Goal: Transaction & Acquisition: Purchase product/service

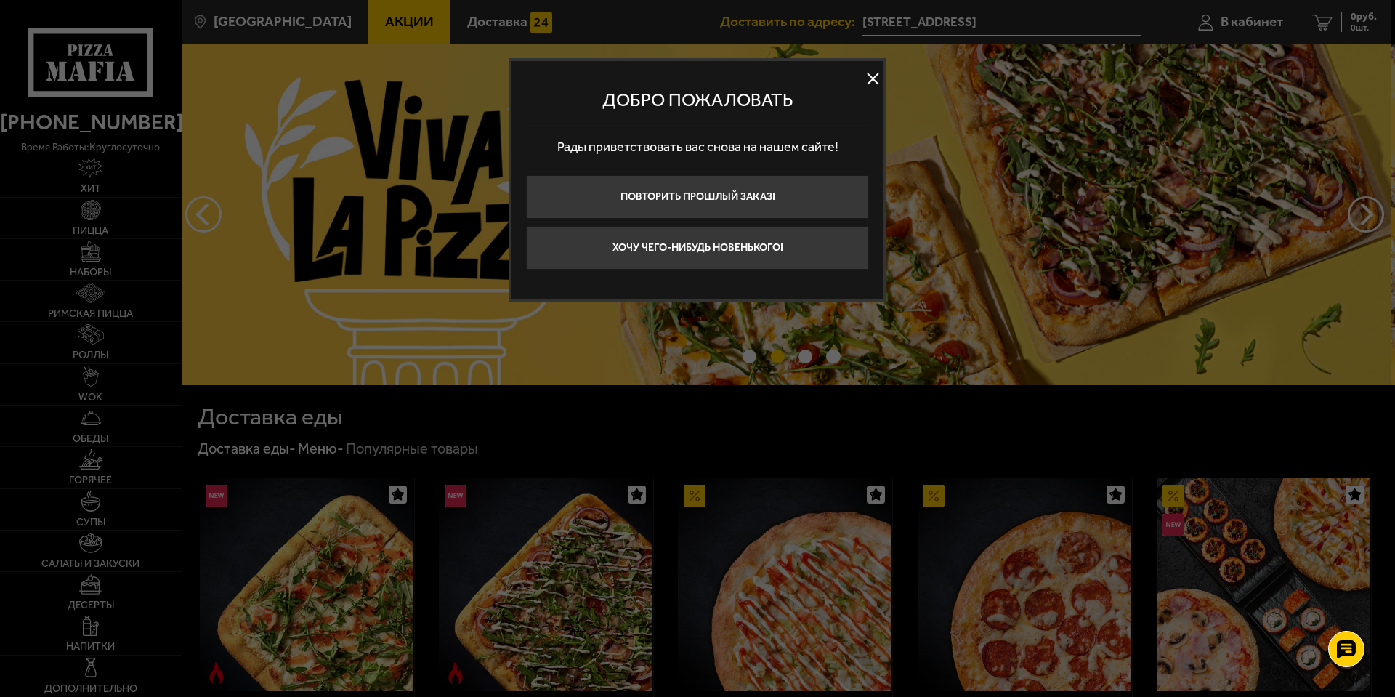
click at [864, 81] on button at bounding box center [873, 79] width 22 height 22
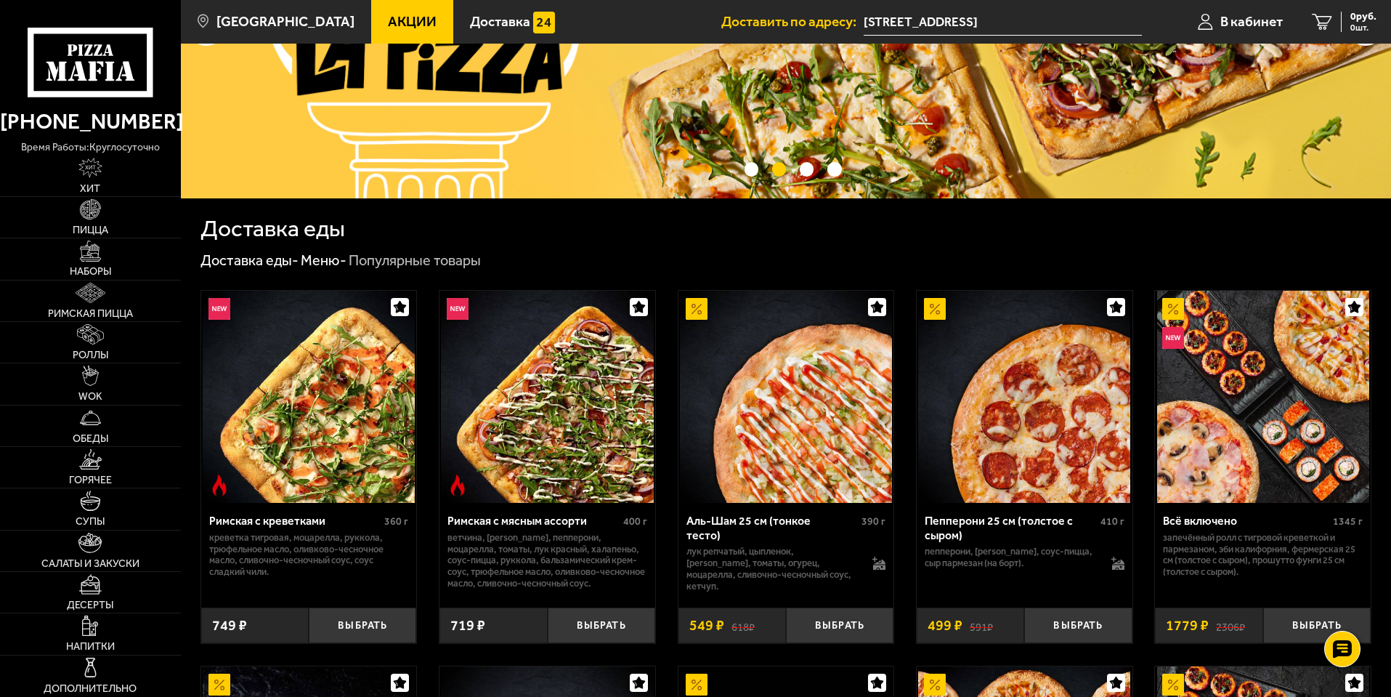
scroll to position [291, 0]
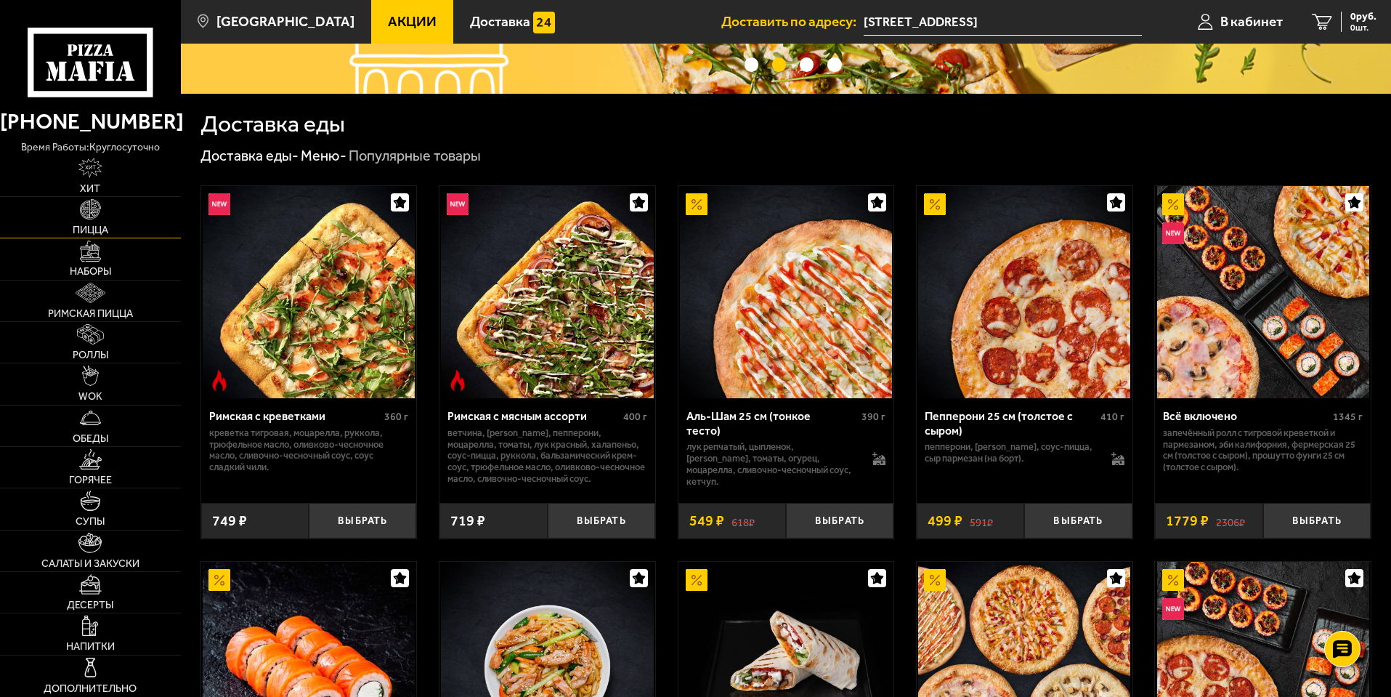
click at [15, 222] on link "Пицца" at bounding box center [90, 217] width 181 height 41
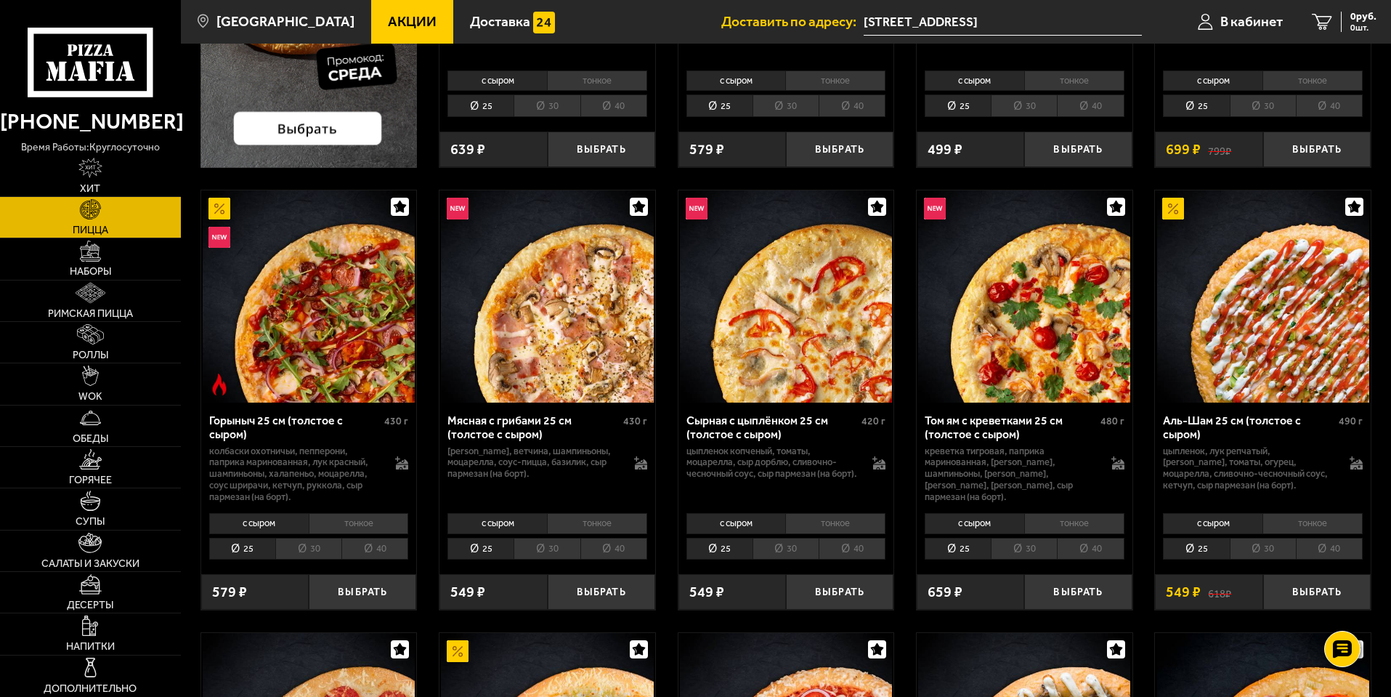
scroll to position [436, 0]
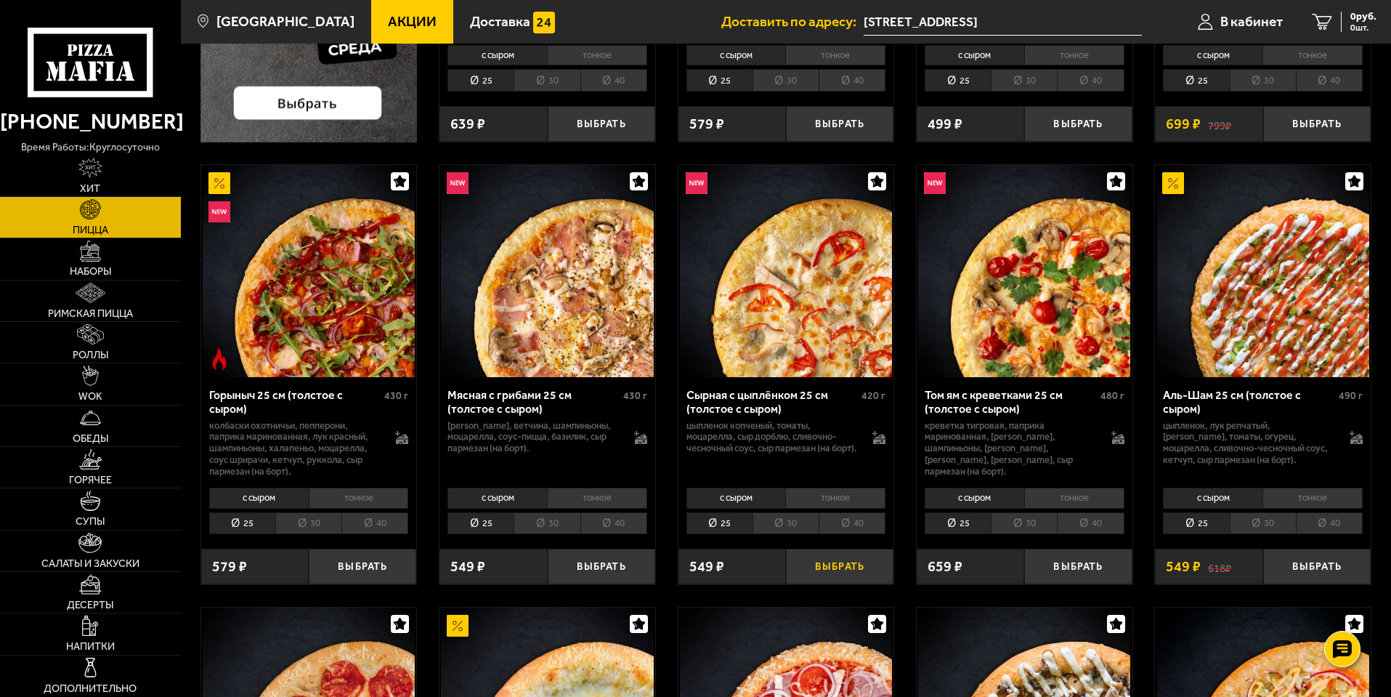
click at [838, 568] on button "Выбрать" at bounding box center [840, 566] width 108 height 36
click at [609, 561] on button "Выбрать" at bounding box center [602, 566] width 108 height 36
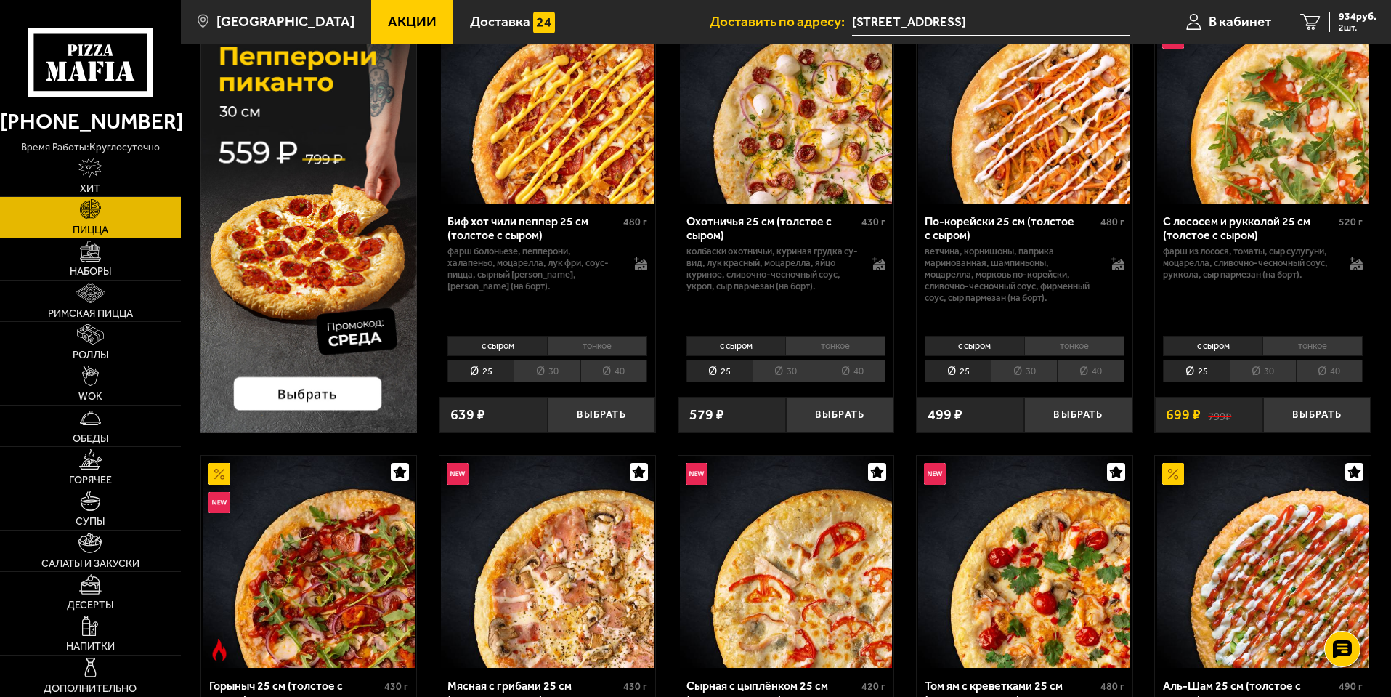
scroll to position [0, 0]
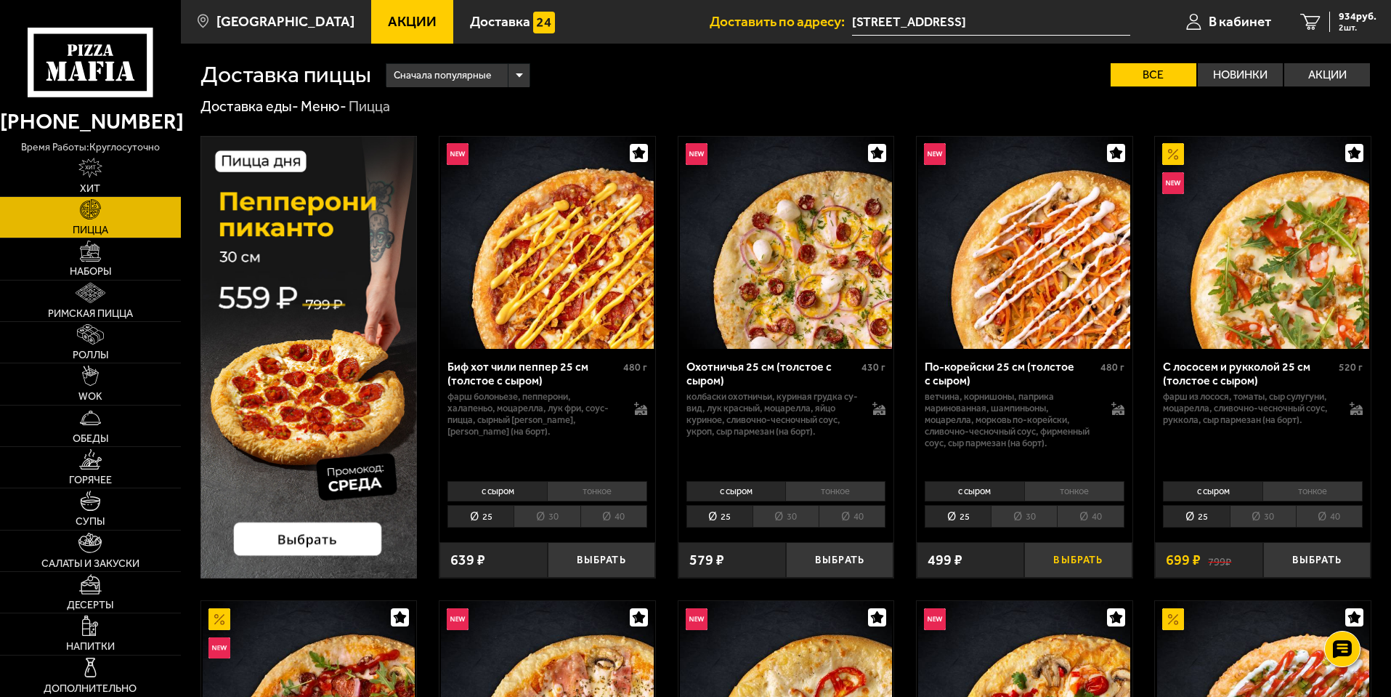
click at [1053, 560] on button "Выбрать" at bounding box center [1078, 560] width 108 height 36
click at [582, 570] on button "Выбрать" at bounding box center [602, 560] width 108 height 36
click at [658, 99] on div "Доставка еды - Меню - Пицца" at bounding box center [785, 106] width 1171 height 19
click at [1344, 17] on span "1901 руб." at bounding box center [1355, 17] width 44 height 10
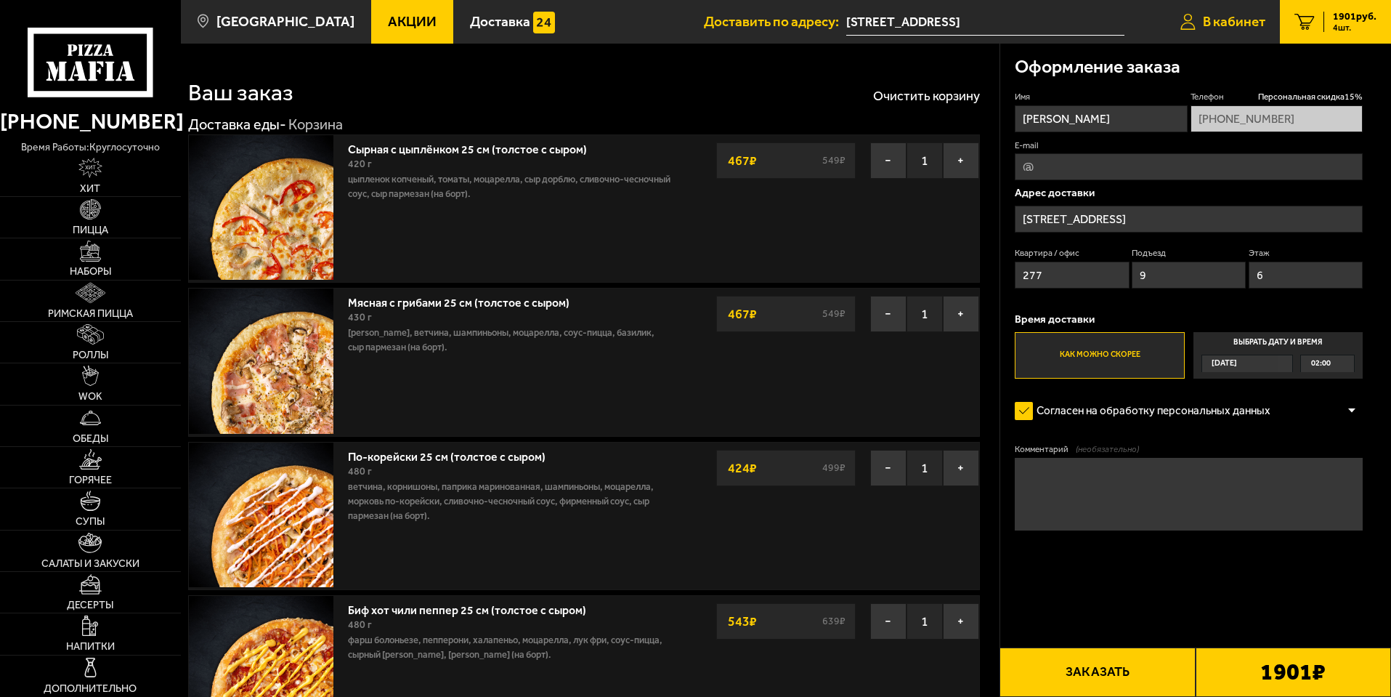
click at [1221, 33] on link "В кабинет" at bounding box center [1223, 22] width 114 height 44
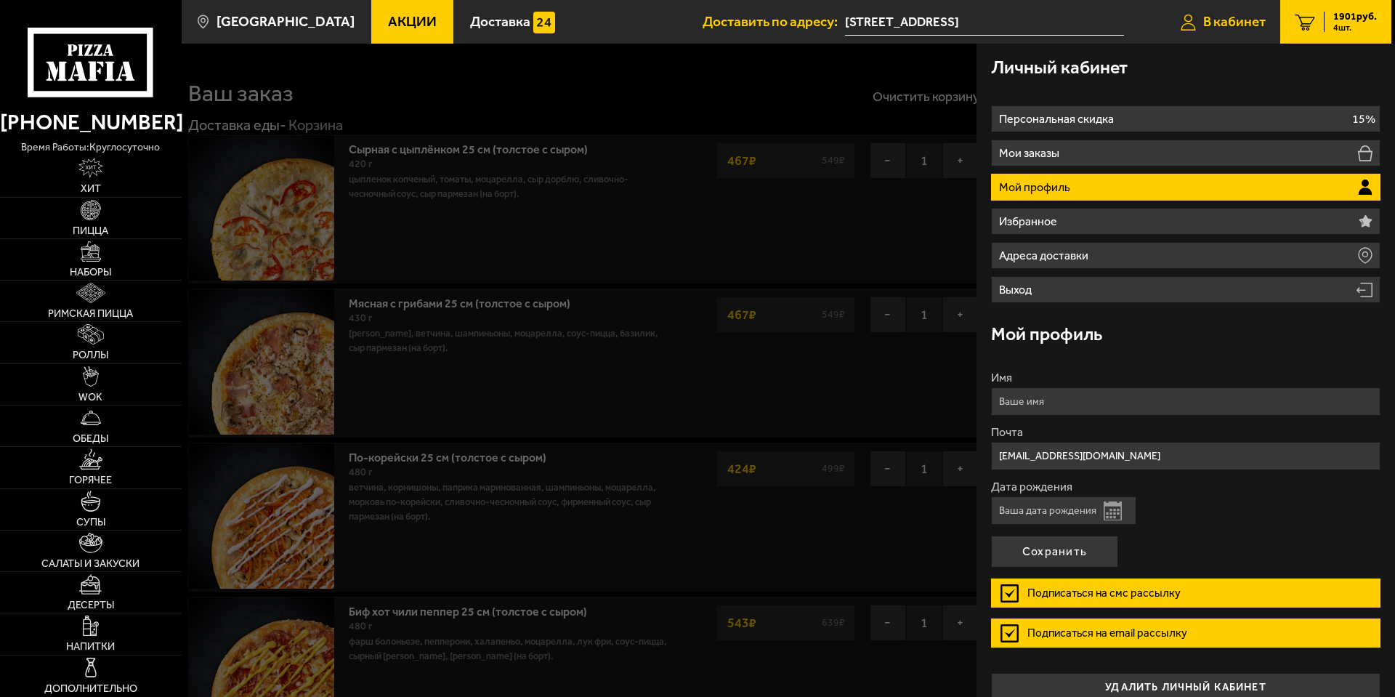
click at [1221, 33] on link "В кабинет" at bounding box center [1223, 22] width 114 height 44
click at [1223, 28] on span "В кабинет" at bounding box center [1234, 22] width 62 height 14
click at [660, 78] on div at bounding box center [879, 392] width 1395 height 697
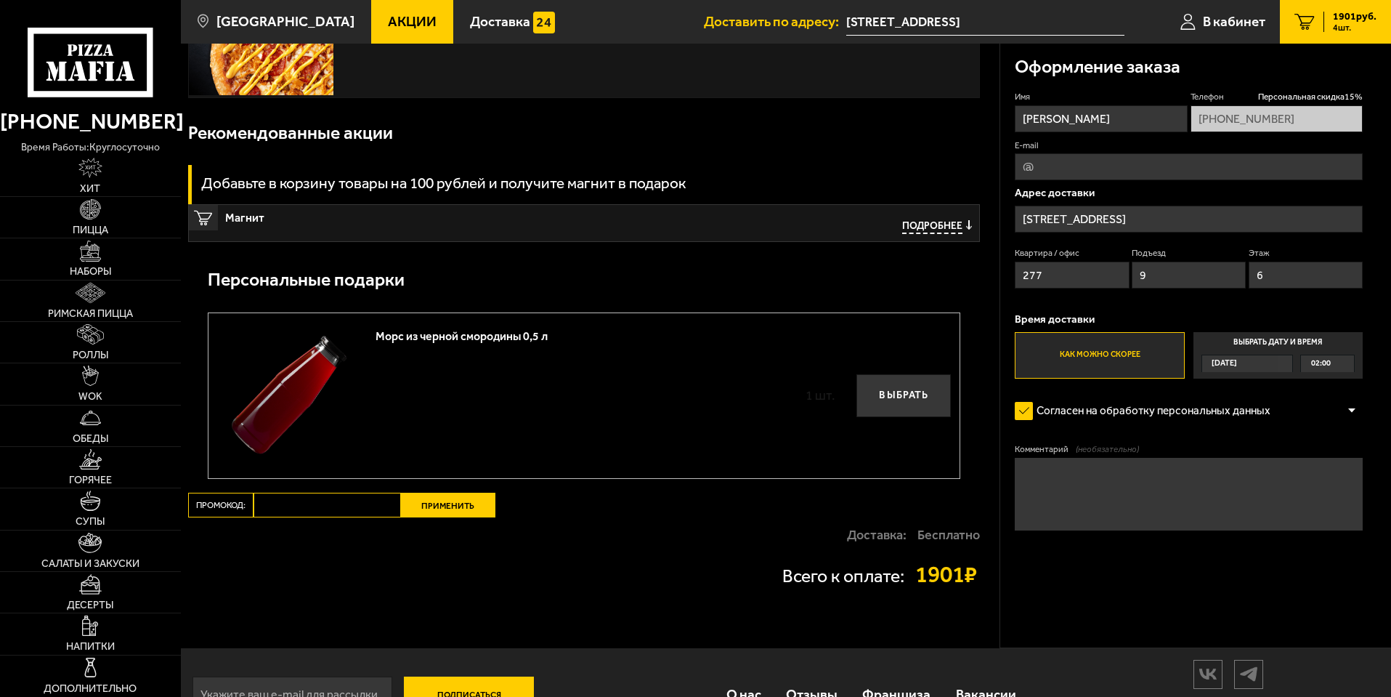
scroll to position [654, 0]
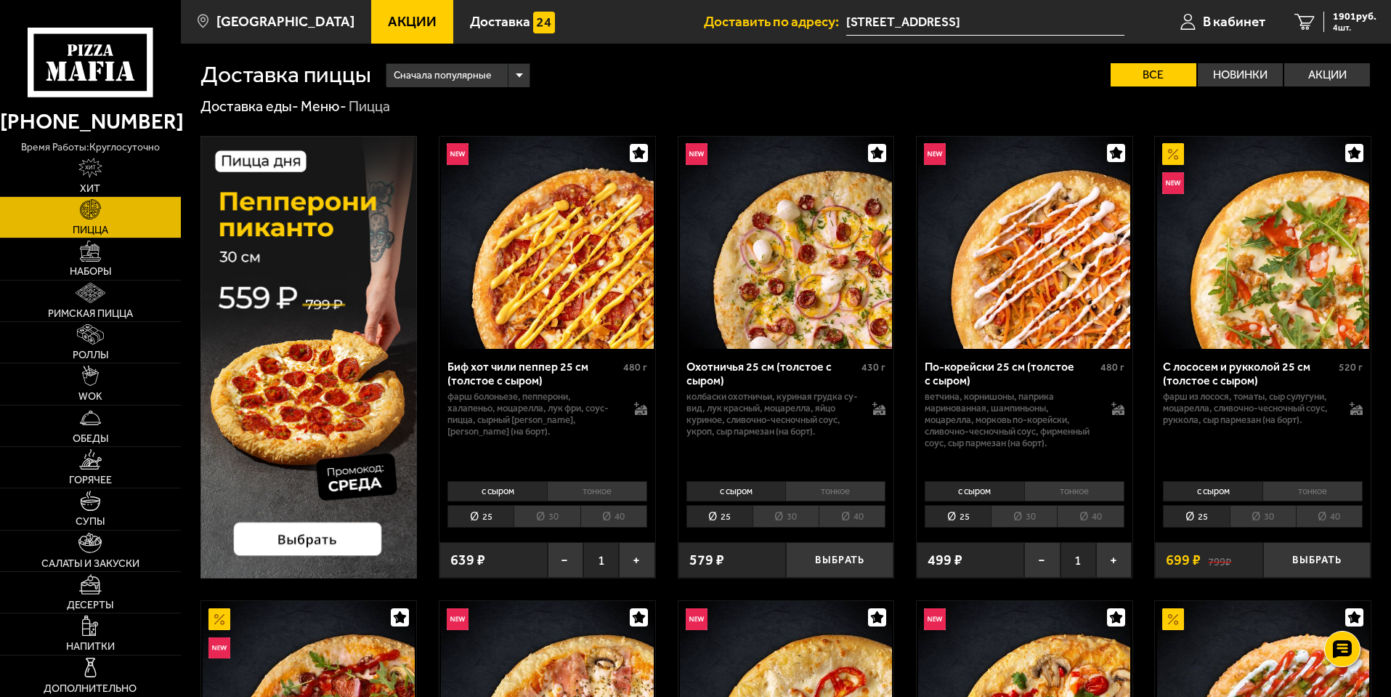
click at [297, 284] on img at bounding box center [308, 357] width 217 height 442
click at [1323, 20] on div "1901 руб. 4 шт." at bounding box center [1349, 22] width 53 height 20
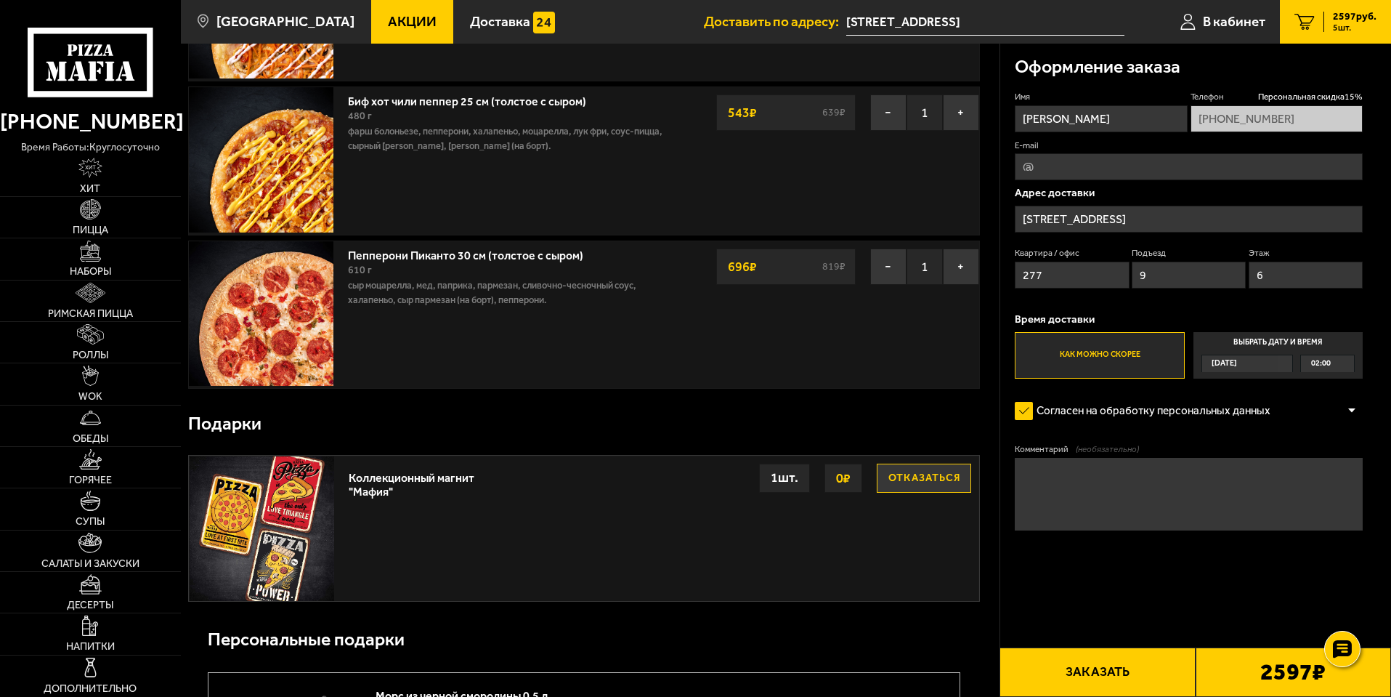
scroll to position [581, 0]
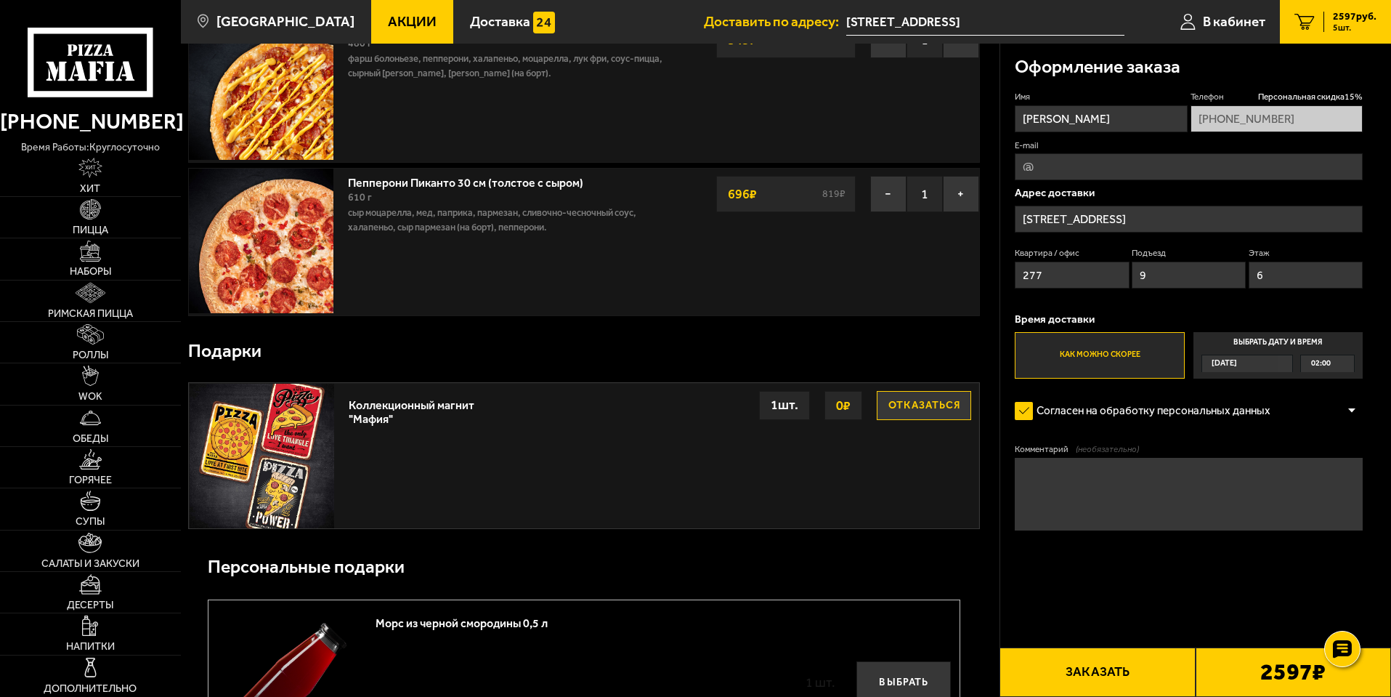
click at [905, 405] on button "Отказаться" at bounding box center [924, 405] width 94 height 29
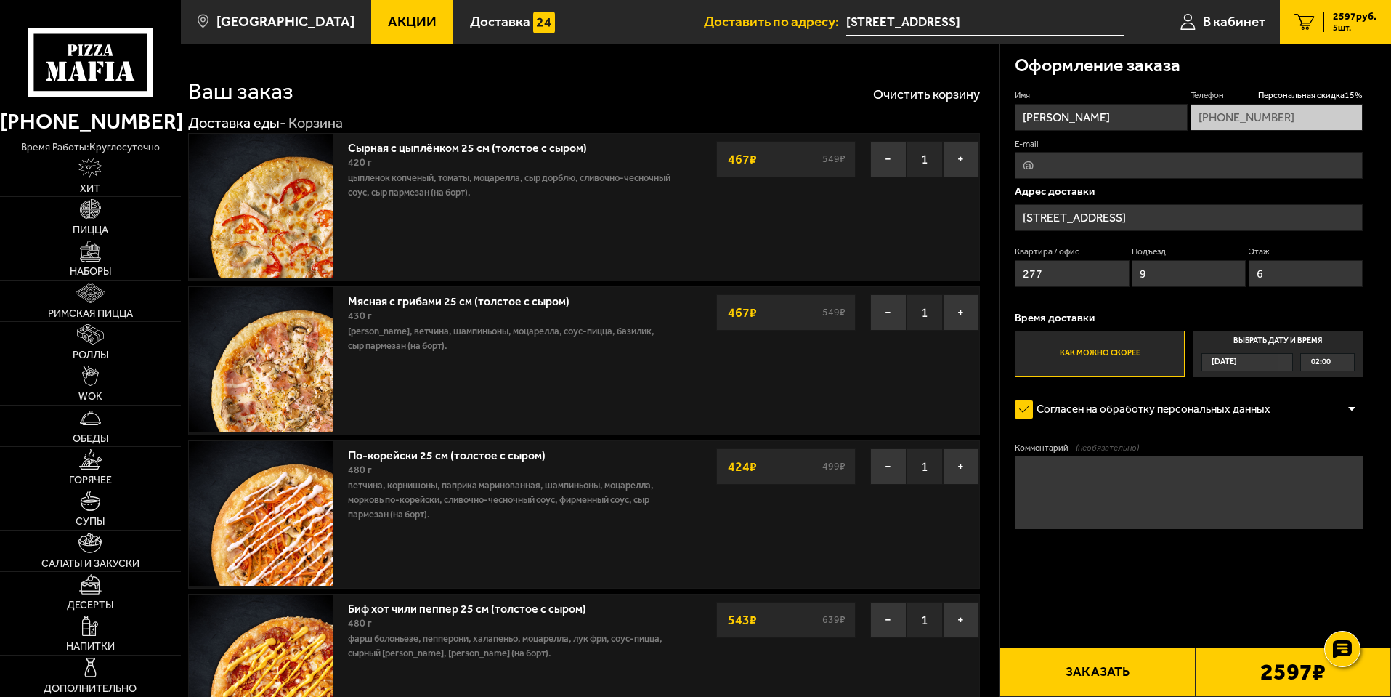
scroll to position [0, 0]
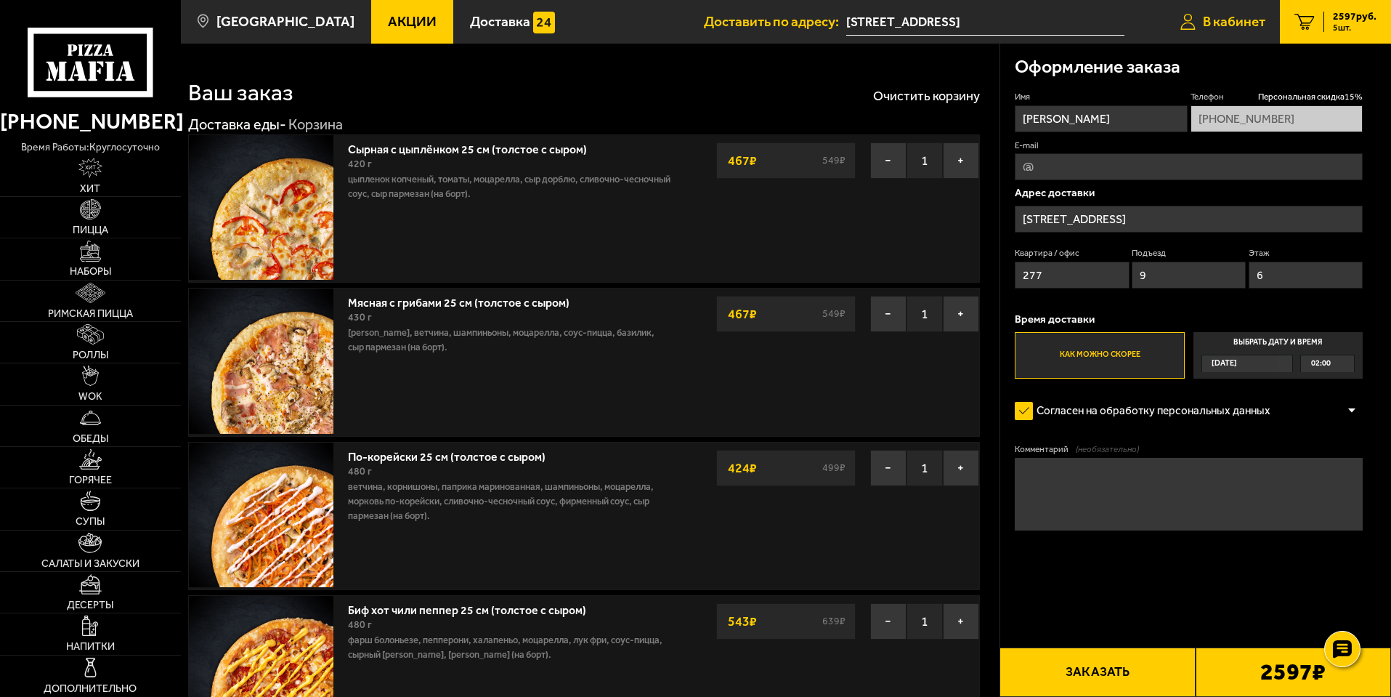
click at [1223, 32] on link "В кабинет" at bounding box center [1223, 22] width 114 height 44
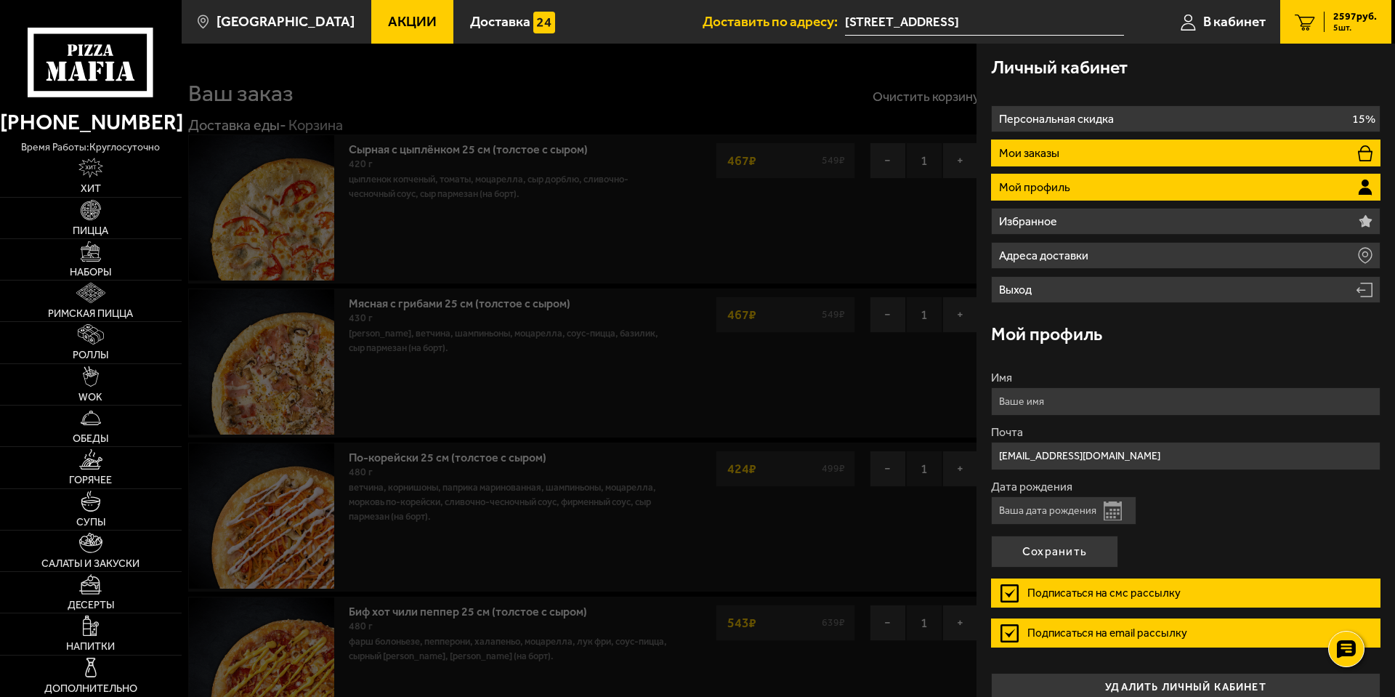
click at [1104, 154] on li "Мои заказы" at bounding box center [1185, 152] width 389 height 27
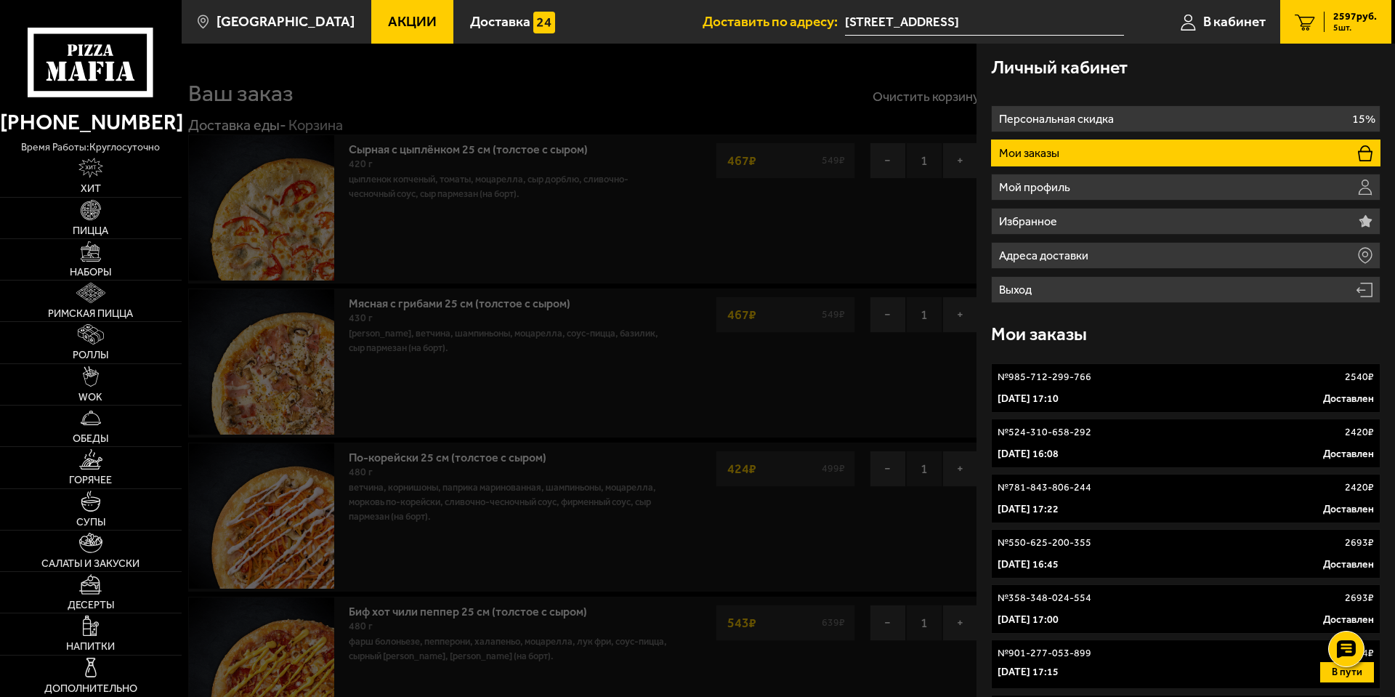
click at [1079, 435] on p "№ 524-310-658-292" at bounding box center [1044, 432] width 94 height 15
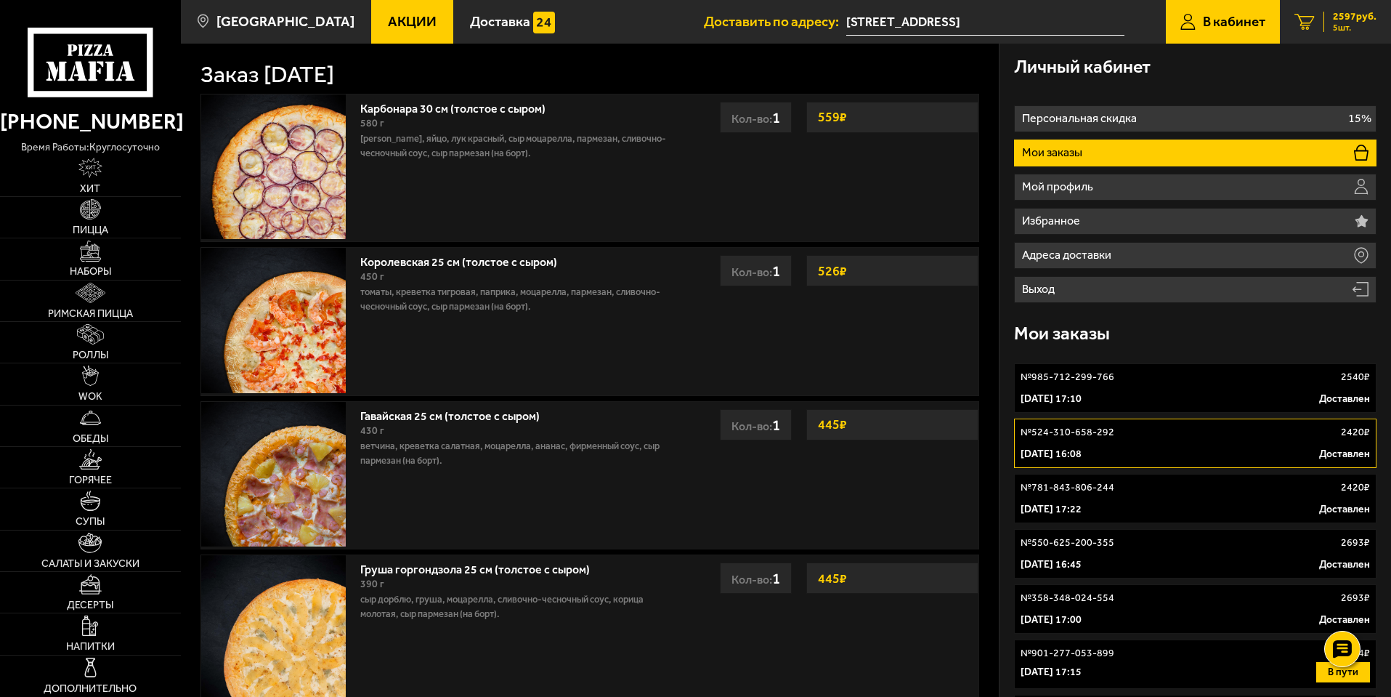
click at [1311, 23] on link "5 2597 руб. 5 шт." at bounding box center [1335, 22] width 111 height 44
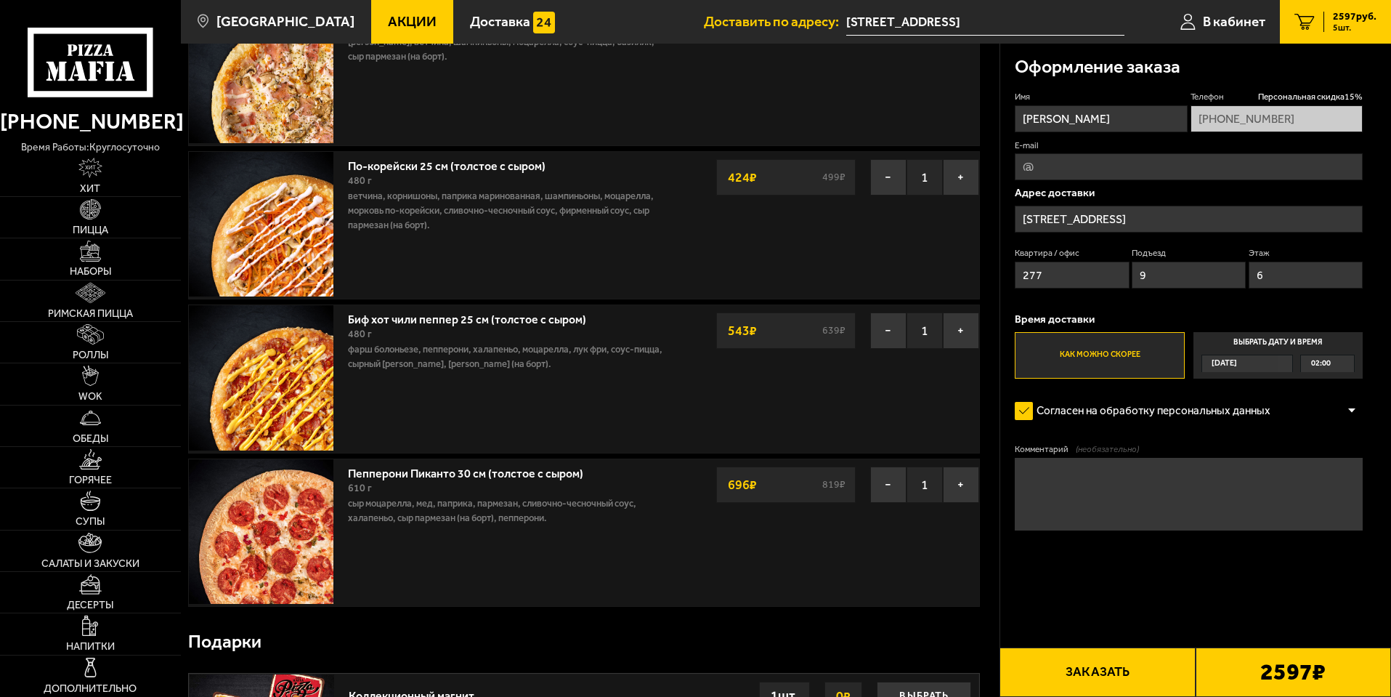
scroll to position [145, 0]
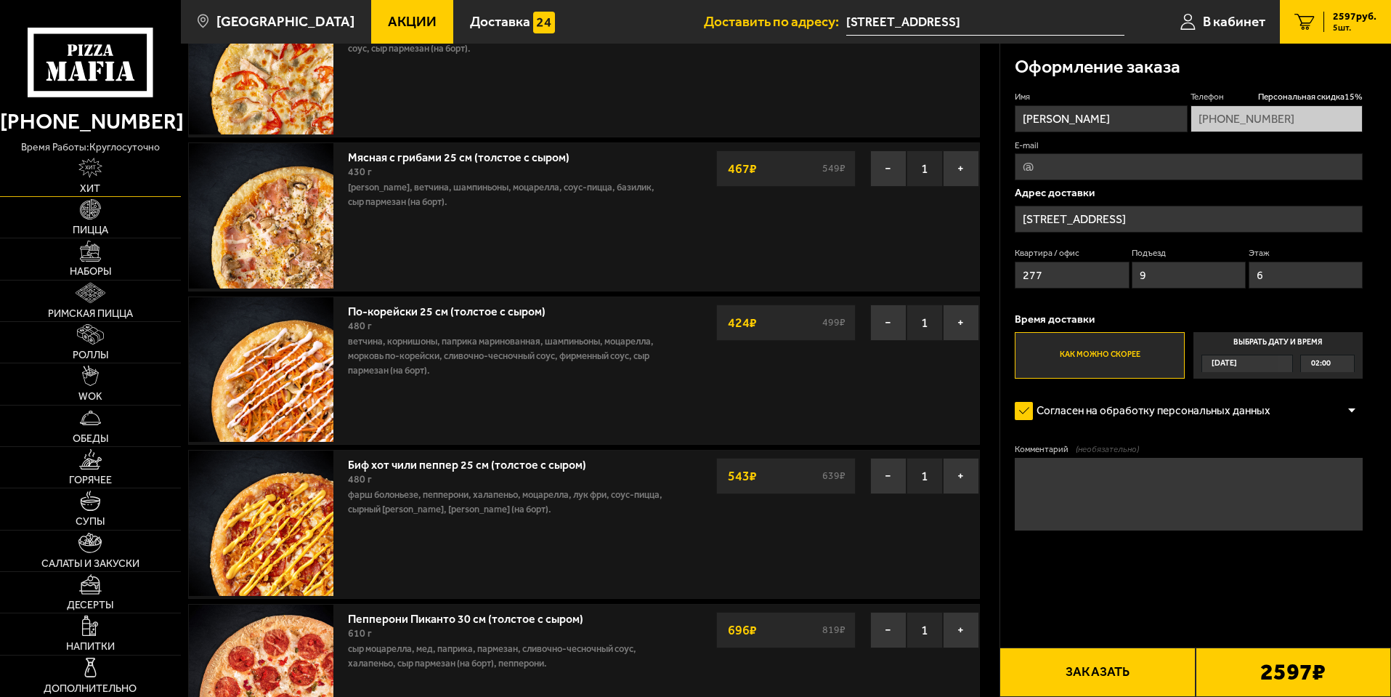
click at [118, 185] on link "Хит" at bounding box center [90, 175] width 181 height 41
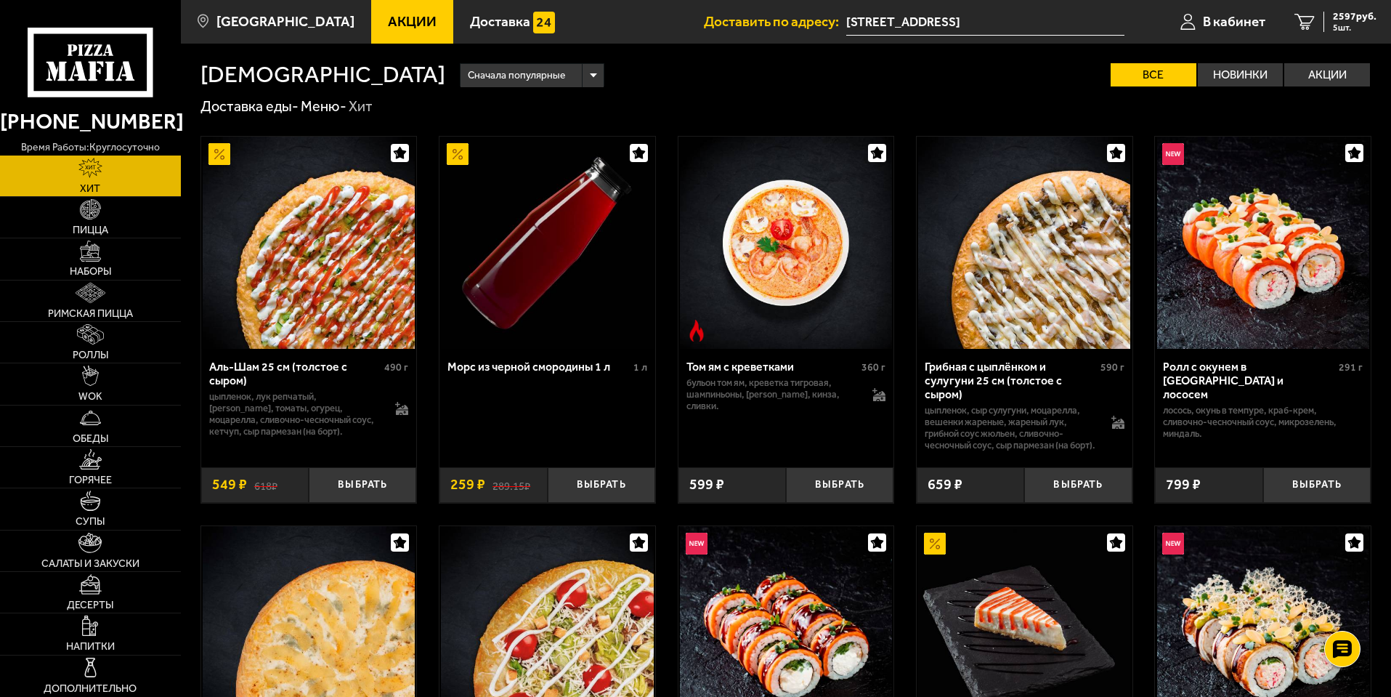
click at [388, 26] on span "Акции" at bounding box center [412, 22] width 49 height 14
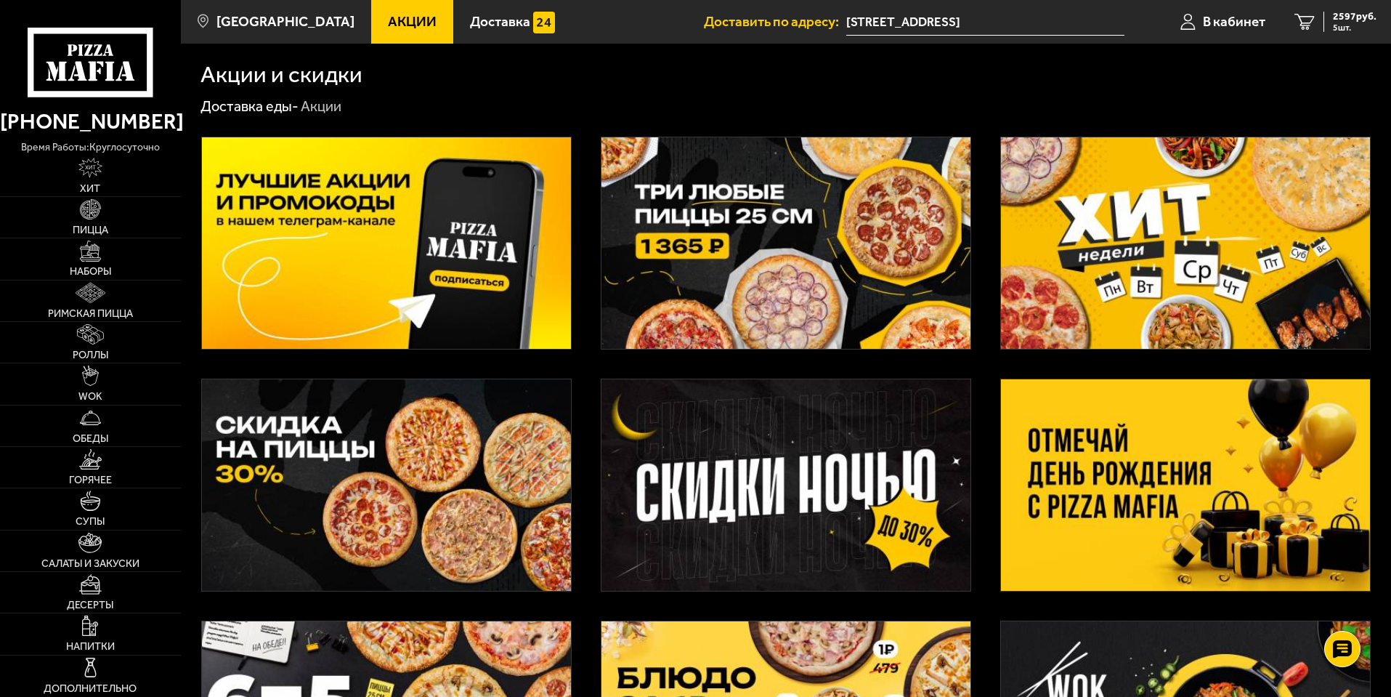
click at [873, 224] on img at bounding box center [785, 242] width 369 height 211
click at [682, 458] on img at bounding box center [785, 484] width 369 height 211
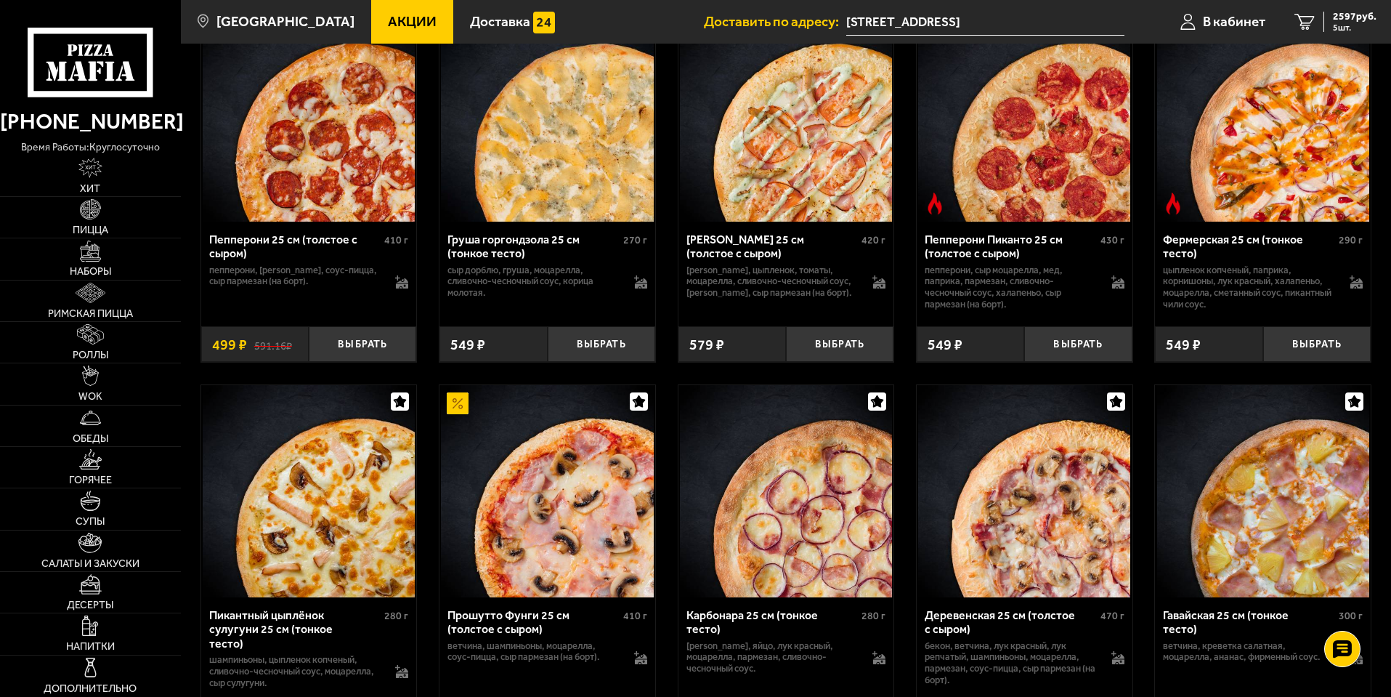
scroll to position [487, 0]
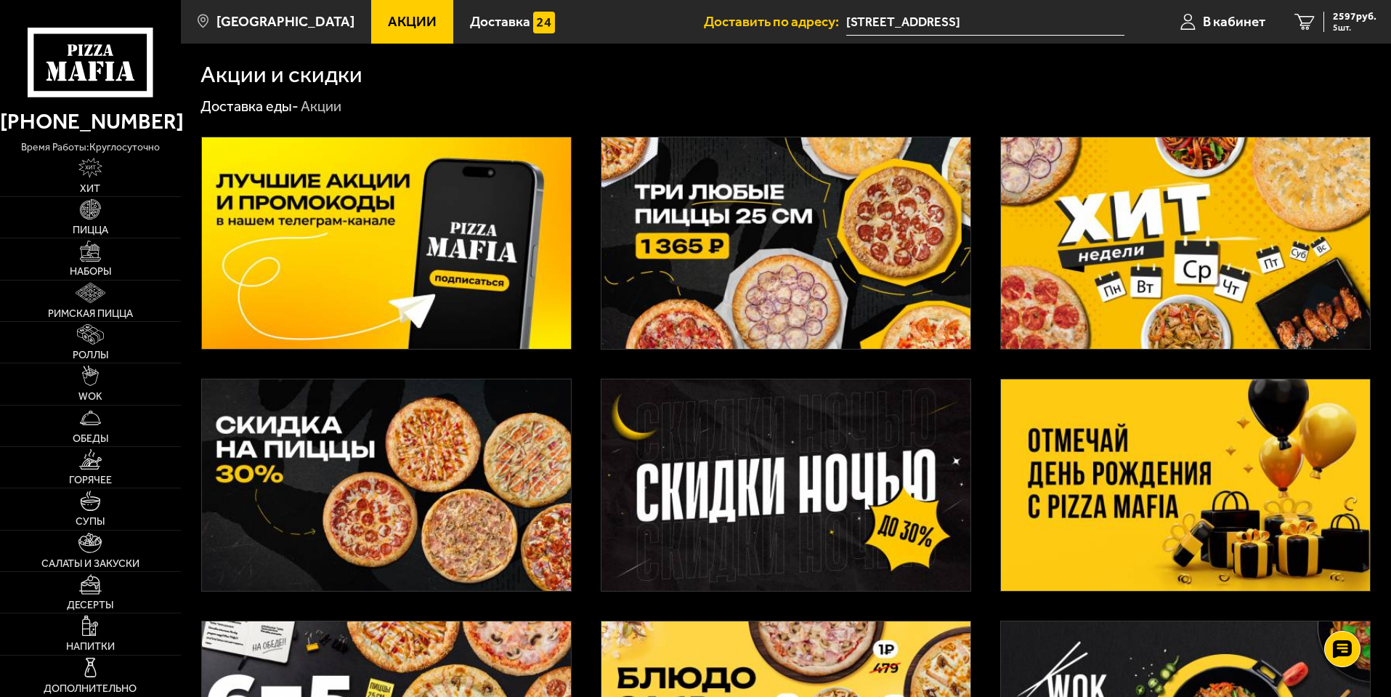
click at [490, 486] on img at bounding box center [386, 484] width 369 height 211
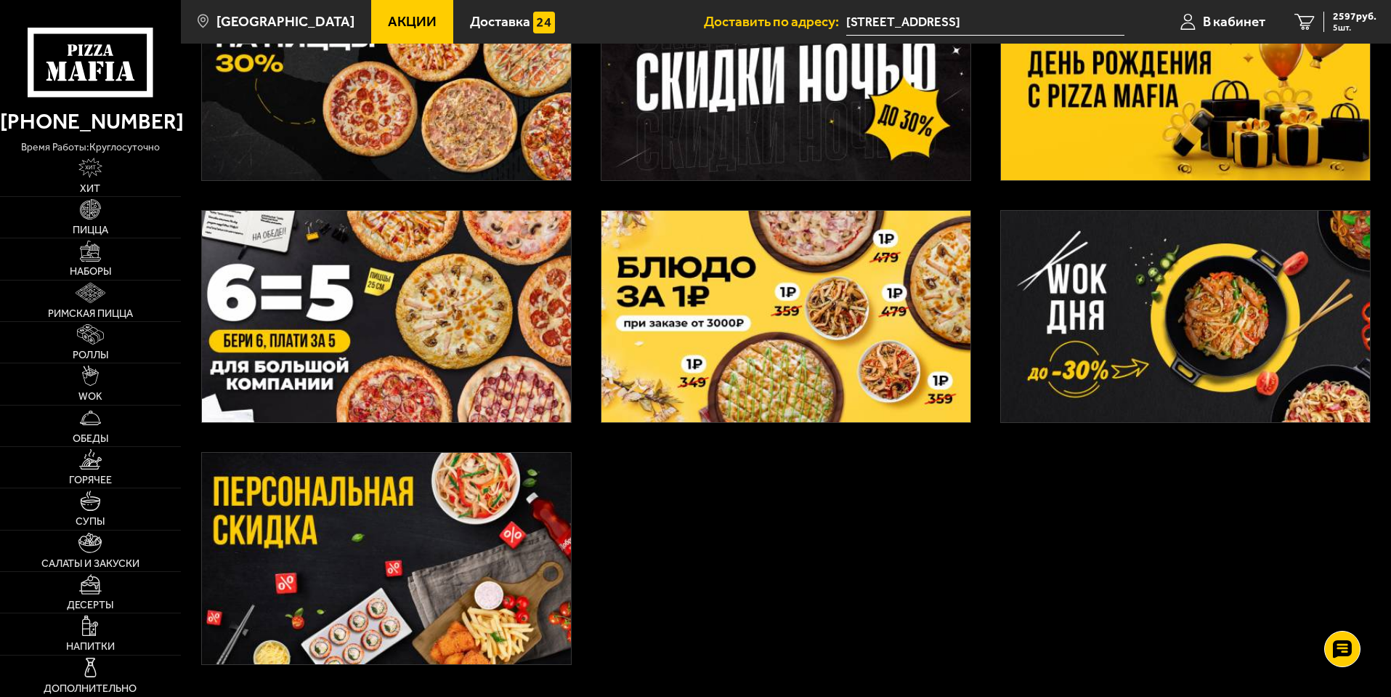
scroll to position [436, 0]
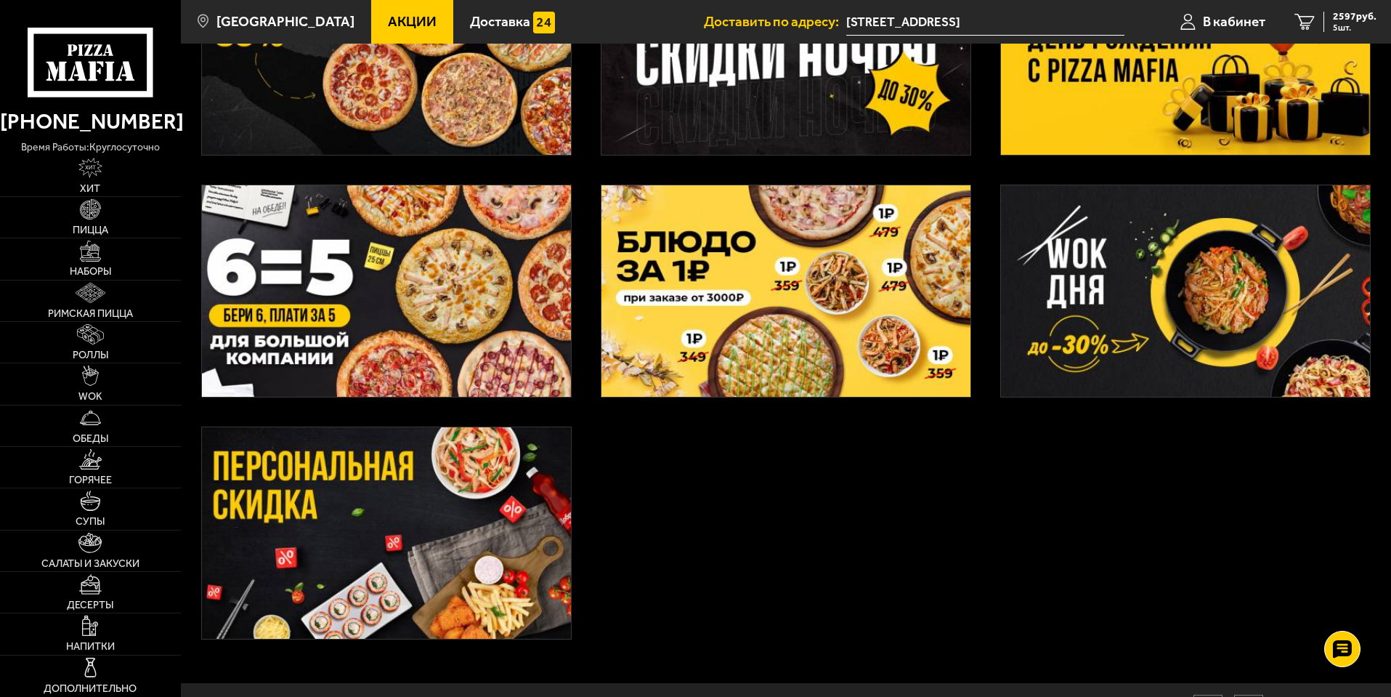
click at [513, 500] on img at bounding box center [386, 532] width 369 height 211
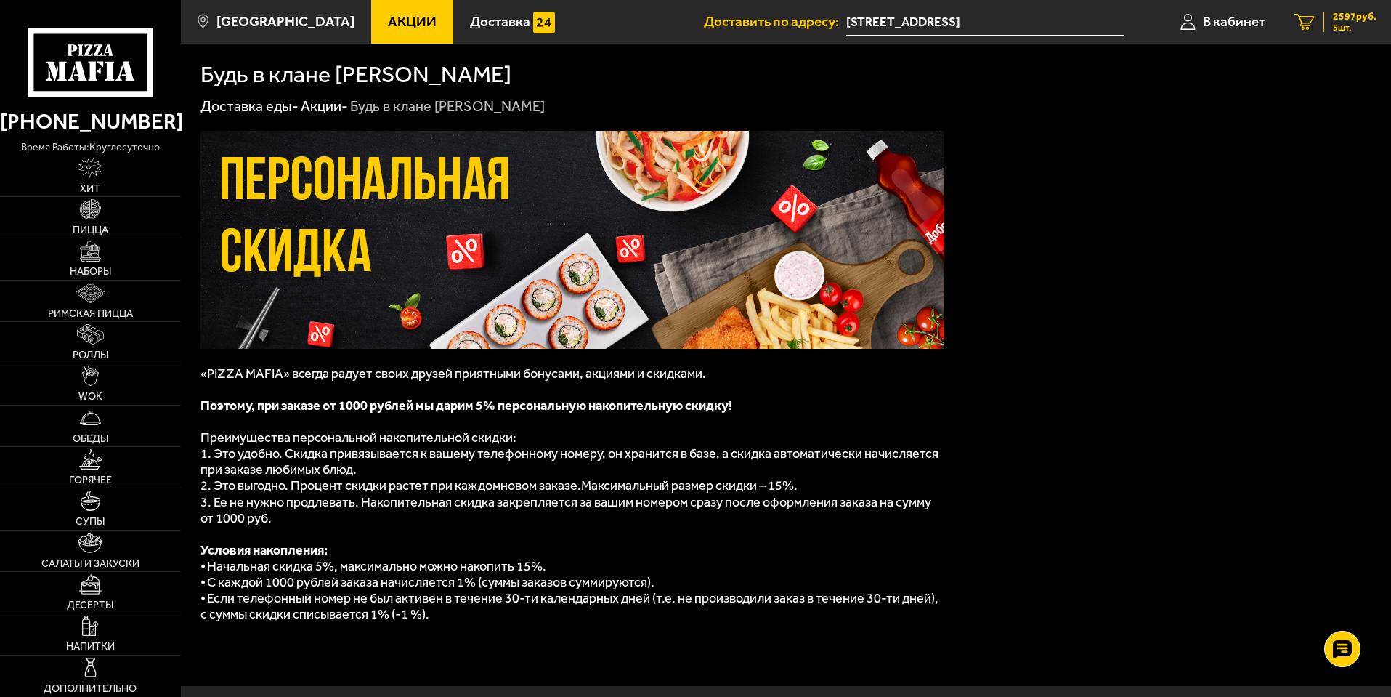
click at [1316, 34] on link "5 2597 руб. 5 шт." at bounding box center [1335, 22] width 111 height 44
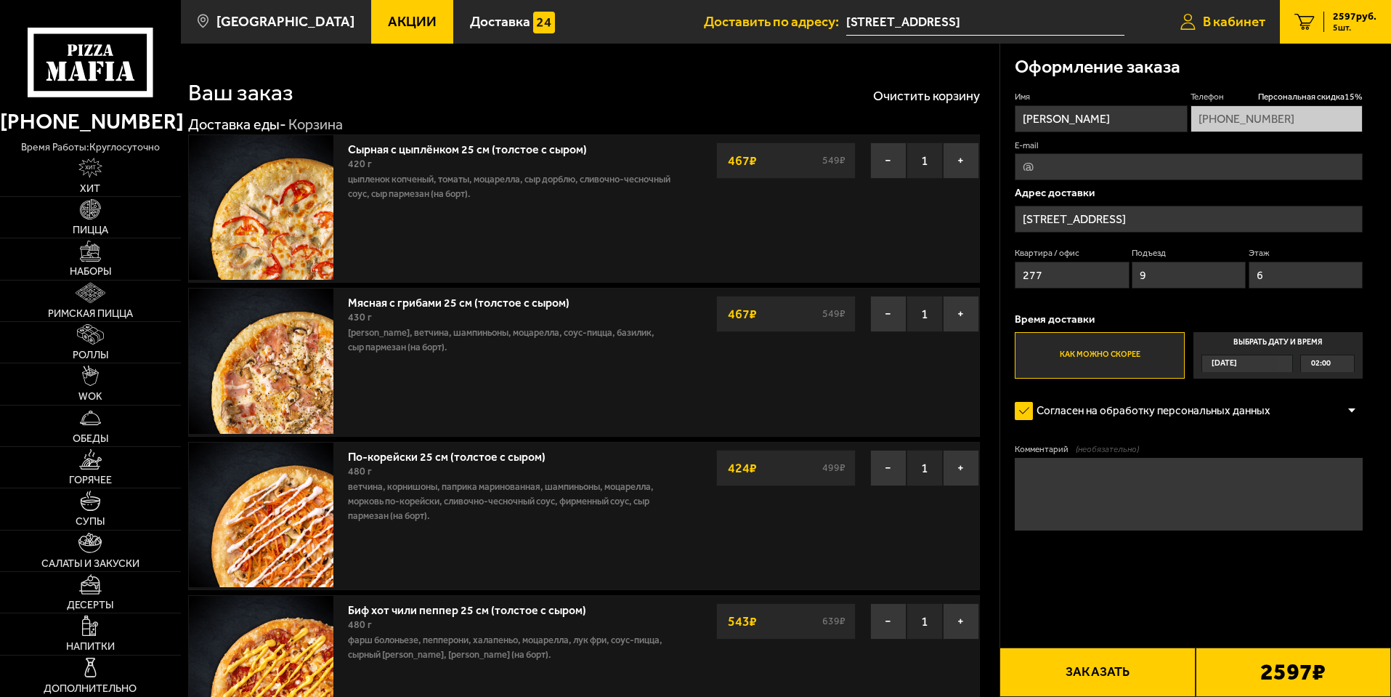
click at [1226, 20] on span "В кабинет" at bounding box center [1234, 22] width 62 height 14
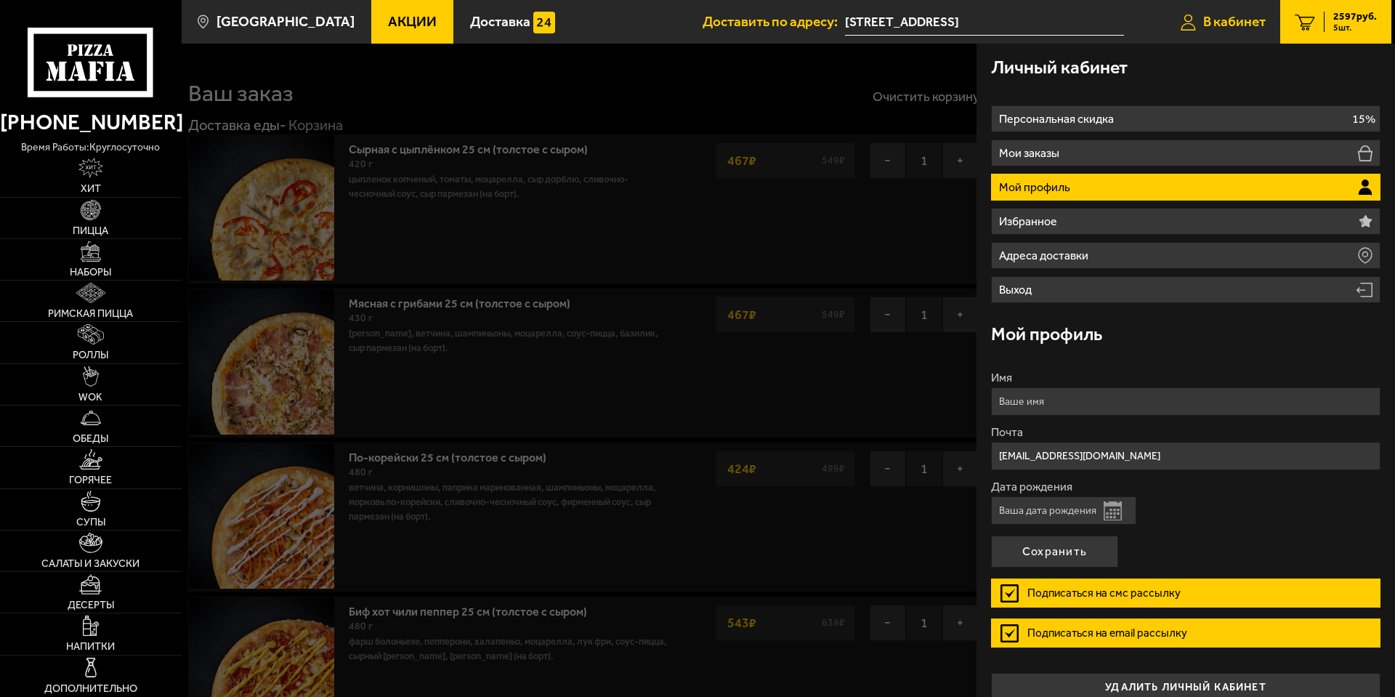
click at [1223, 26] on span "В кабинет" at bounding box center [1234, 22] width 62 height 14
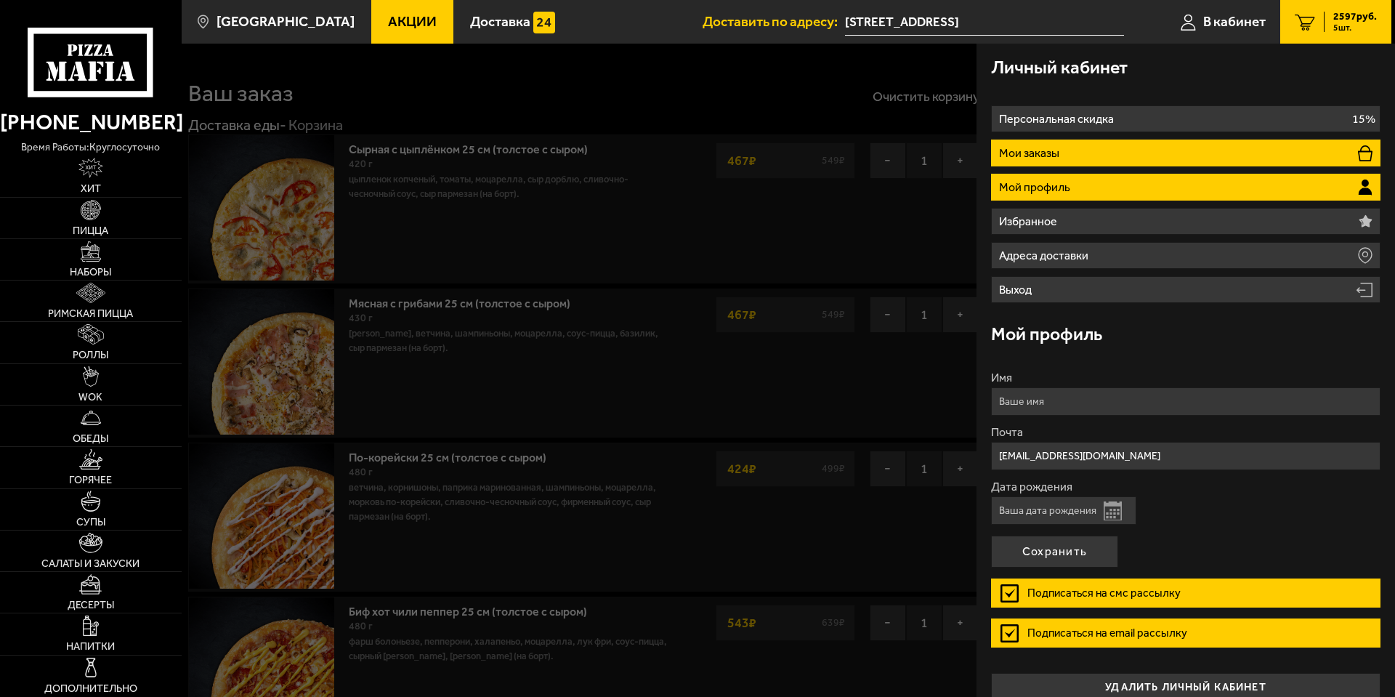
click at [1138, 145] on li "Мои заказы" at bounding box center [1185, 152] width 389 height 27
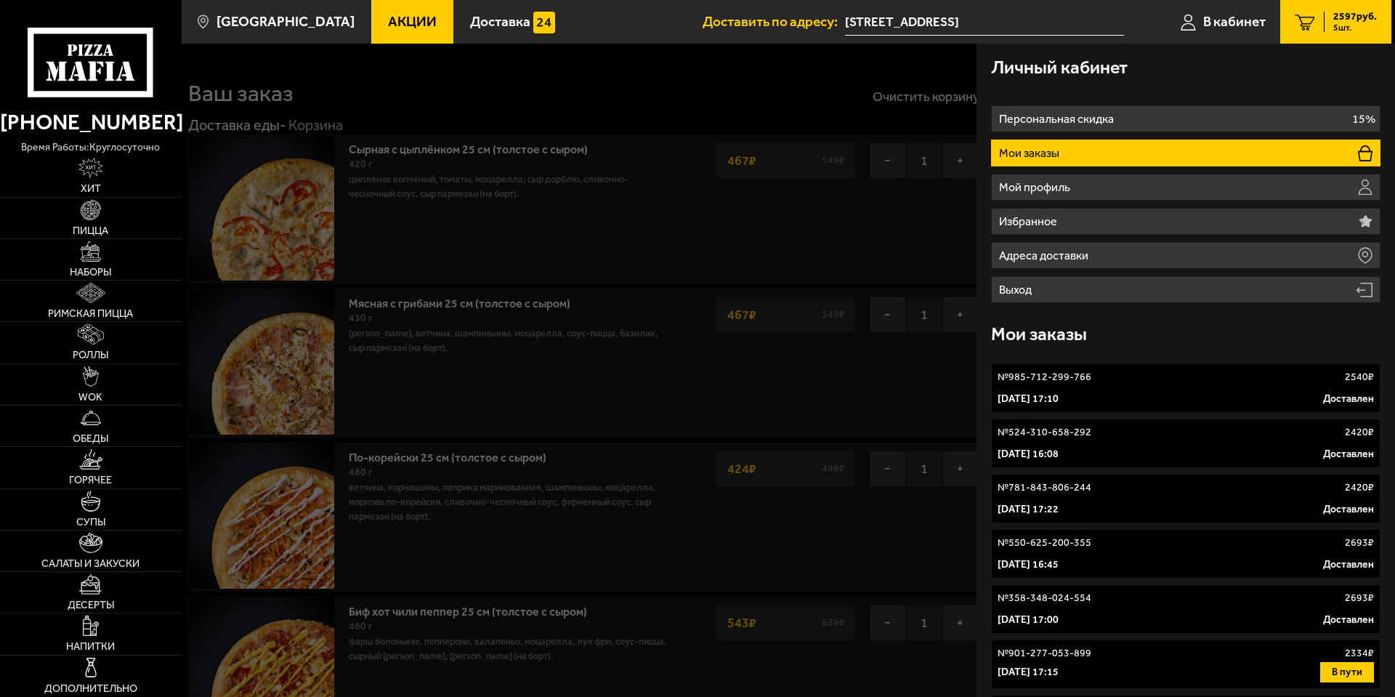
click at [889, 381] on div at bounding box center [879, 392] width 1395 height 697
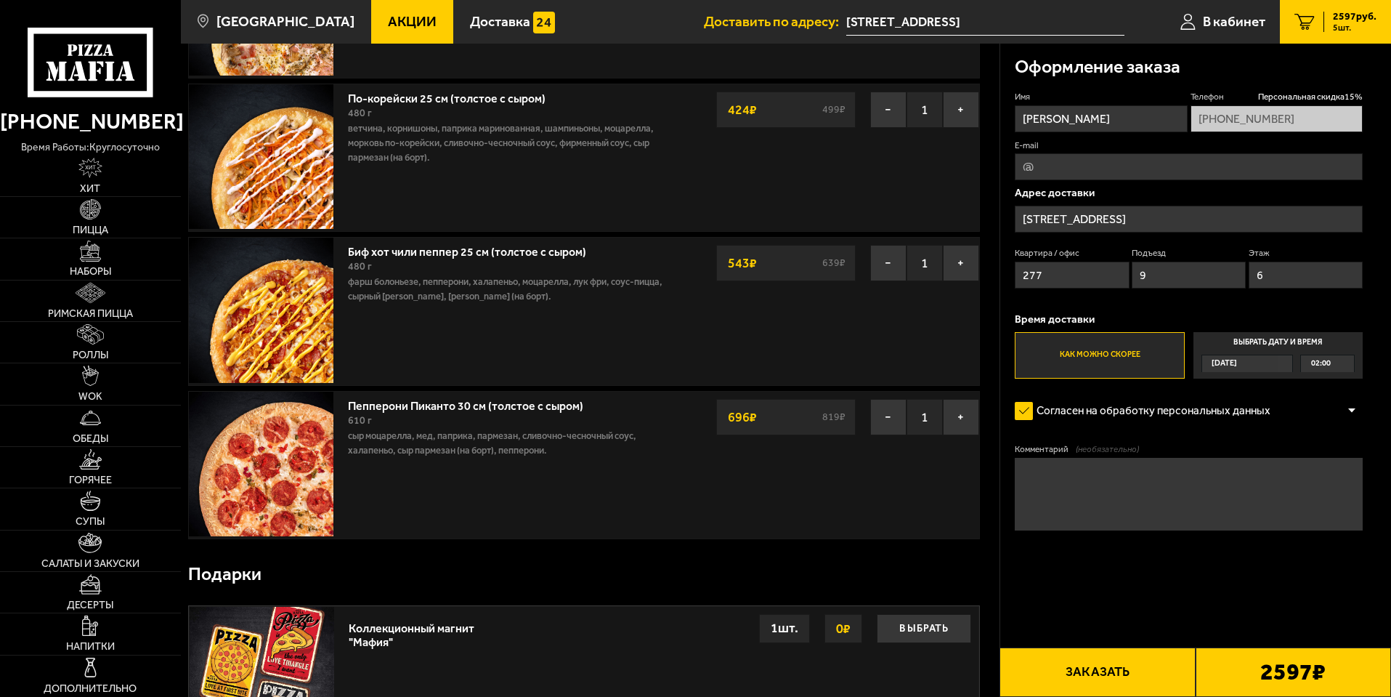
scroll to position [436, 0]
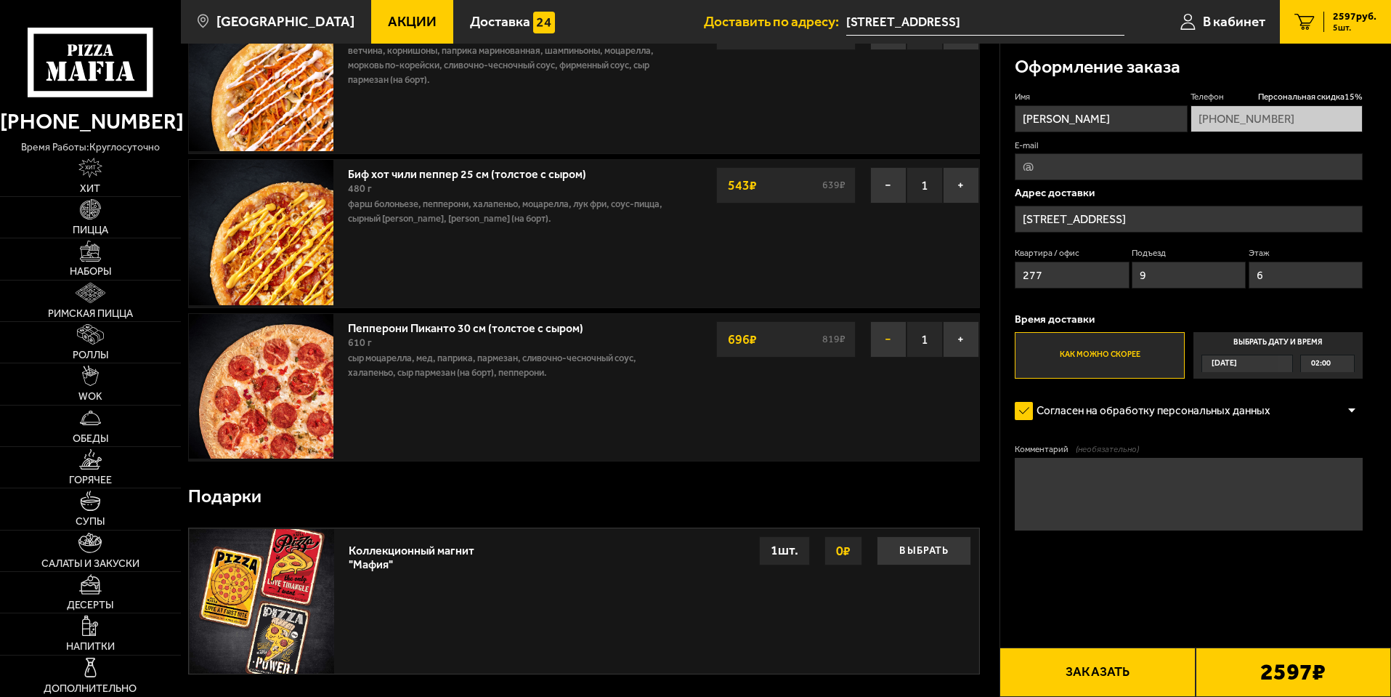
click at [890, 337] on button "−" at bounding box center [888, 339] width 36 height 36
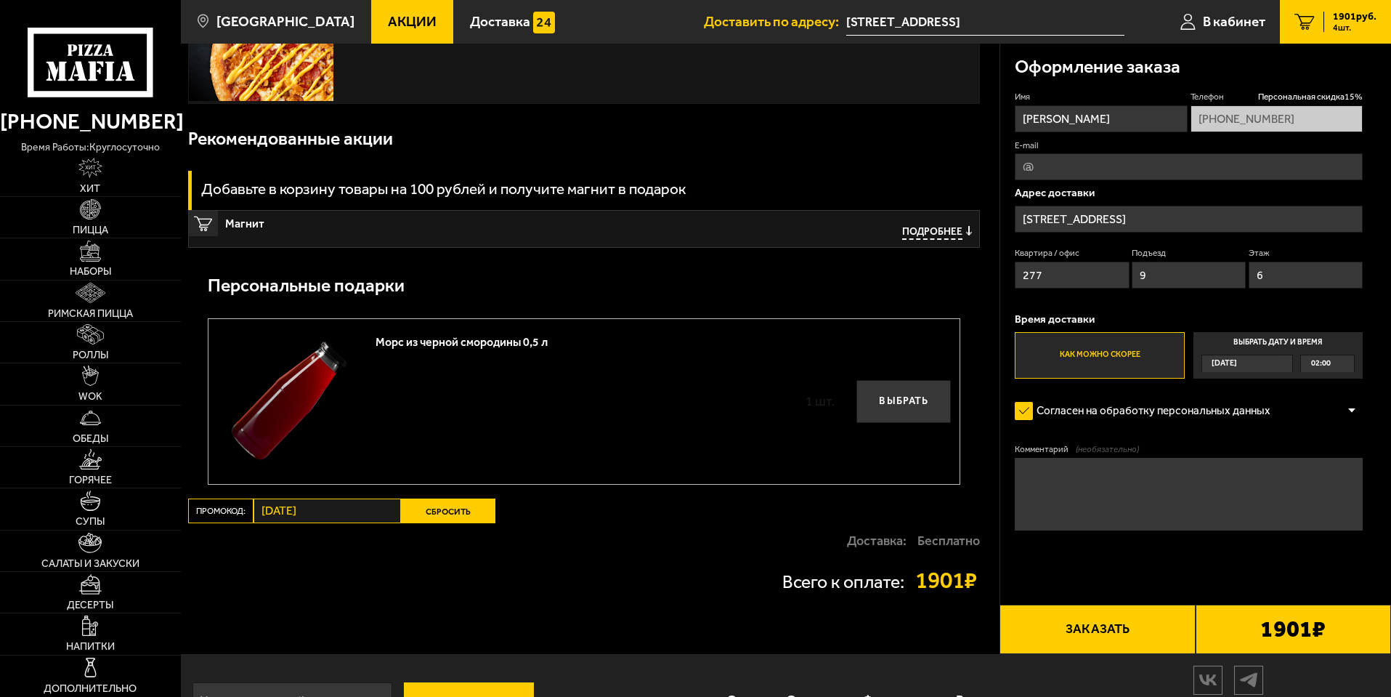
scroll to position [654, 0]
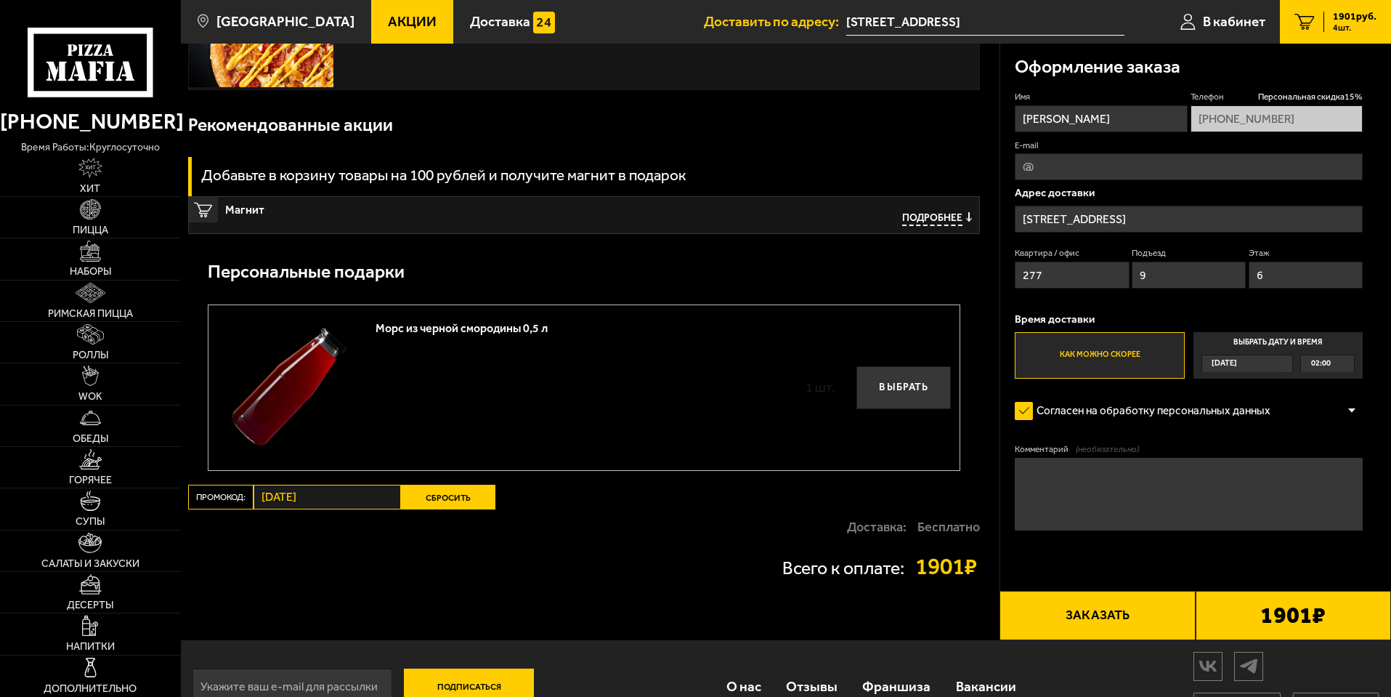
click at [933, 222] on span "Подробнее" at bounding box center [932, 219] width 60 height 14
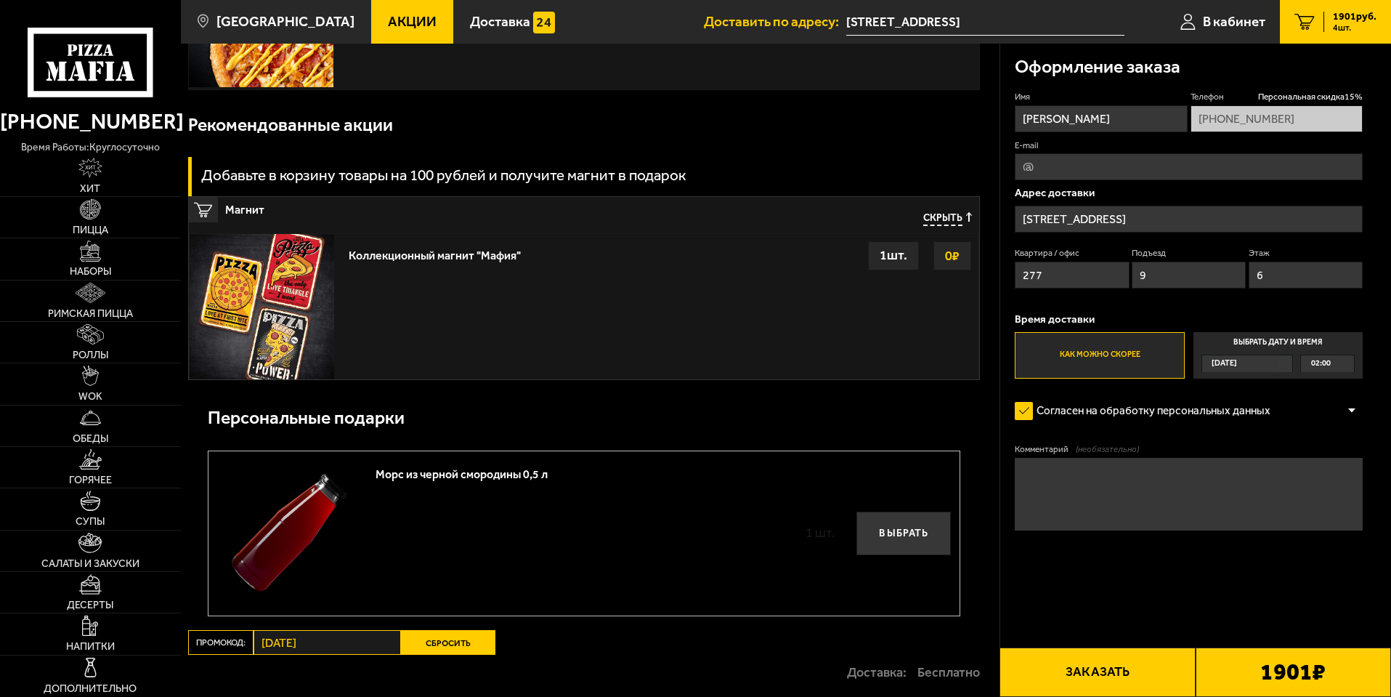
click at [933, 222] on span "Скрыть" at bounding box center [942, 219] width 39 height 14
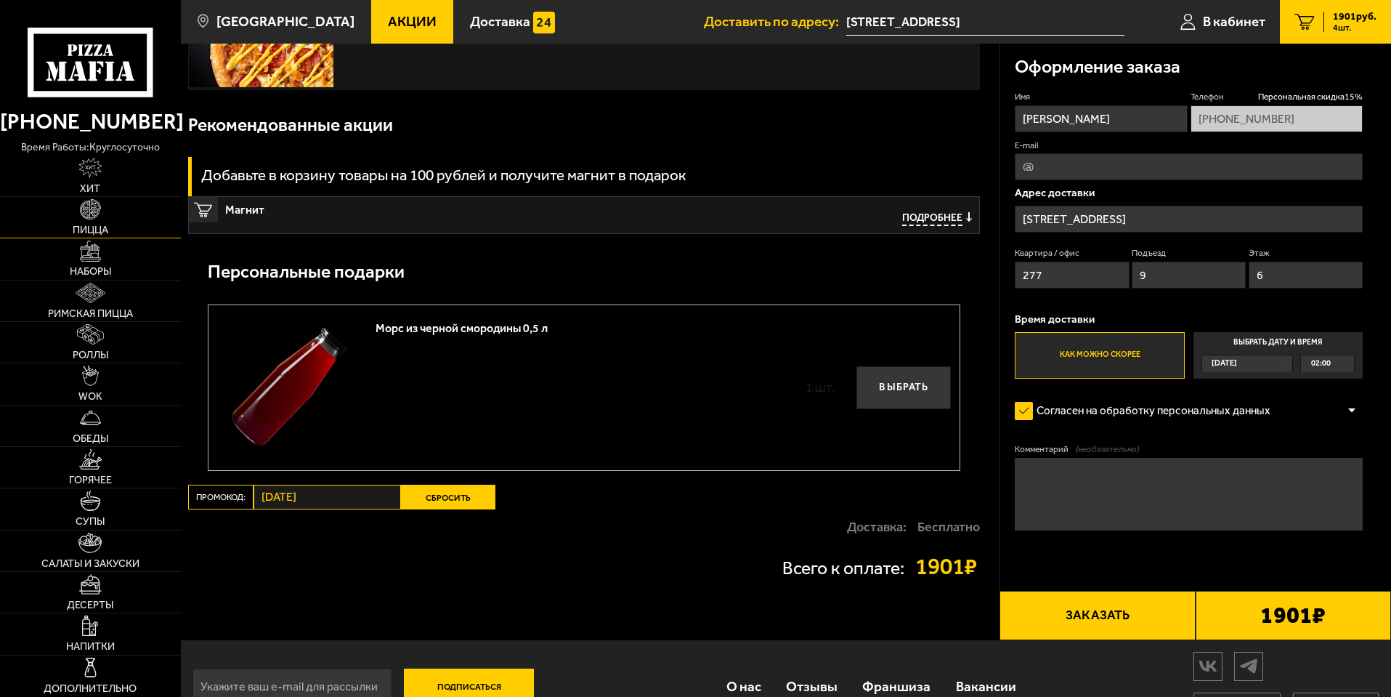
click at [70, 211] on link "Пицца" at bounding box center [90, 217] width 181 height 41
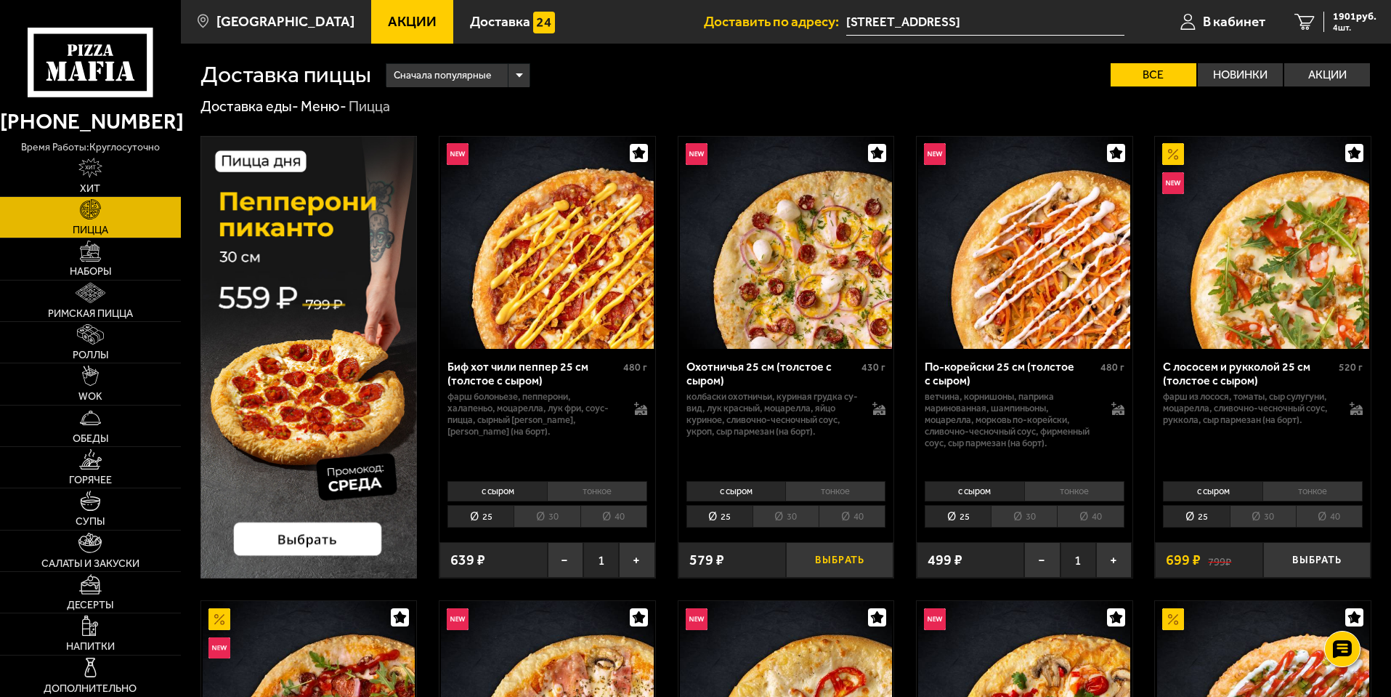
click at [852, 557] on button "Выбрать" at bounding box center [840, 560] width 108 height 36
click at [93, 463] on img at bounding box center [90, 459] width 23 height 20
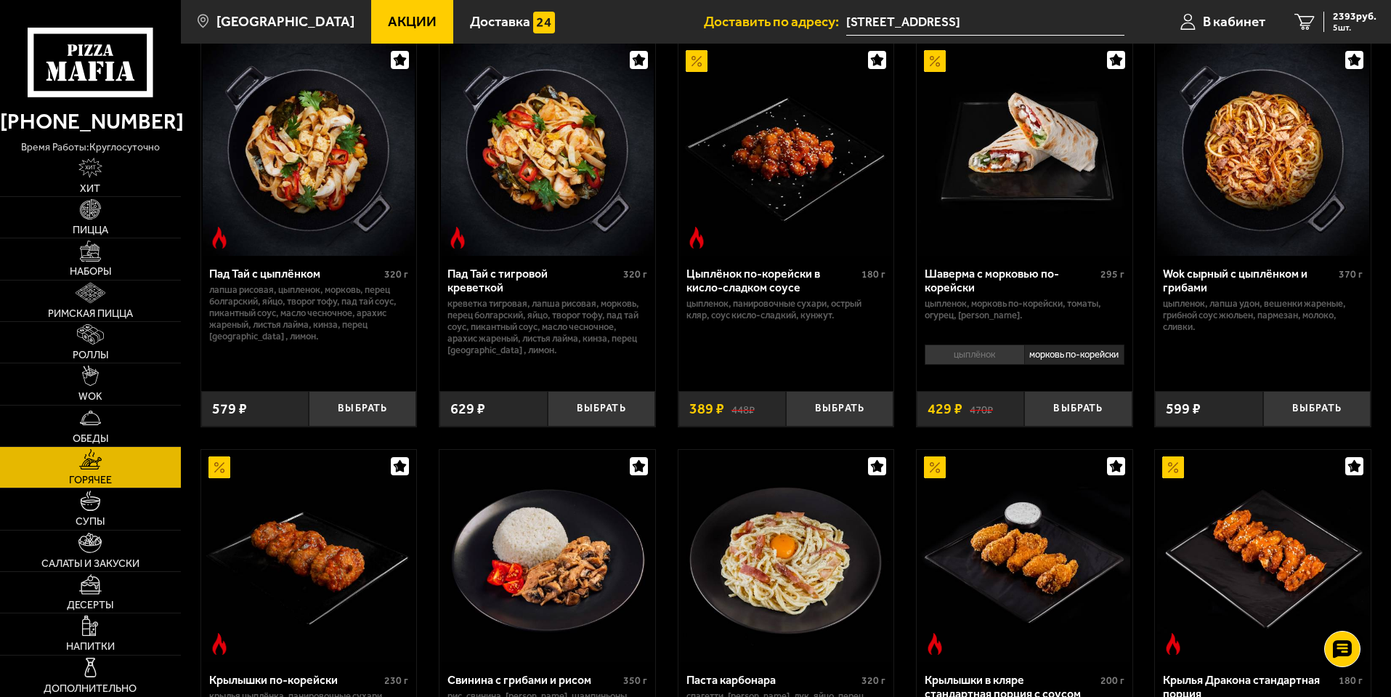
scroll to position [73, 0]
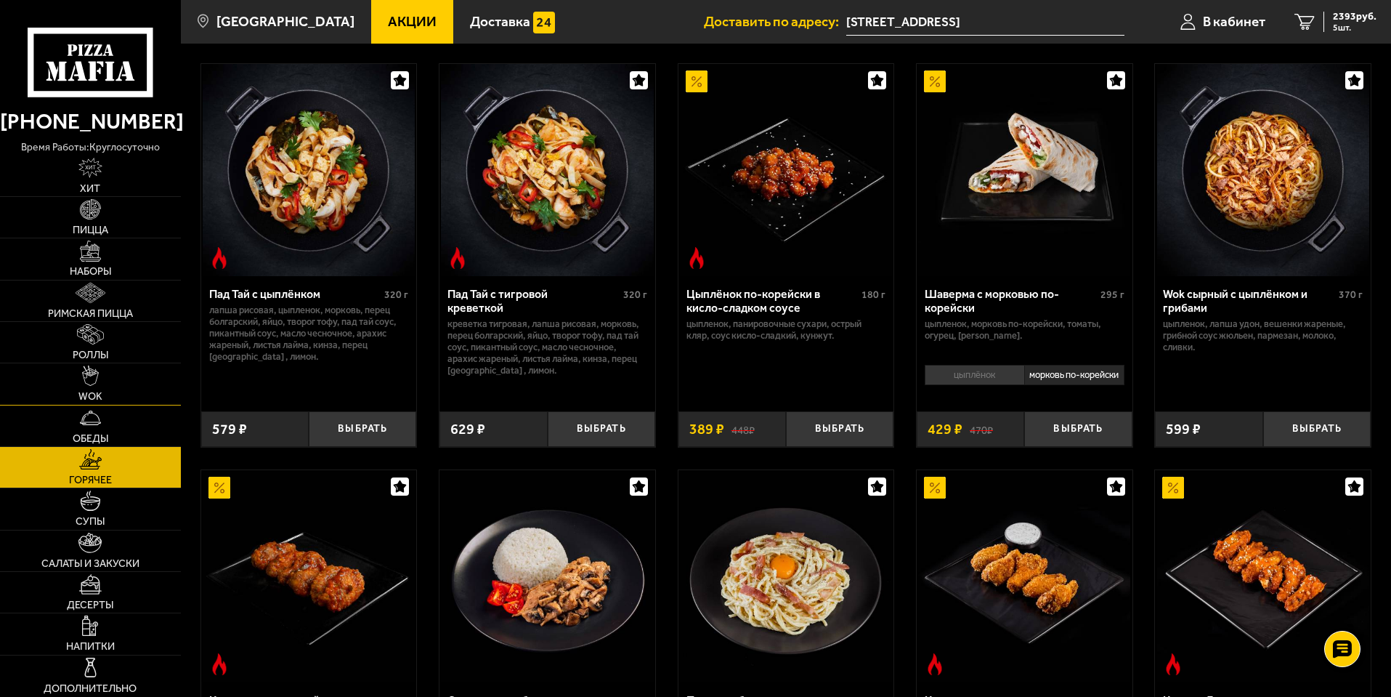
click at [139, 378] on link "WOK" at bounding box center [90, 383] width 181 height 41
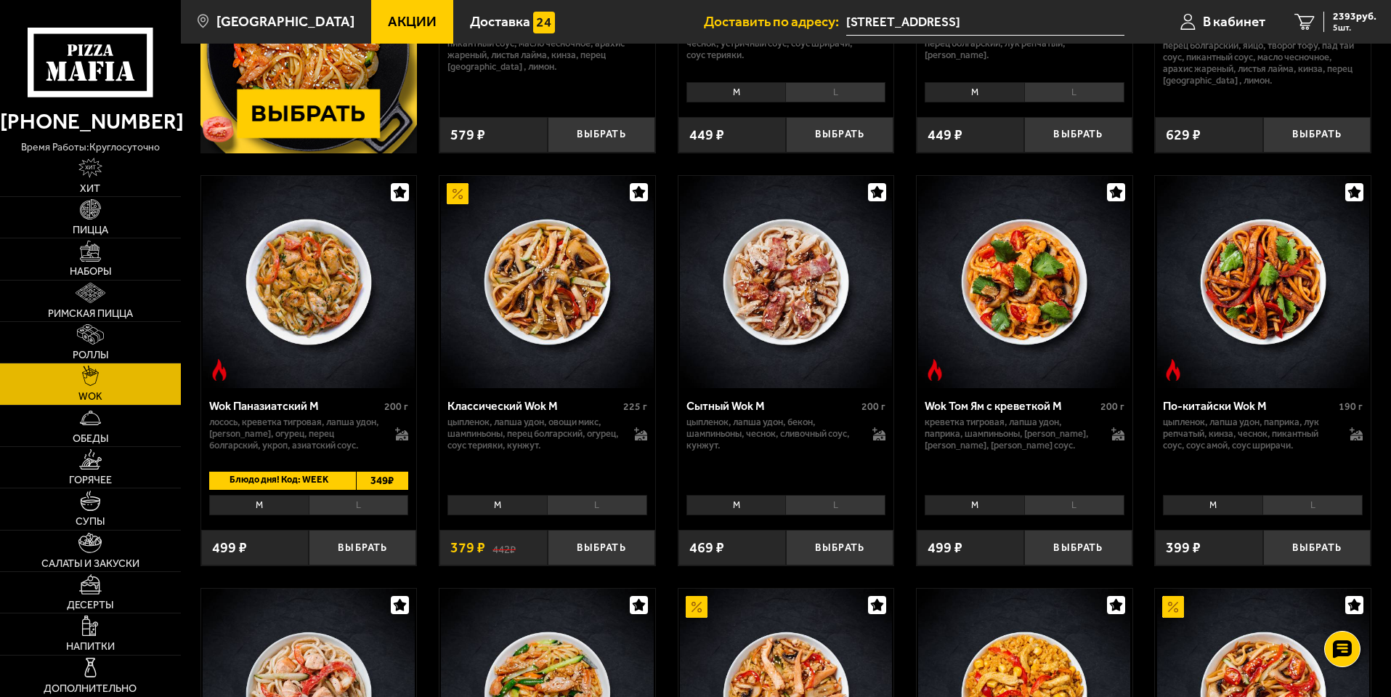
scroll to position [363, 0]
click at [631, 556] on button "Выбрать" at bounding box center [602, 547] width 108 height 36
click at [827, 564] on button "Выбрать" at bounding box center [840, 547] width 108 height 36
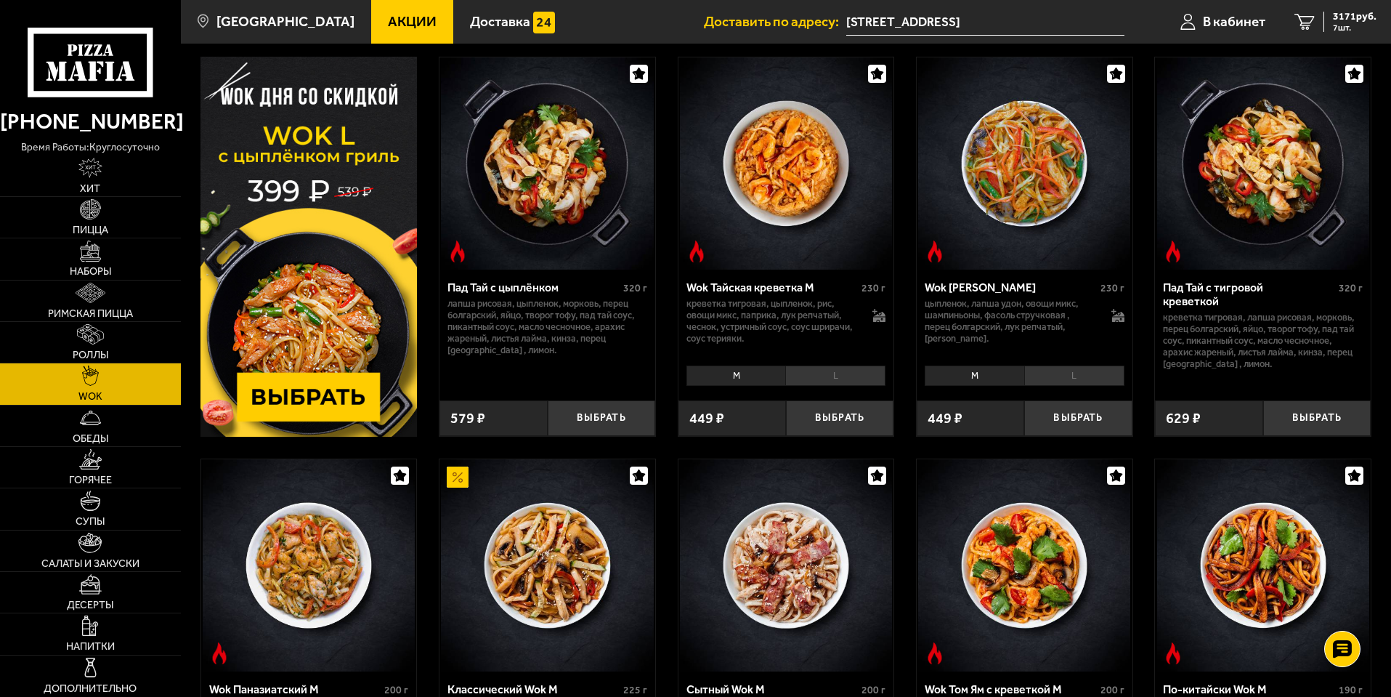
scroll to position [0, 0]
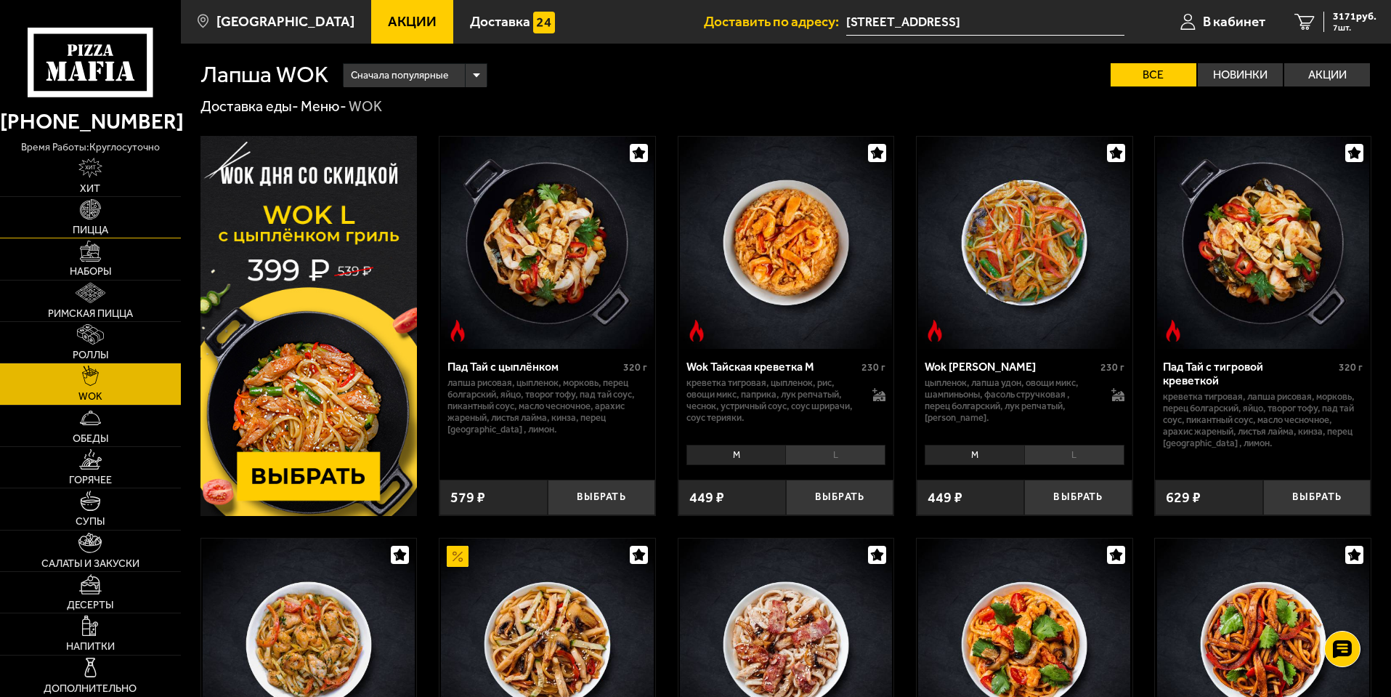
click at [89, 216] on img at bounding box center [90, 209] width 20 height 20
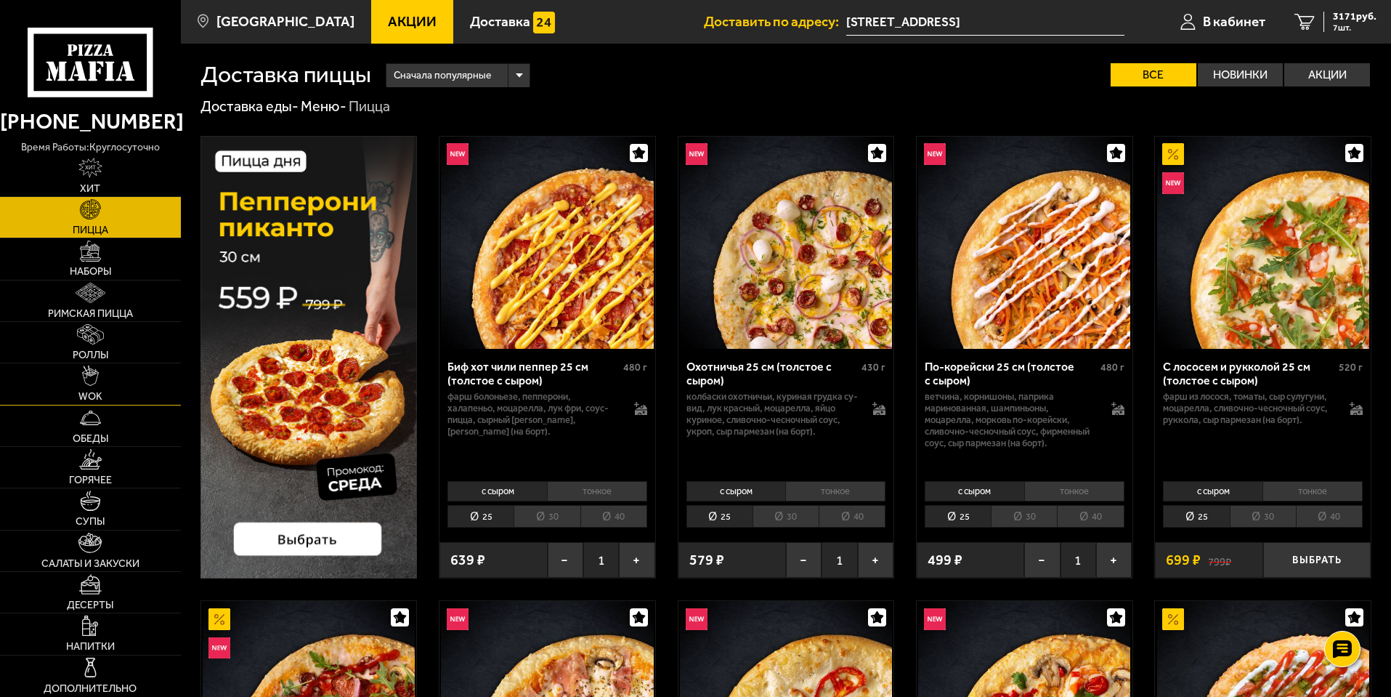
click at [80, 392] on span "WOK" at bounding box center [90, 397] width 24 height 10
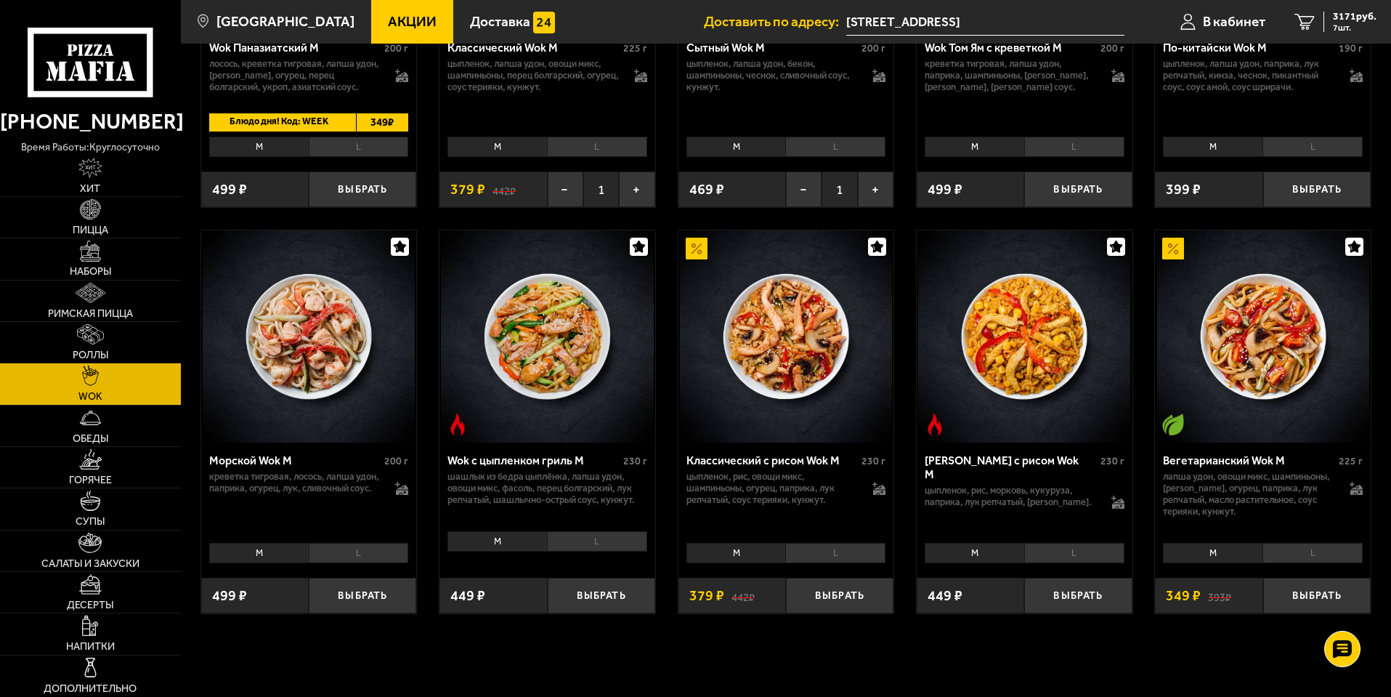
scroll to position [726, 0]
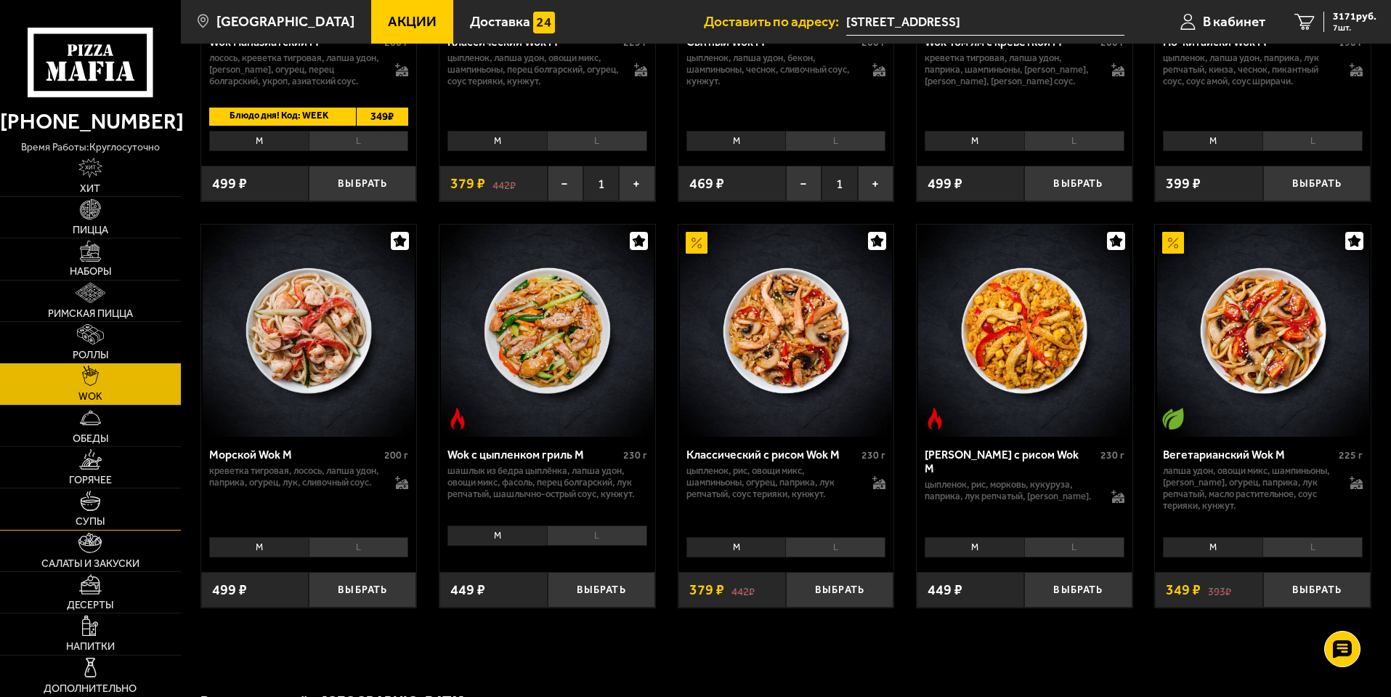
click at [121, 500] on link "Супы" at bounding box center [90, 508] width 181 height 41
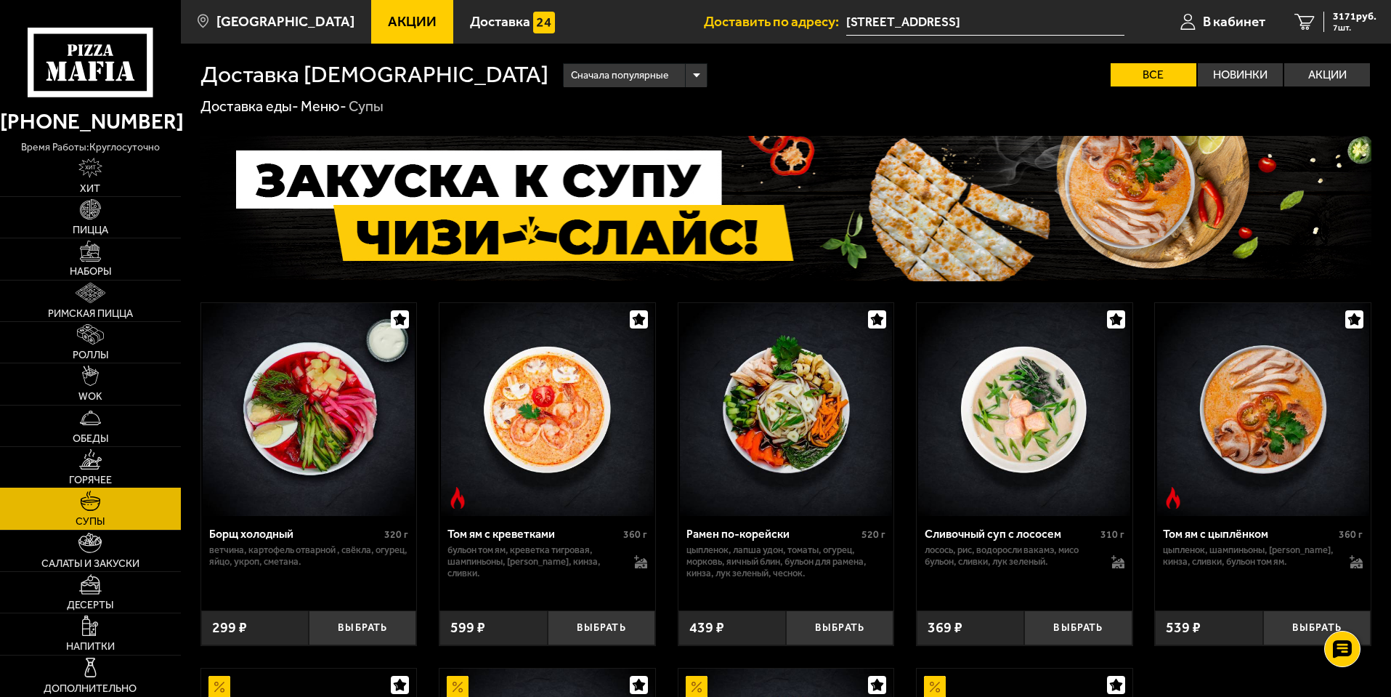
click at [128, 459] on link "Горячее" at bounding box center [90, 467] width 181 height 41
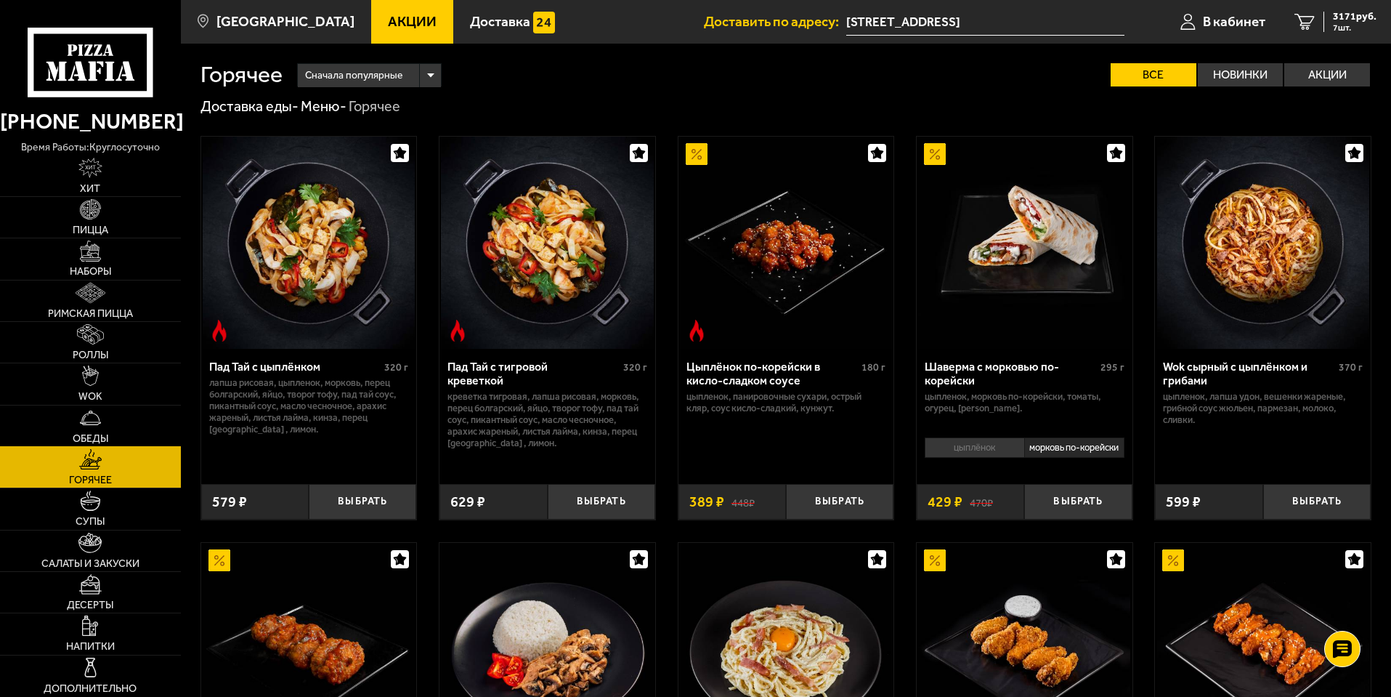
click at [131, 415] on link "Обеды" at bounding box center [90, 425] width 181 height 41
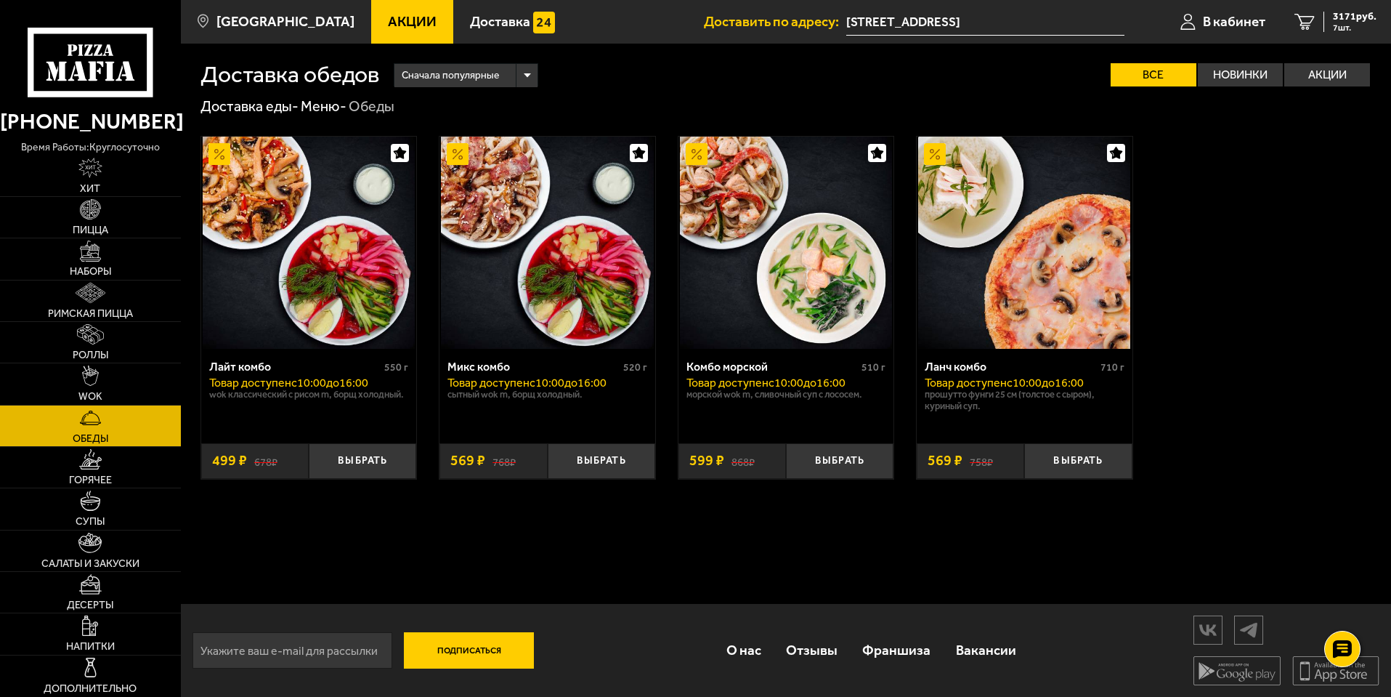
scroll to position [1, 0]
click at [110, 596] on link "Десерты" at bounding box center [90, 592] width 181 height 41
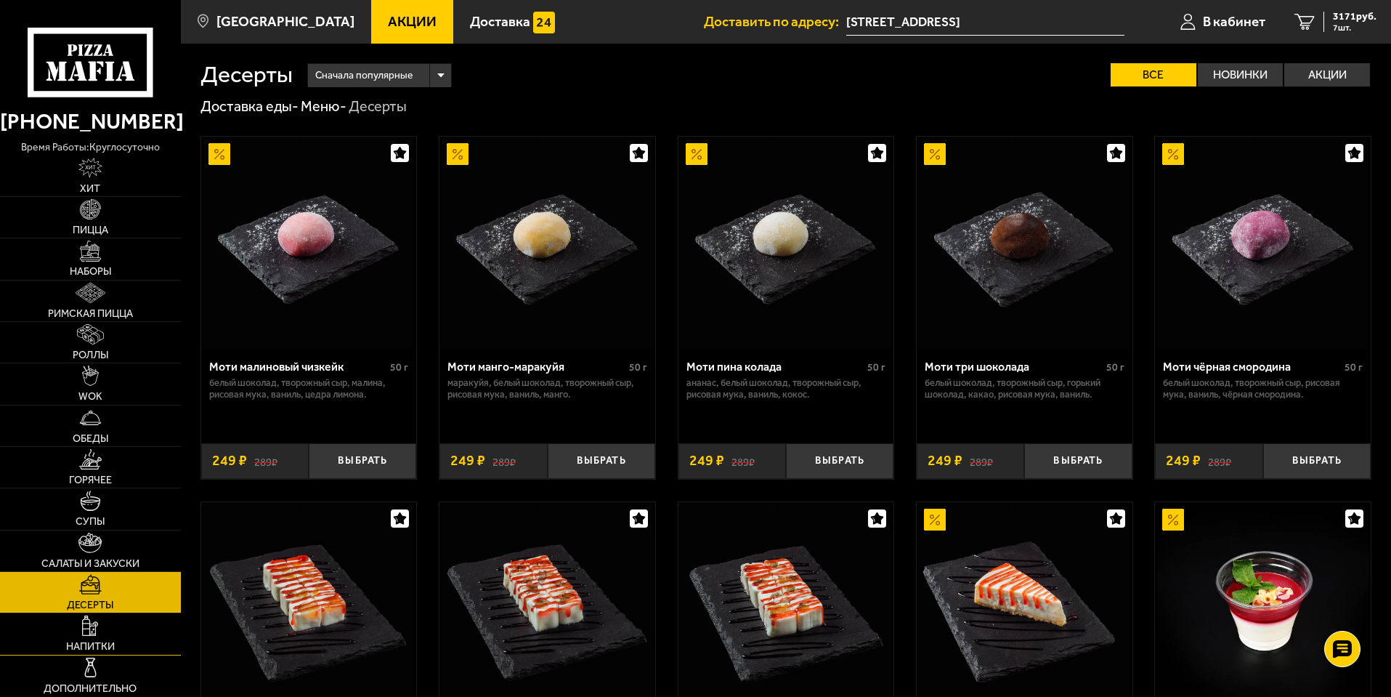
click at [92, 646] on span "Напитки" at bounding box center [90, 646] width 49 height 10
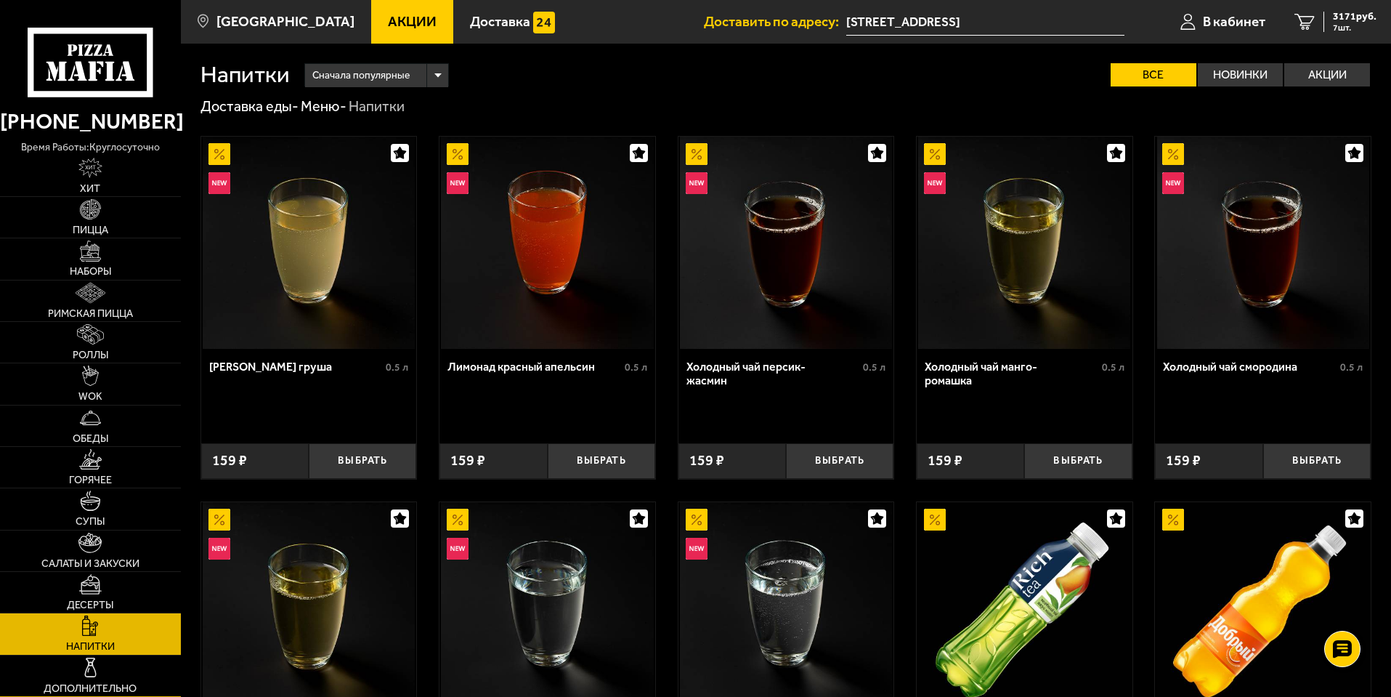
click at [89, 672] on img at bounding box center [90, 667] width 20 height 20
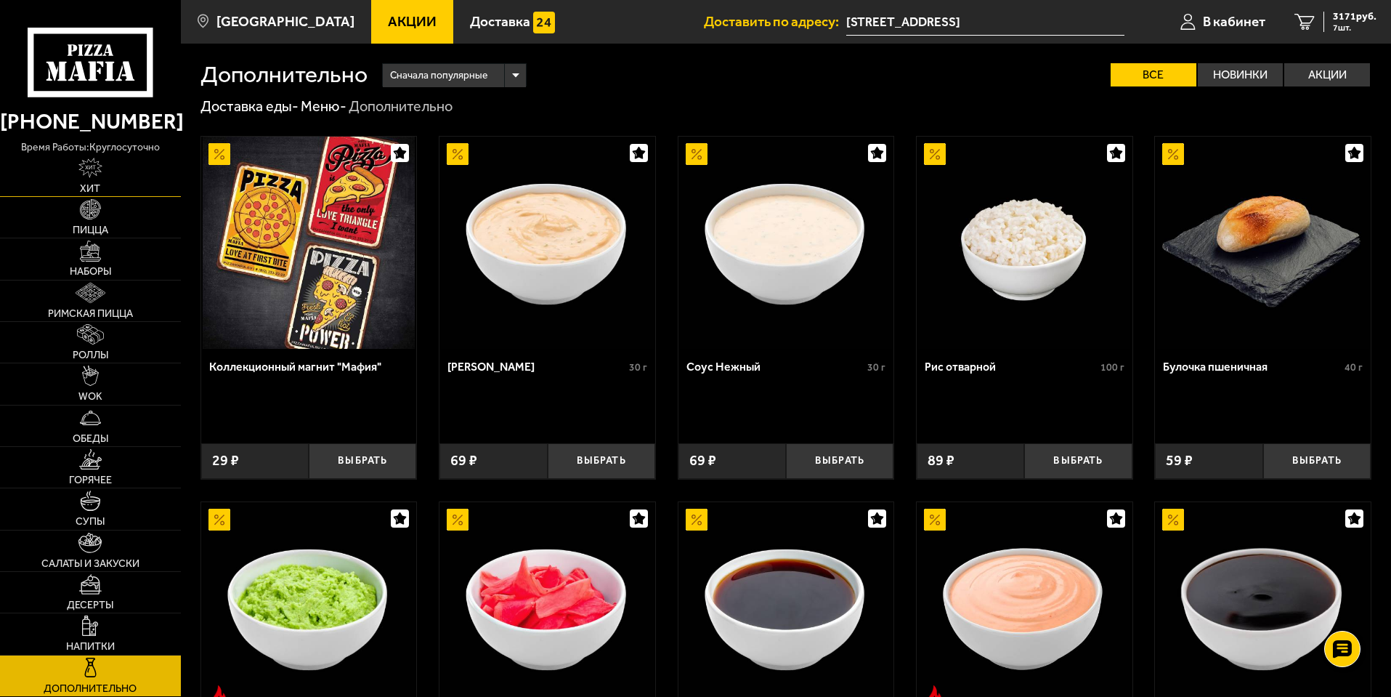
click at [108, 175] on link "Хит" at bounding box center [90, 175] width 181 height 41
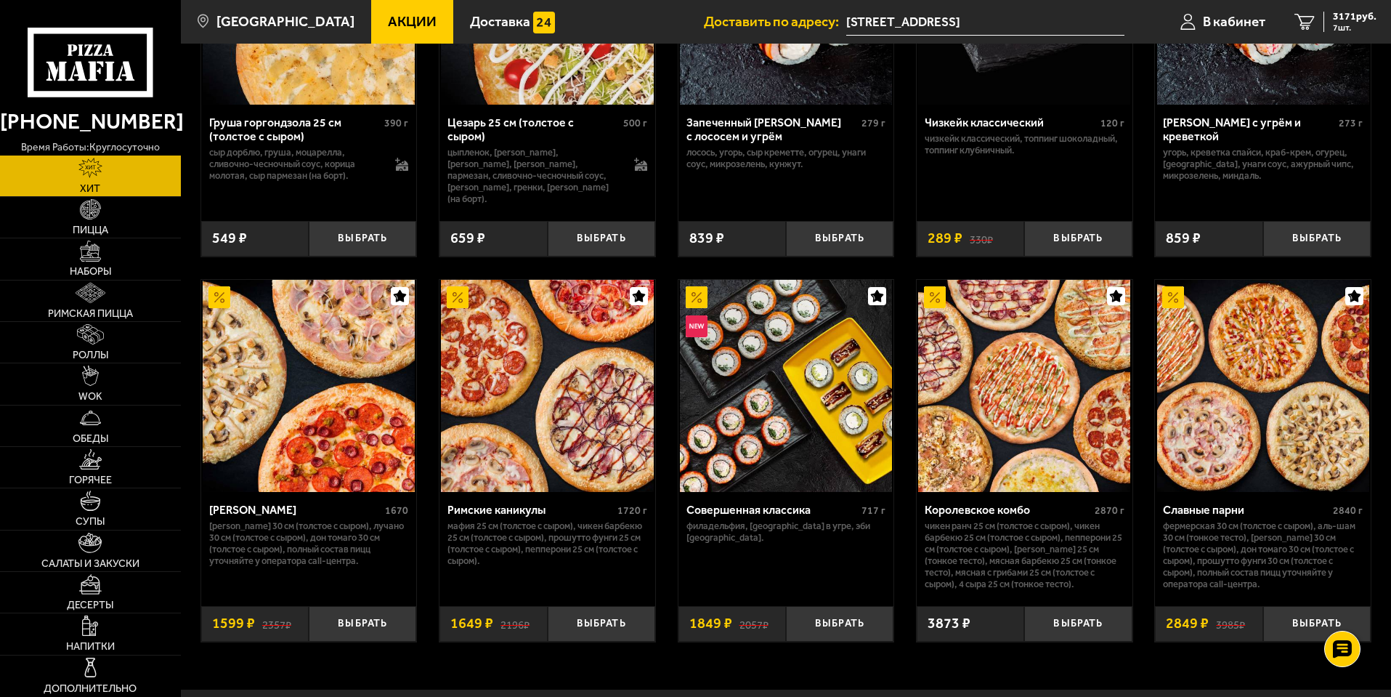
scroll to position [723, 0]
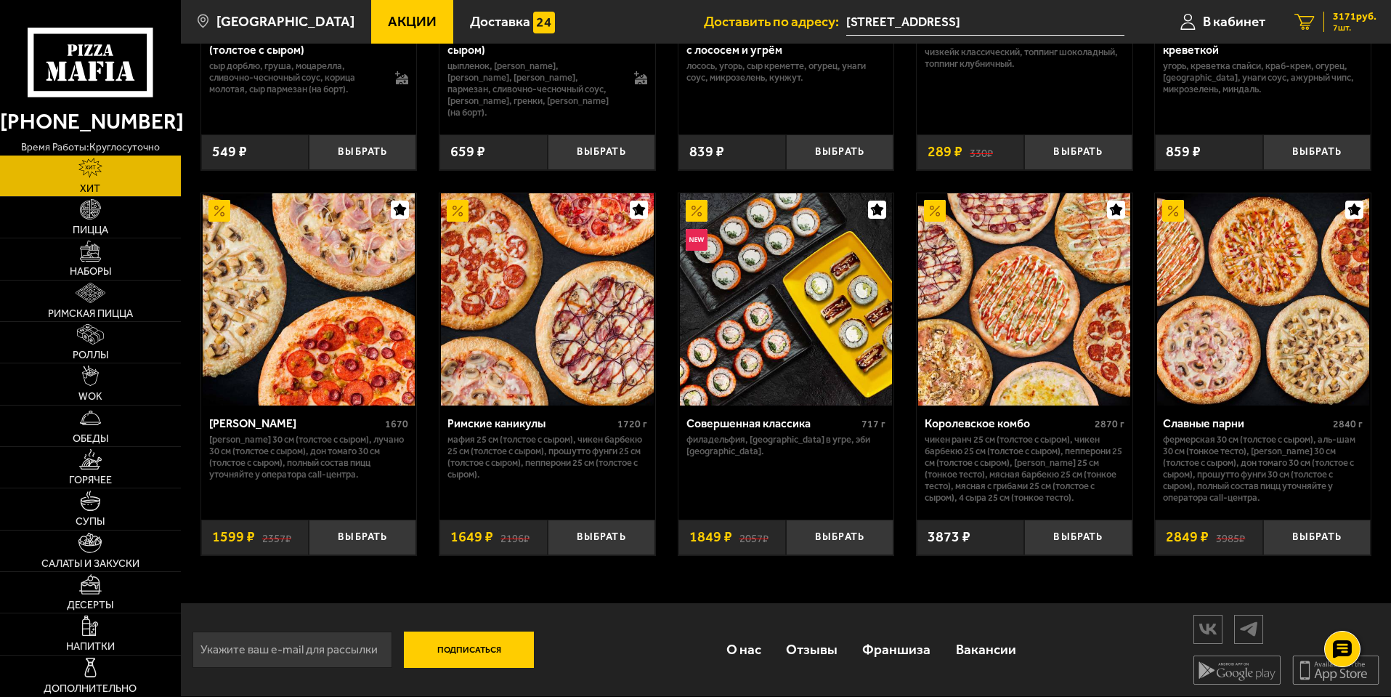
click at [1326, 15] on div "3171 руб. 7 шт." at bounding box center [1349, 22] width 53 height 20
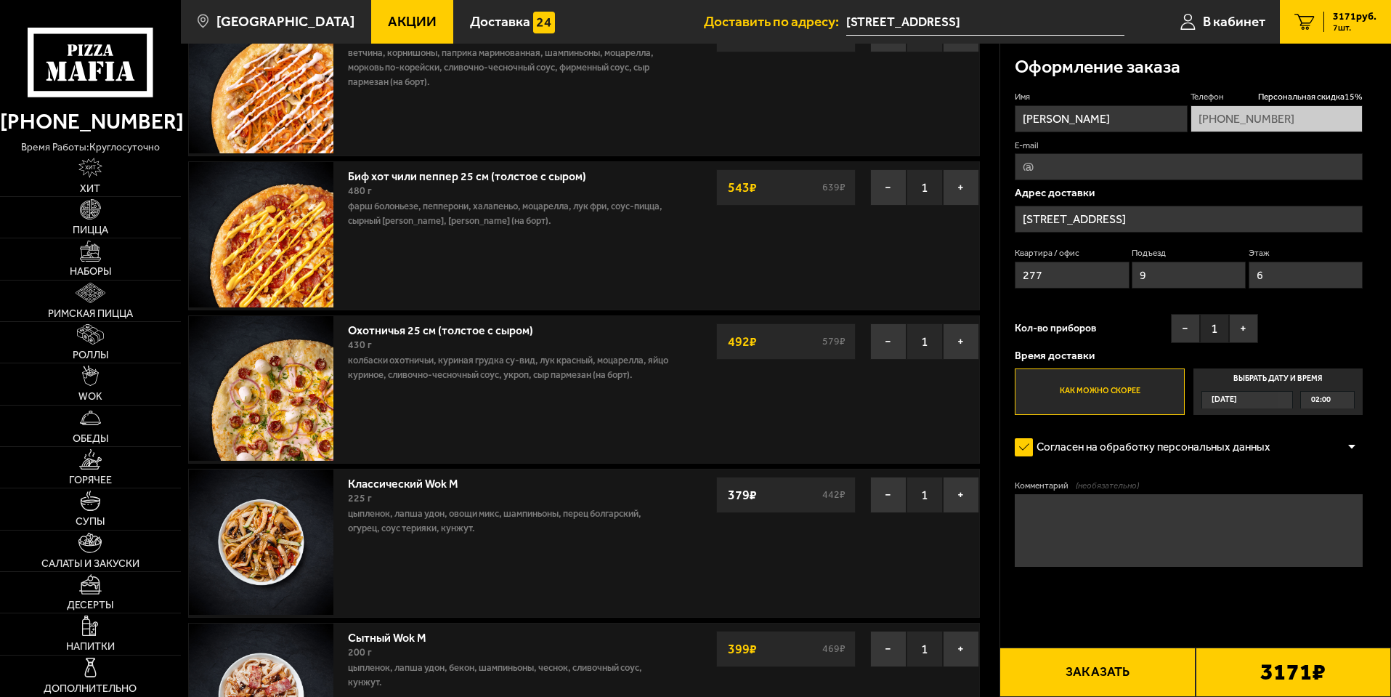
scroll to position [436, 0]
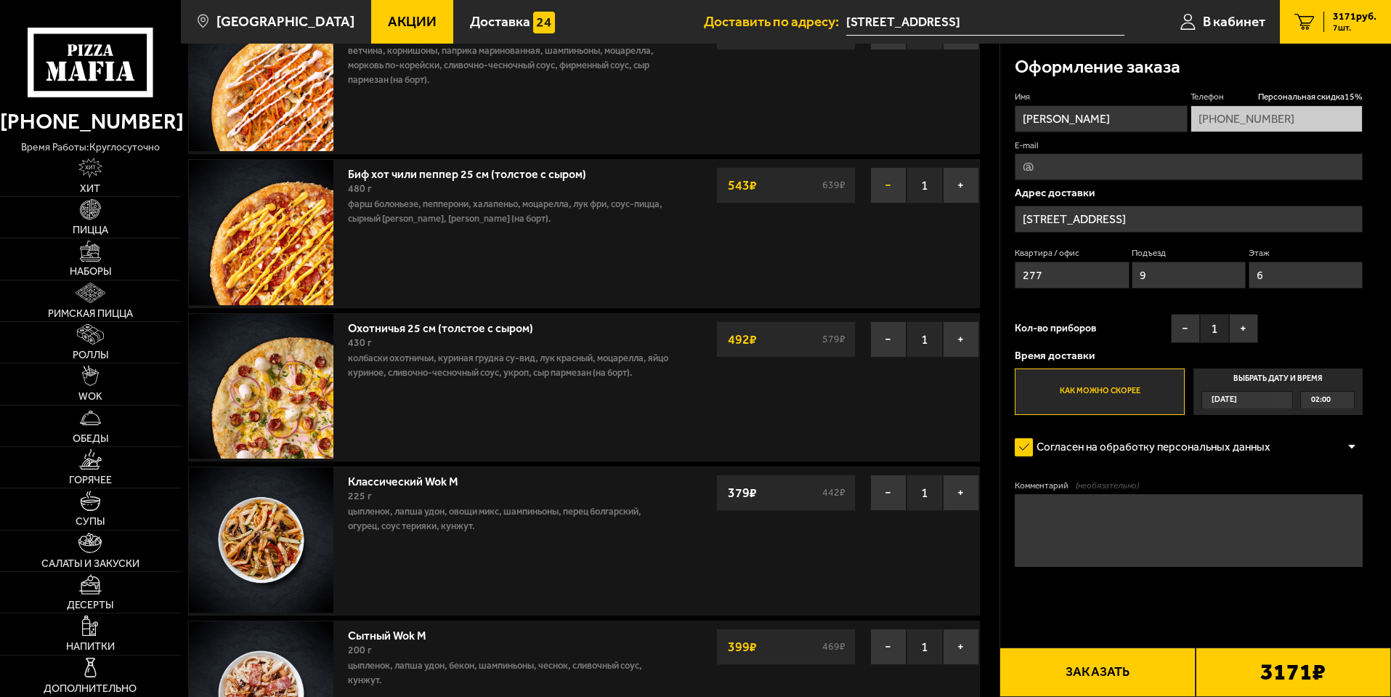
click at [893, 185] on button "−" at bounding box center [888, 185] width 36 height 36
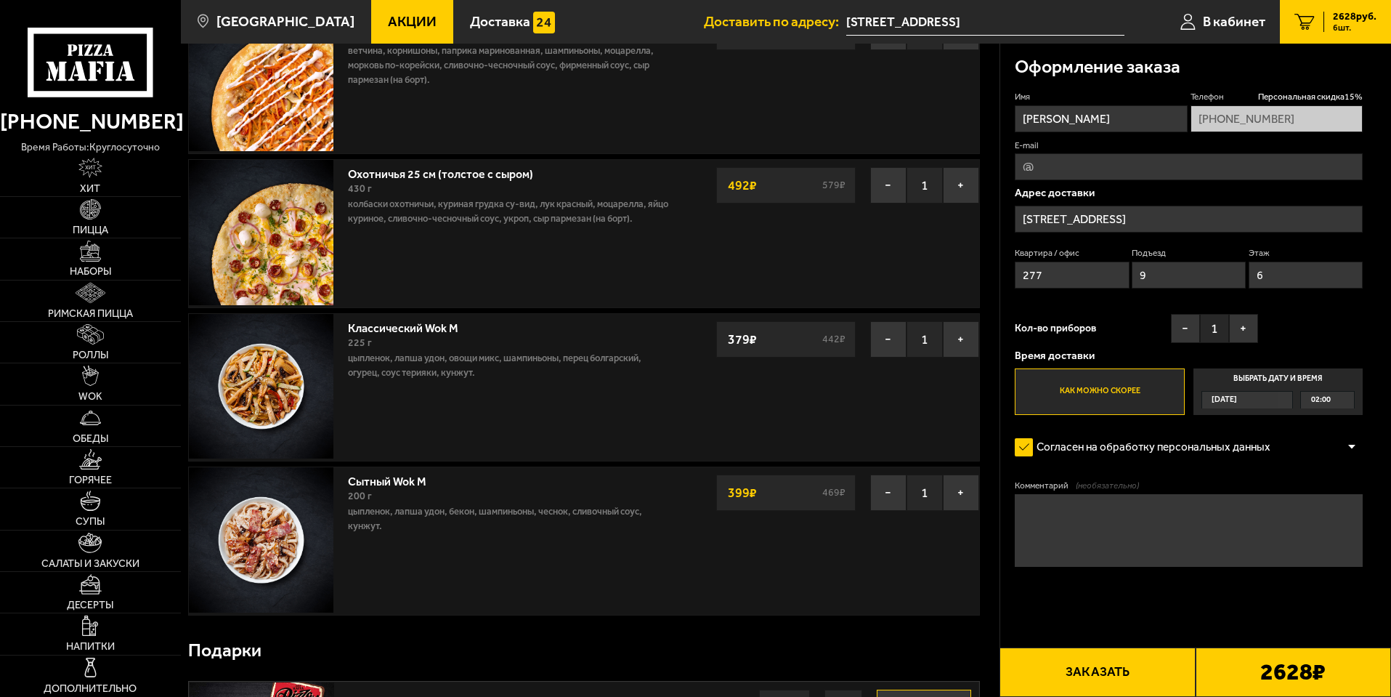
scroll to position [363, 0]
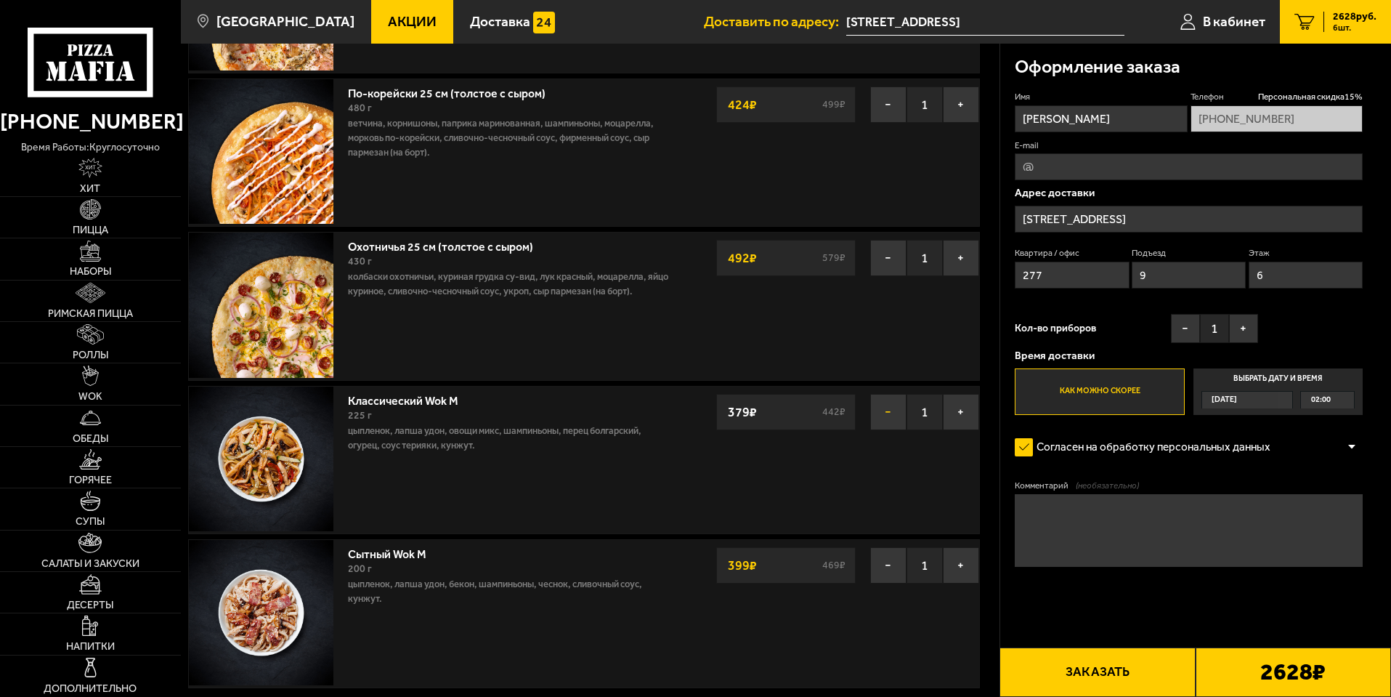
click at [899, 410] on button "−" at bounding box center [888, 412] width 36 height 36
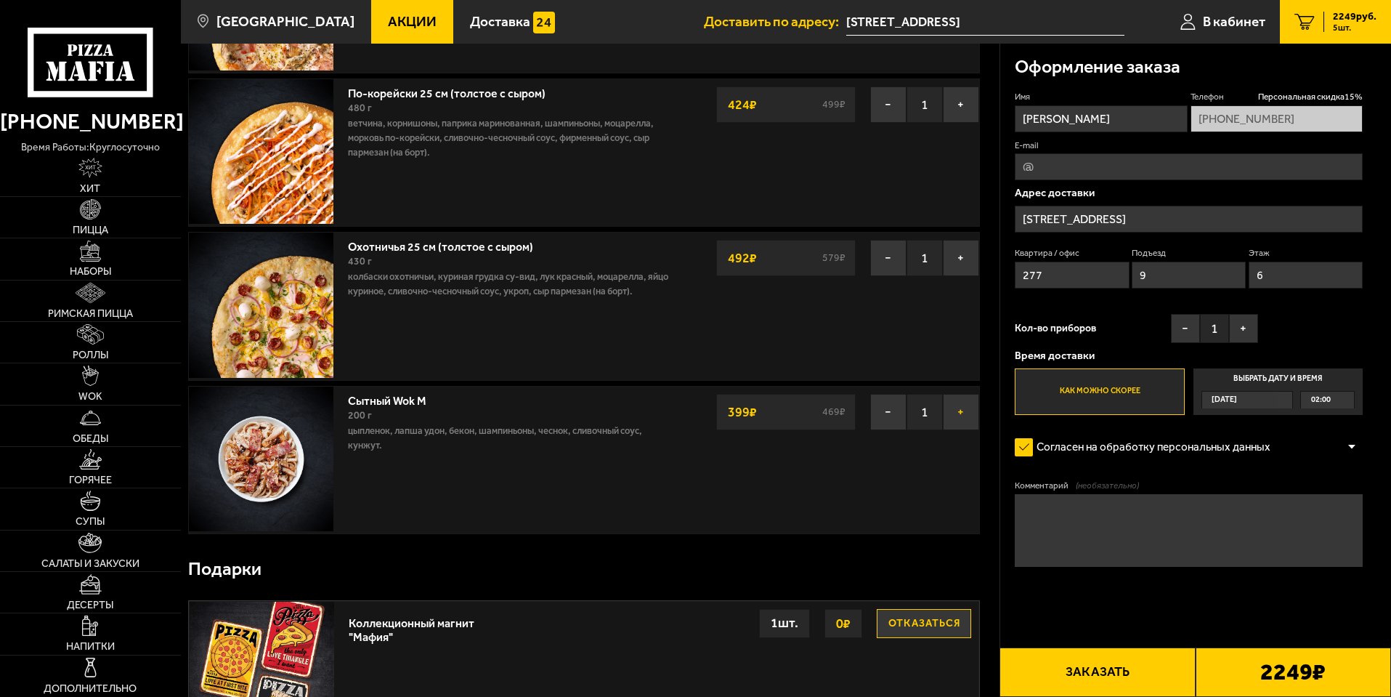
click at [959, 415] on button "+" at bounding box center [961, 412] width 36 height 36
click at [880, 416] on button "−" at bounding box center [888, 412] width 36 height 36
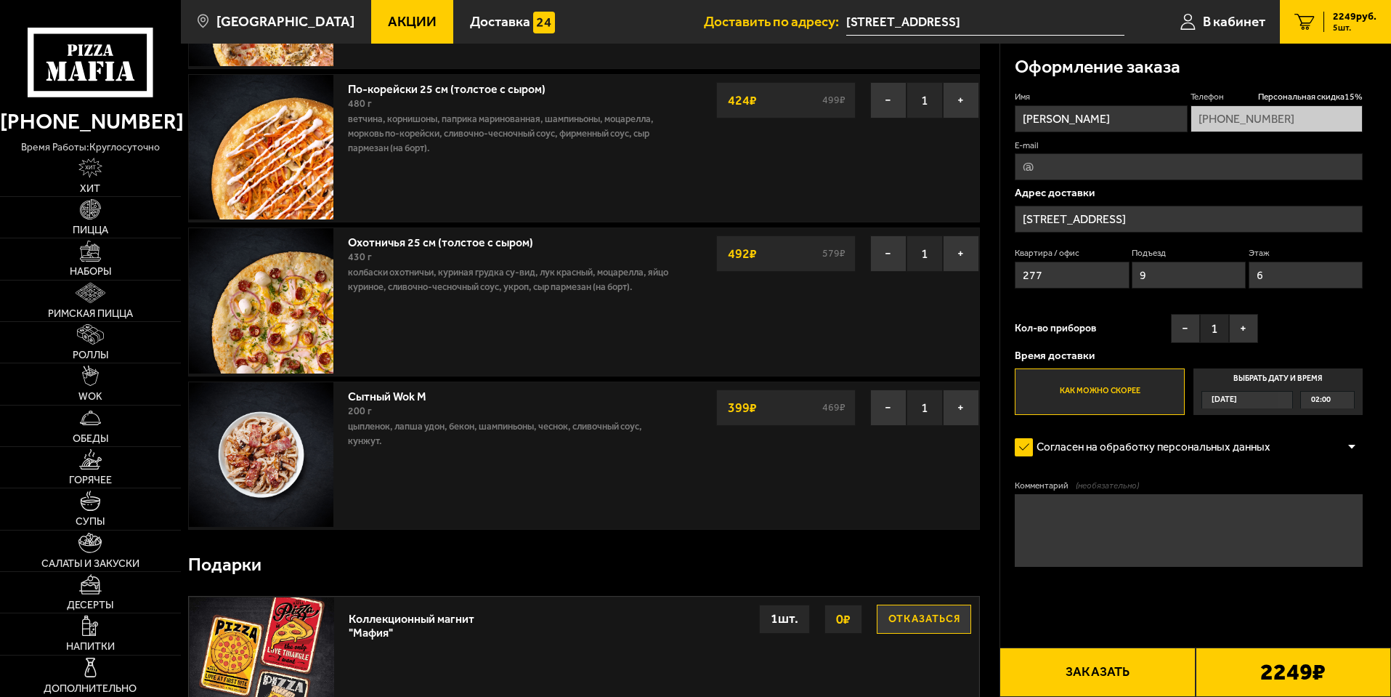
scroll to position [654, 0]
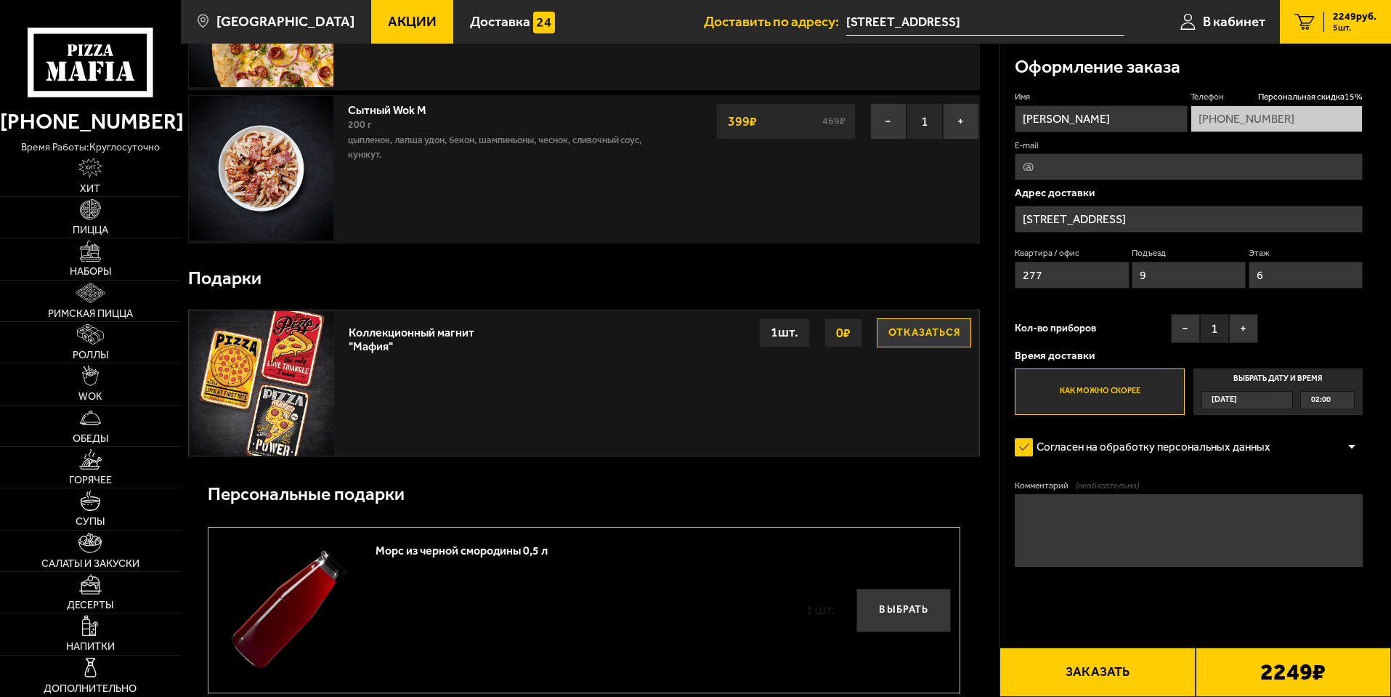
click at [907, 335] on button "Отказаться" at bounding box center [924, 332] width 94 height 29
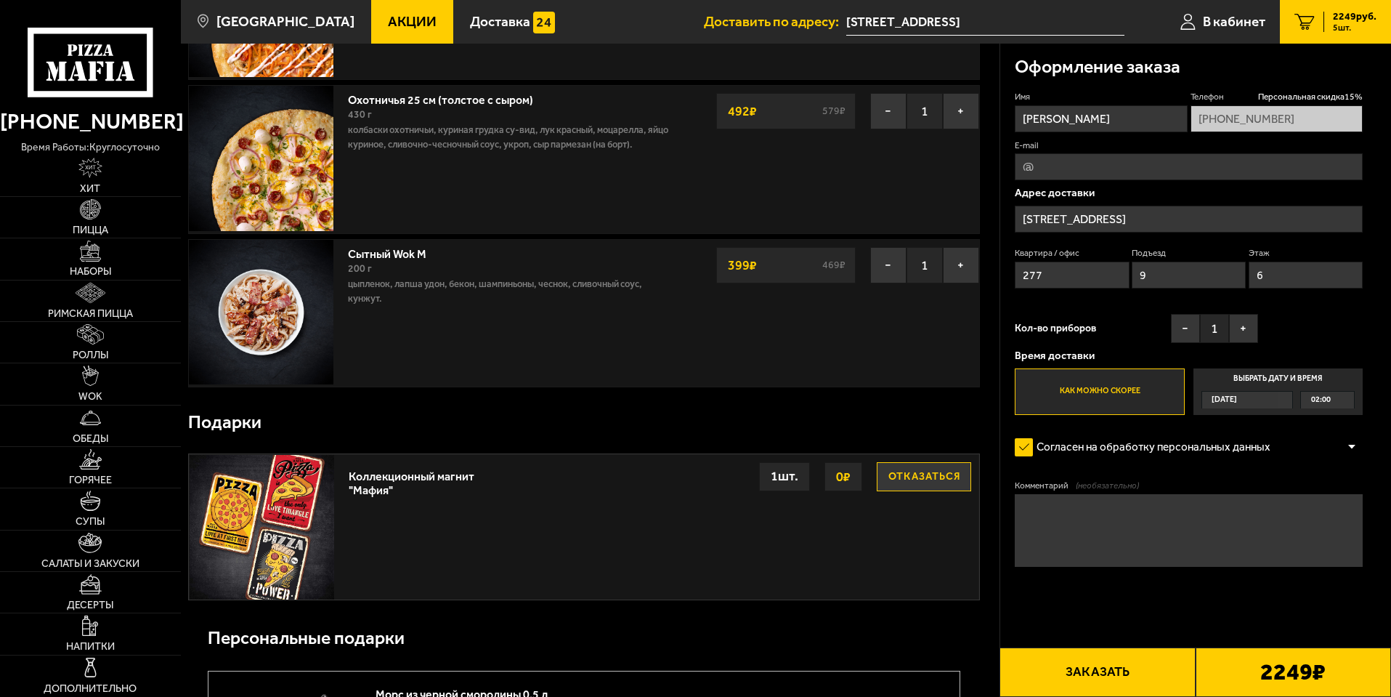
scroll to position [508, 0]
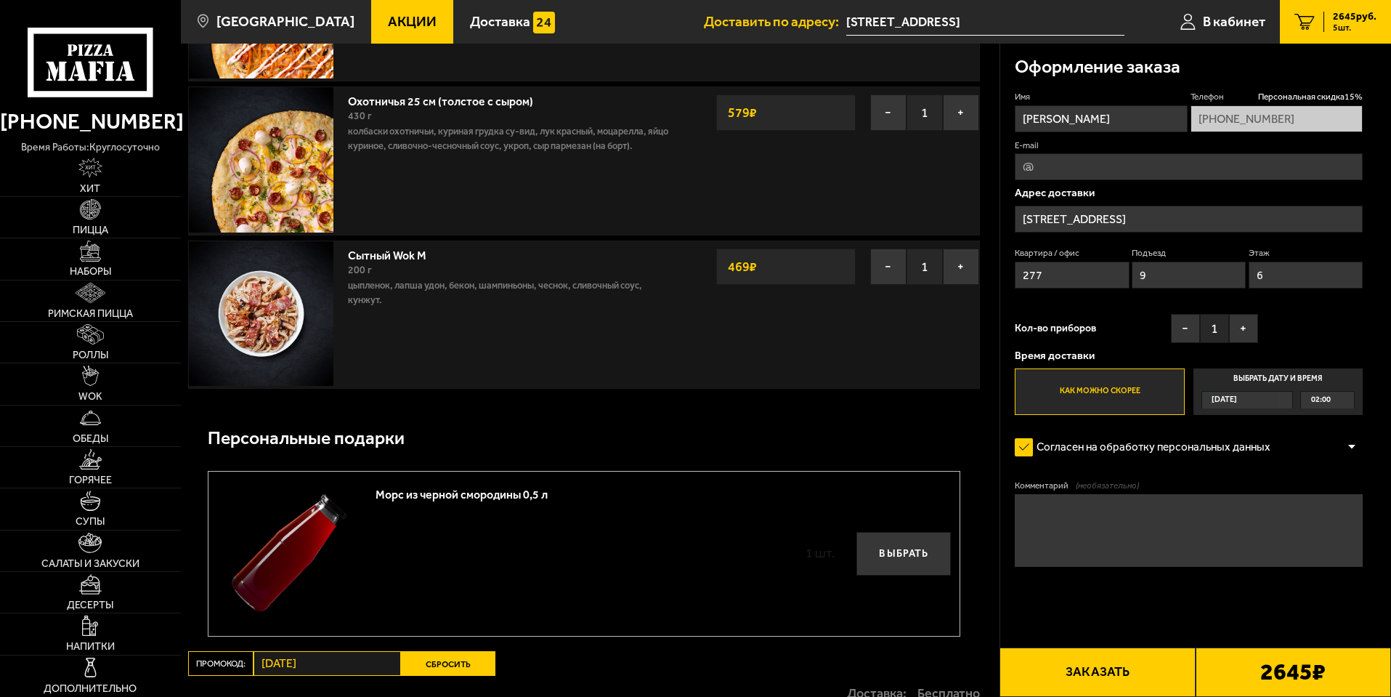
click at [946, 479] on div "Морс из черной смородины 0,5 л 1 шт. Выбрать" at bounding box center [584, 553] width 752 height 164
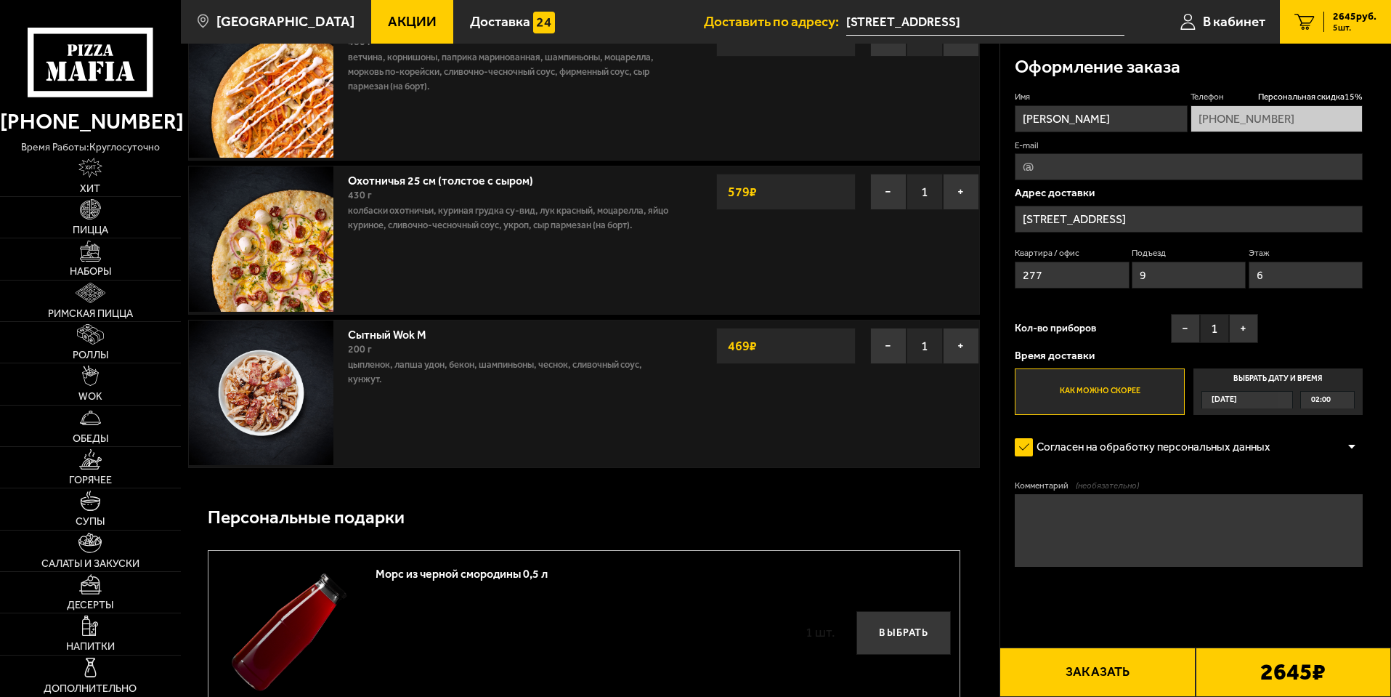
scroll to position [436, 0]
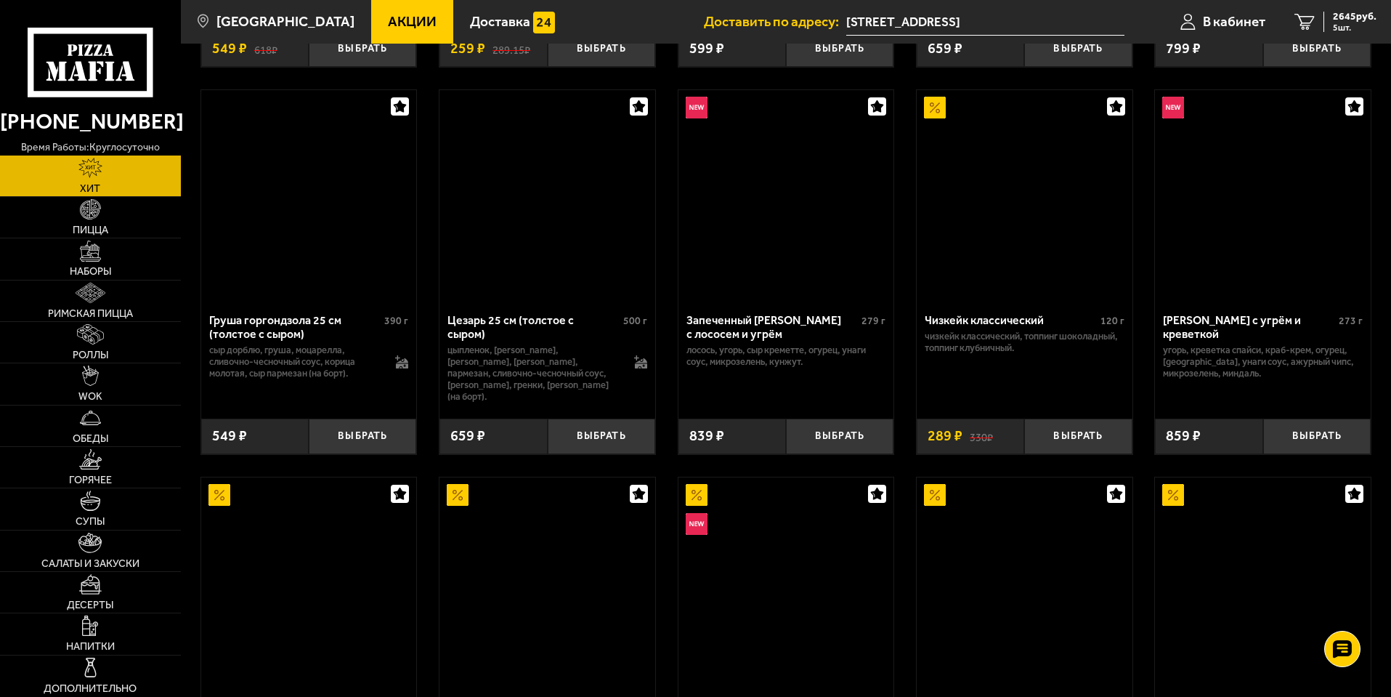
scroll to position [723, 0]
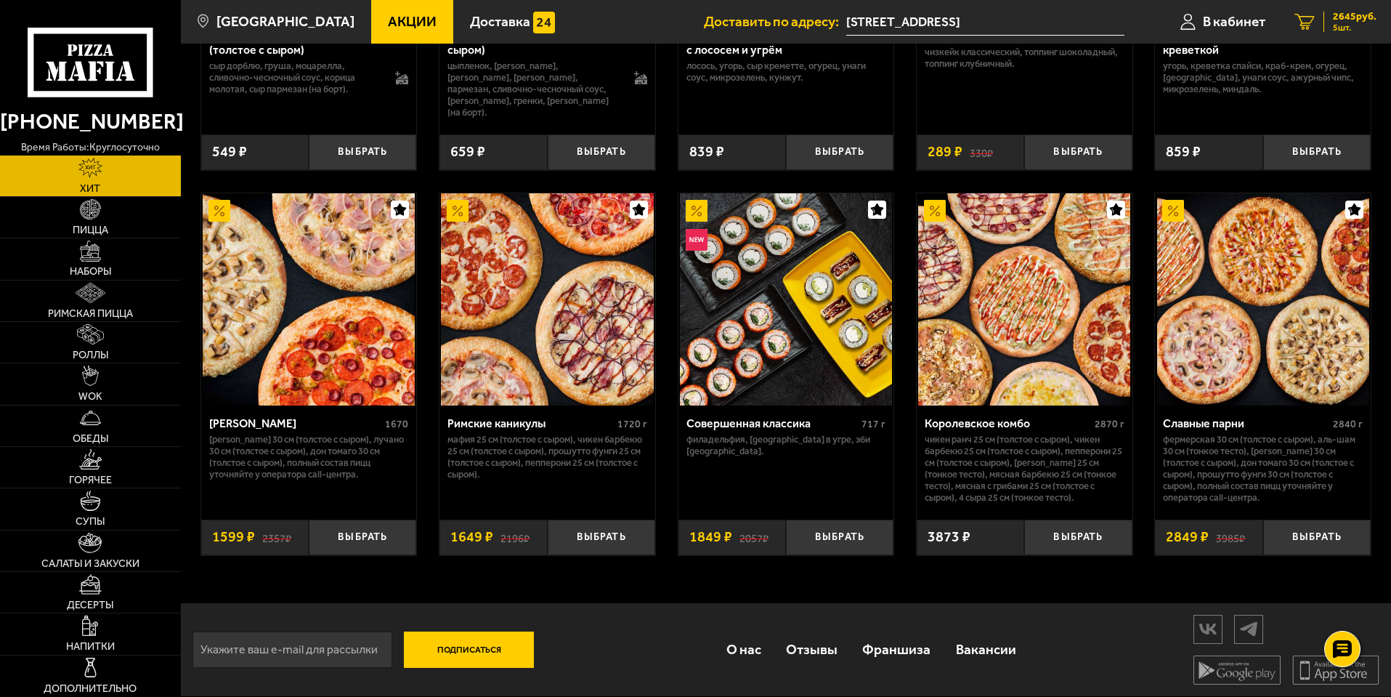
click at [1345, 38] on link "5 2645 руб. 5 шт." at bounding box center [1335, 22] width 111 height 44
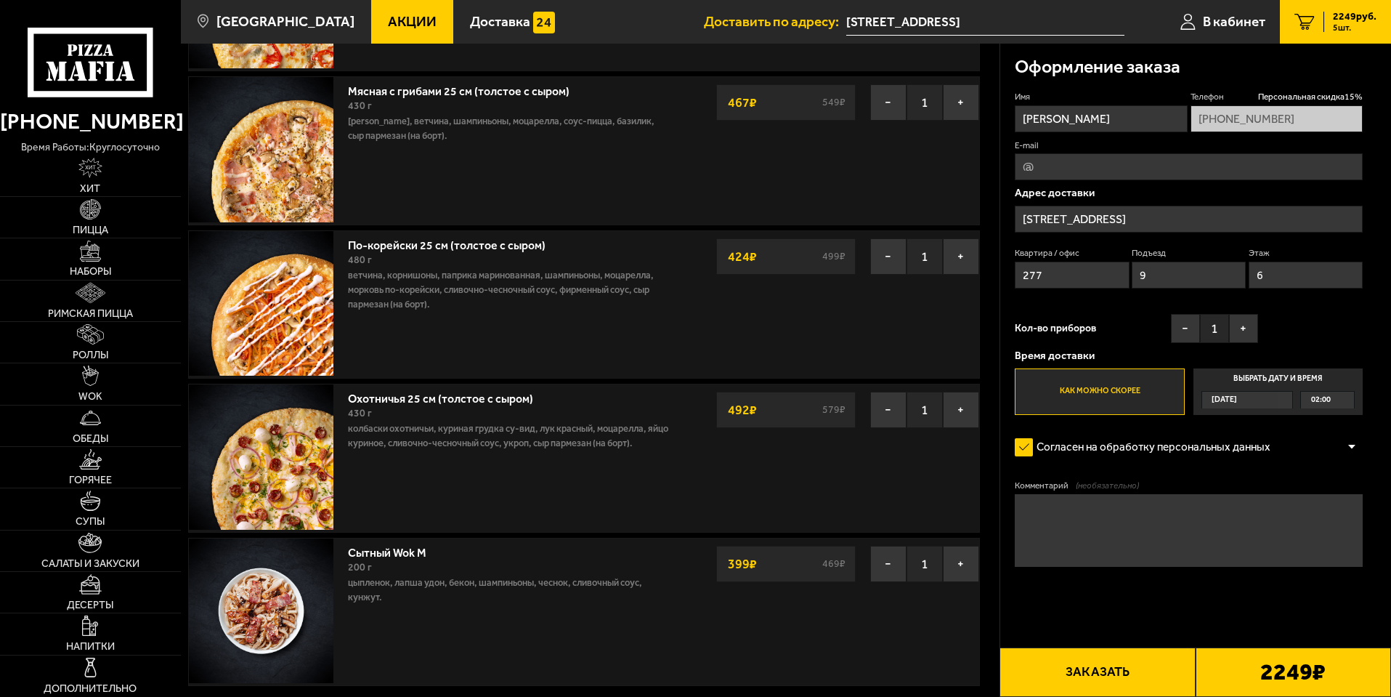
scroll to position [218, 0]
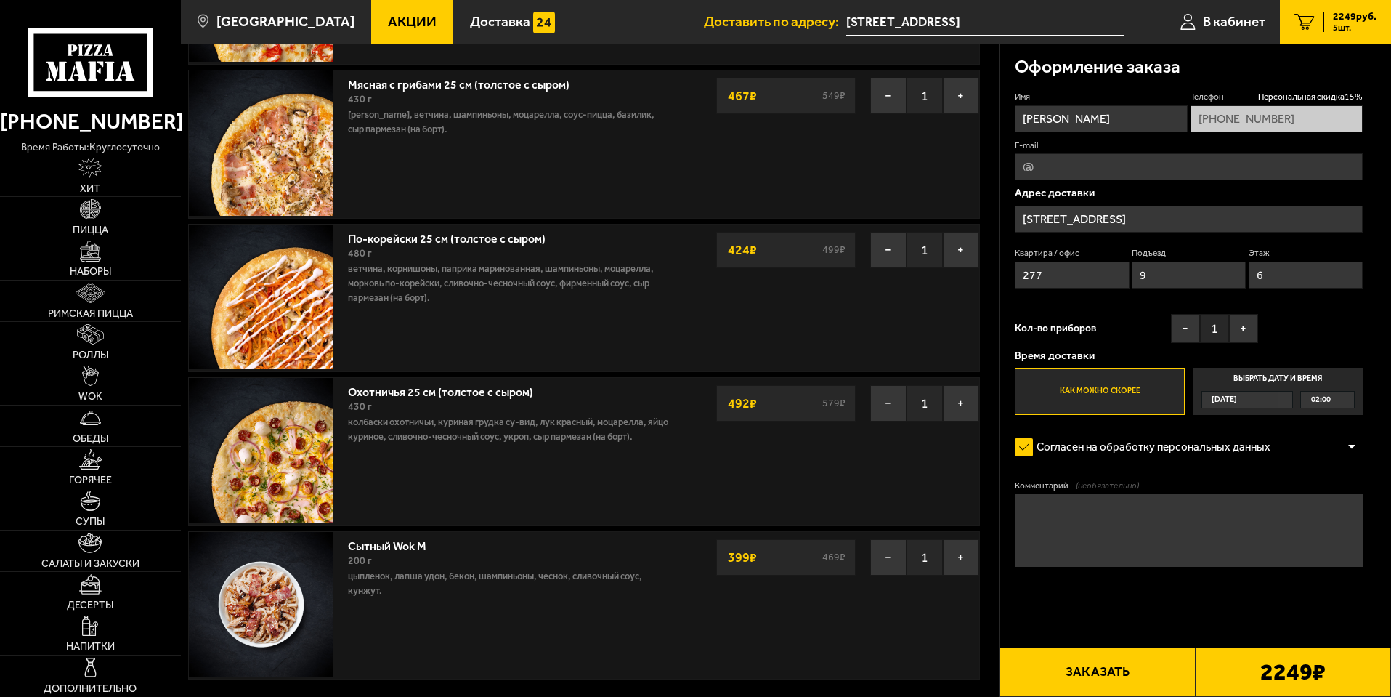
click at [136, 339] on link "Роллы" at bounding box center [90, 342] width 181 height 41
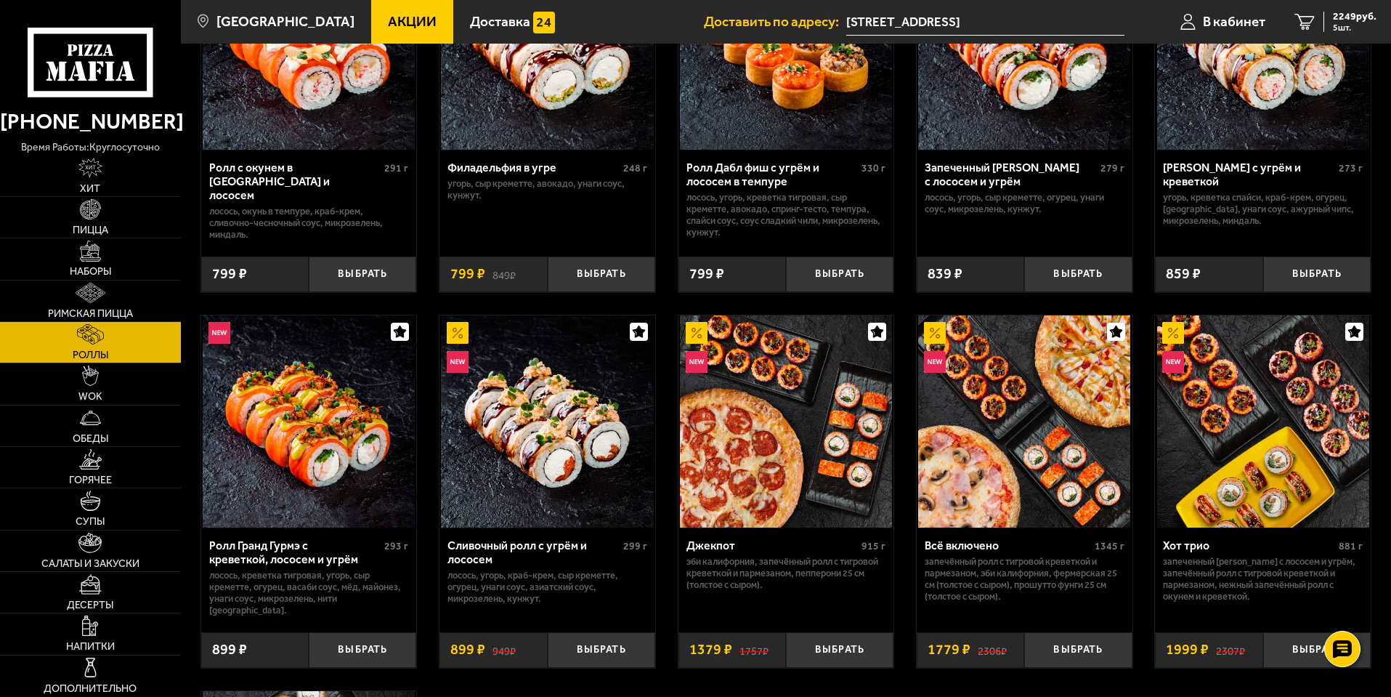
scroll to position [726, 0]
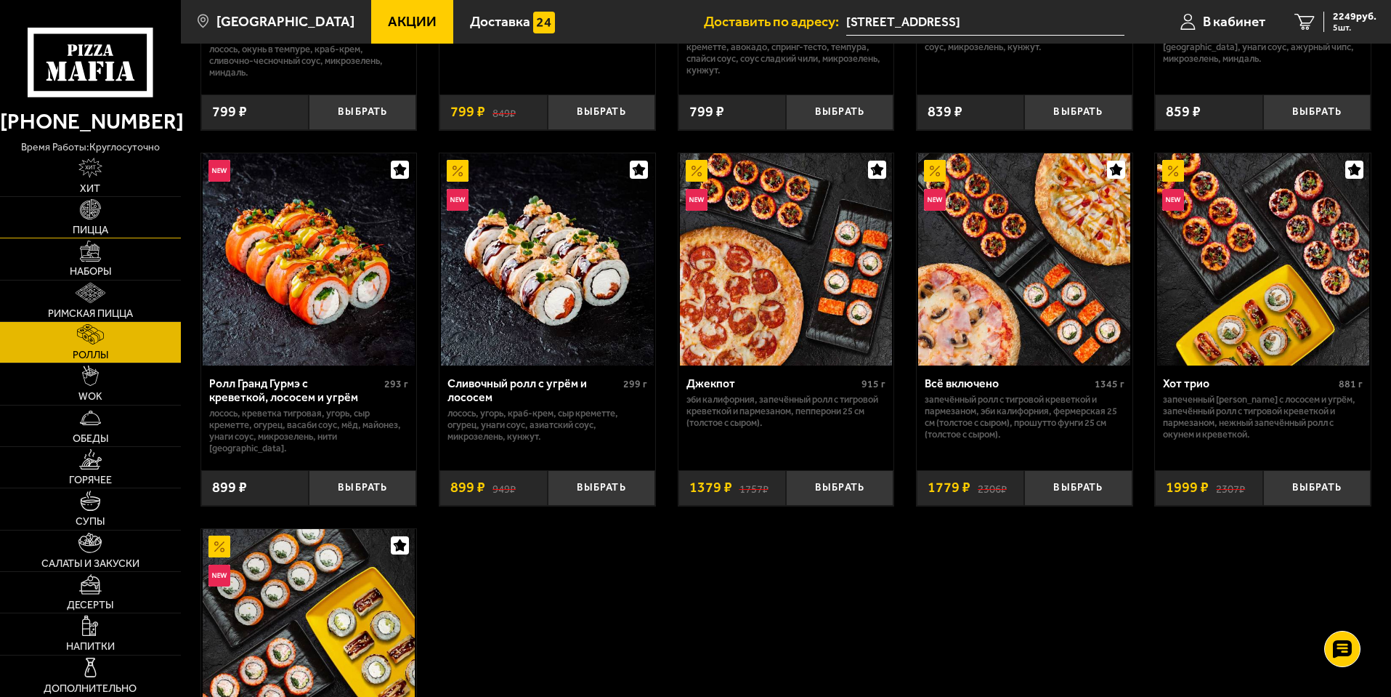
click at [117, 211] on link "Пицца" at bounding box center [90, 217] width 181 height 41
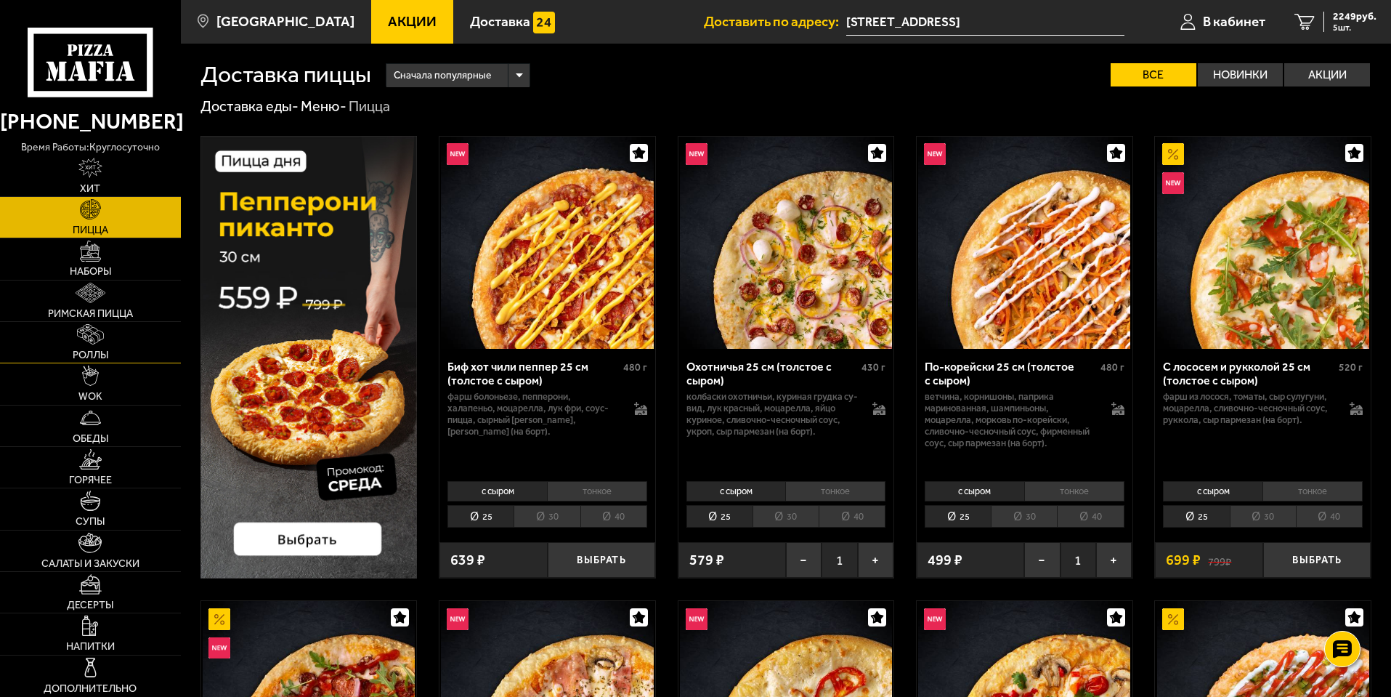
click at [108, 328] on link "Роллы" at bounding box center [90, 342] width 181 height 41
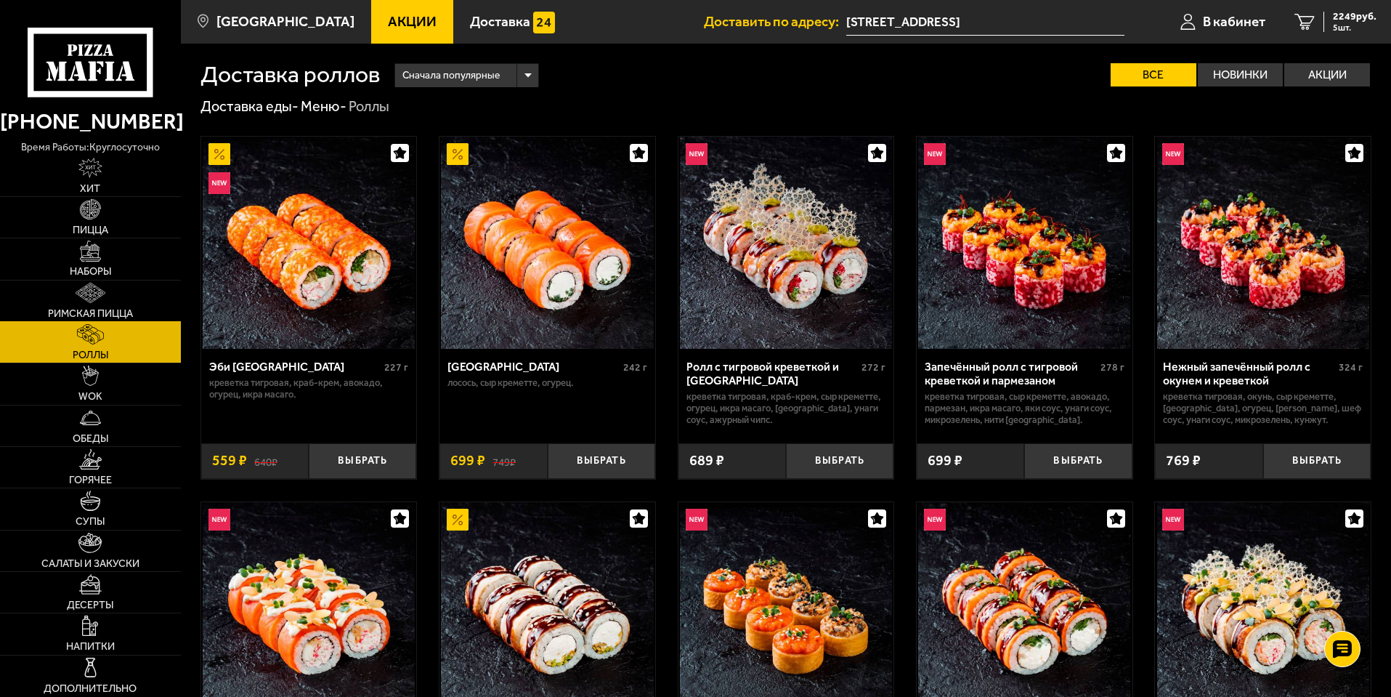
click at [112, 314] on span "Римская пицца" at bounding box center [90, 314] width 85 height 10
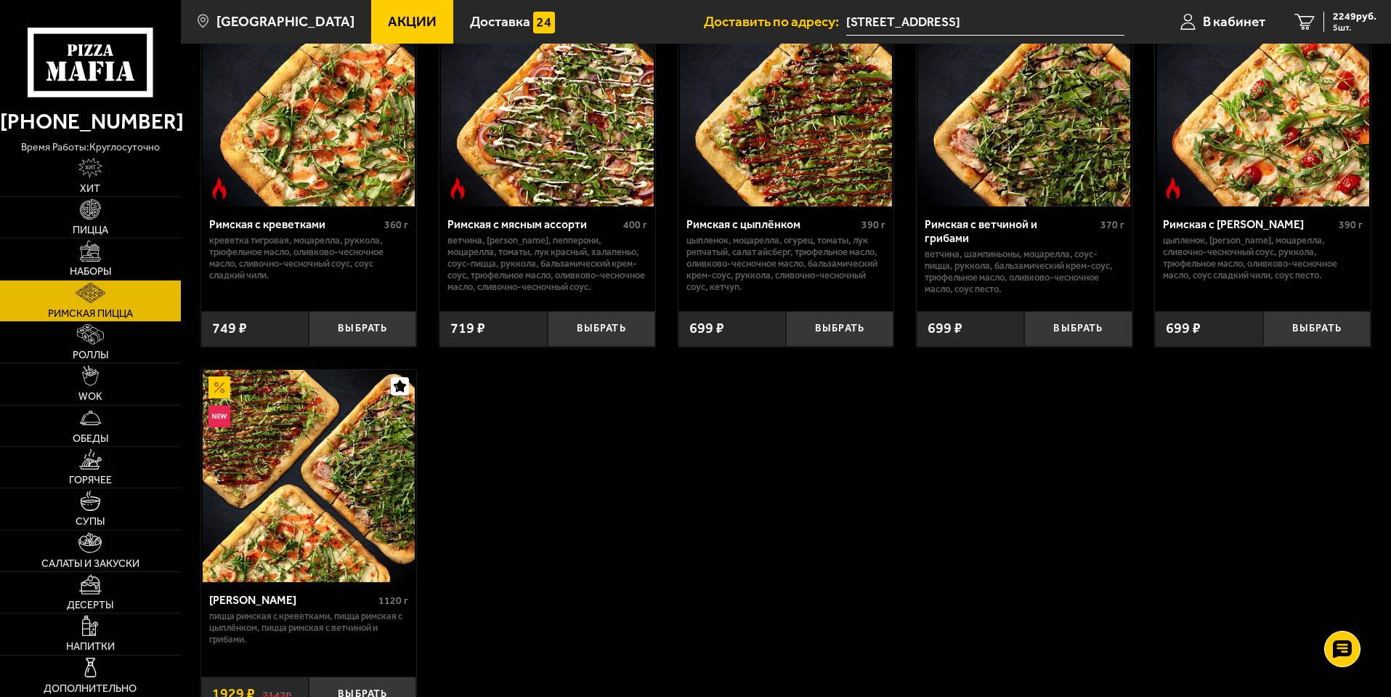
scroll to position [291, 0]
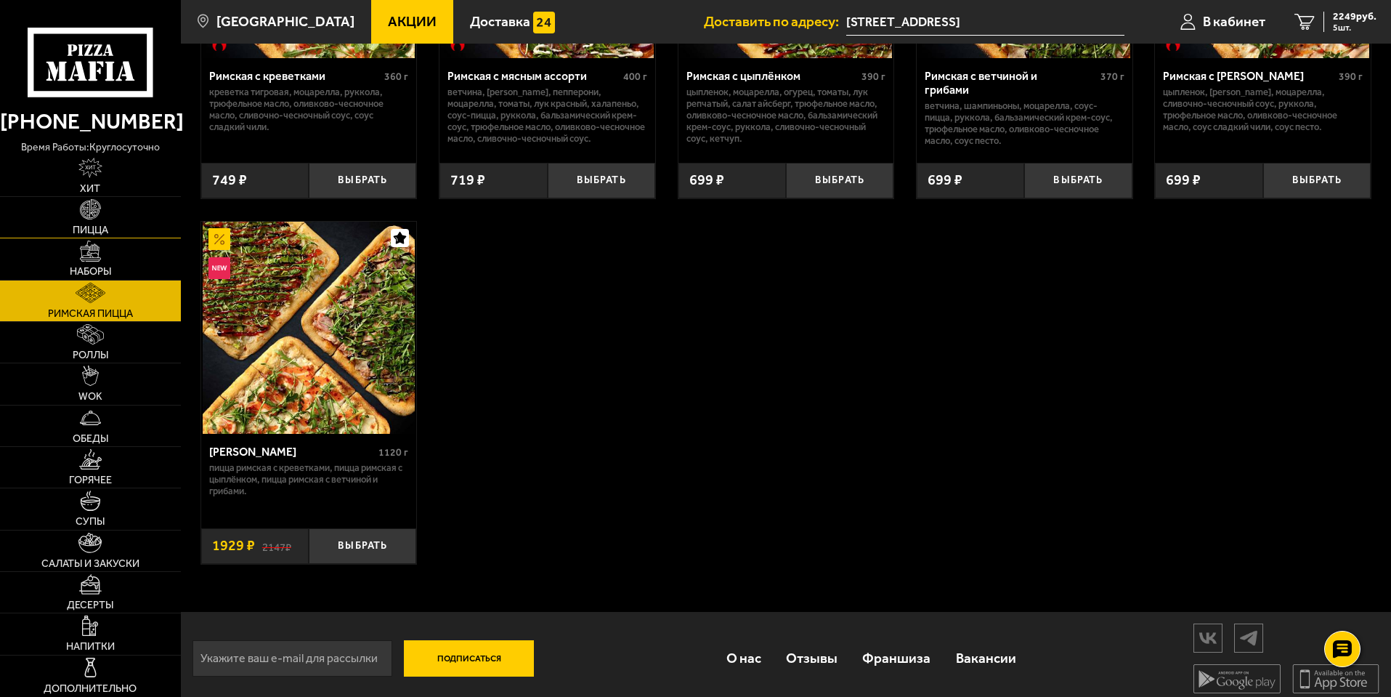
click at [51, 232] on link "Пицца" at bounding box center [90, 217] width 181 height 41
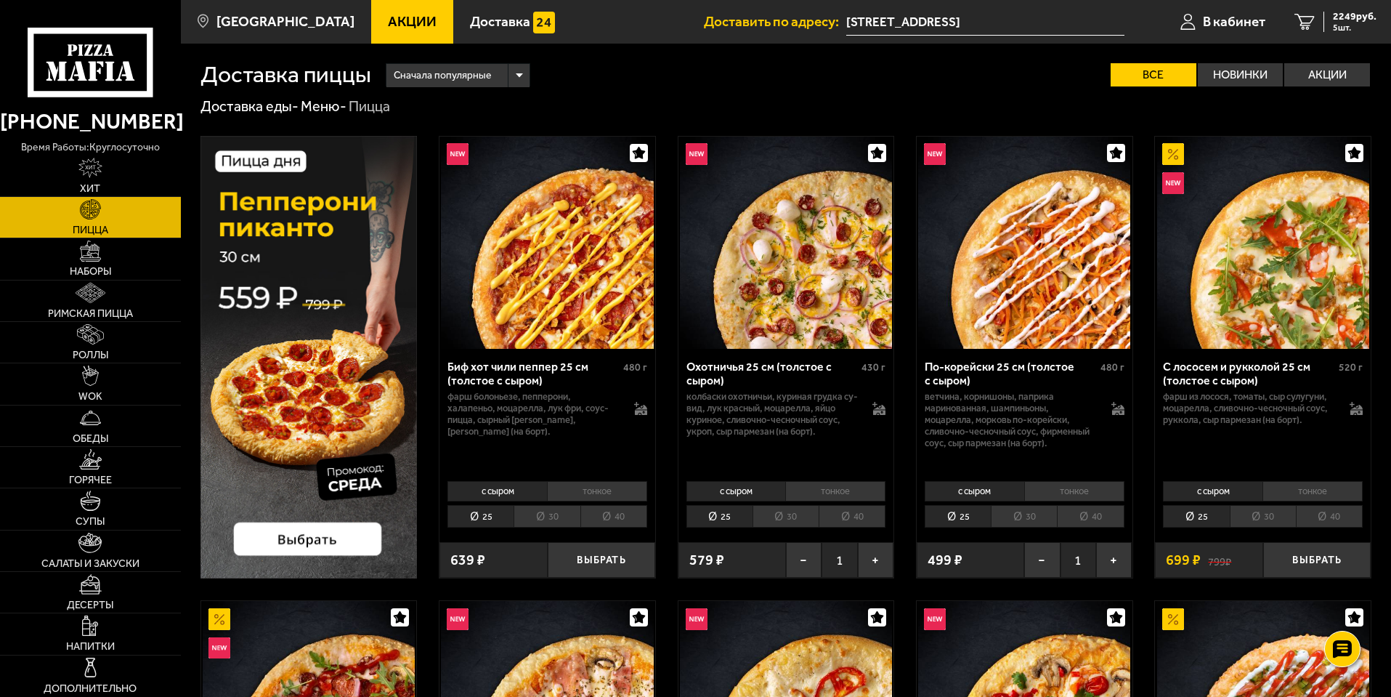
click at [582, 268] on img at bounding box center [547, 243] width 212 height 212
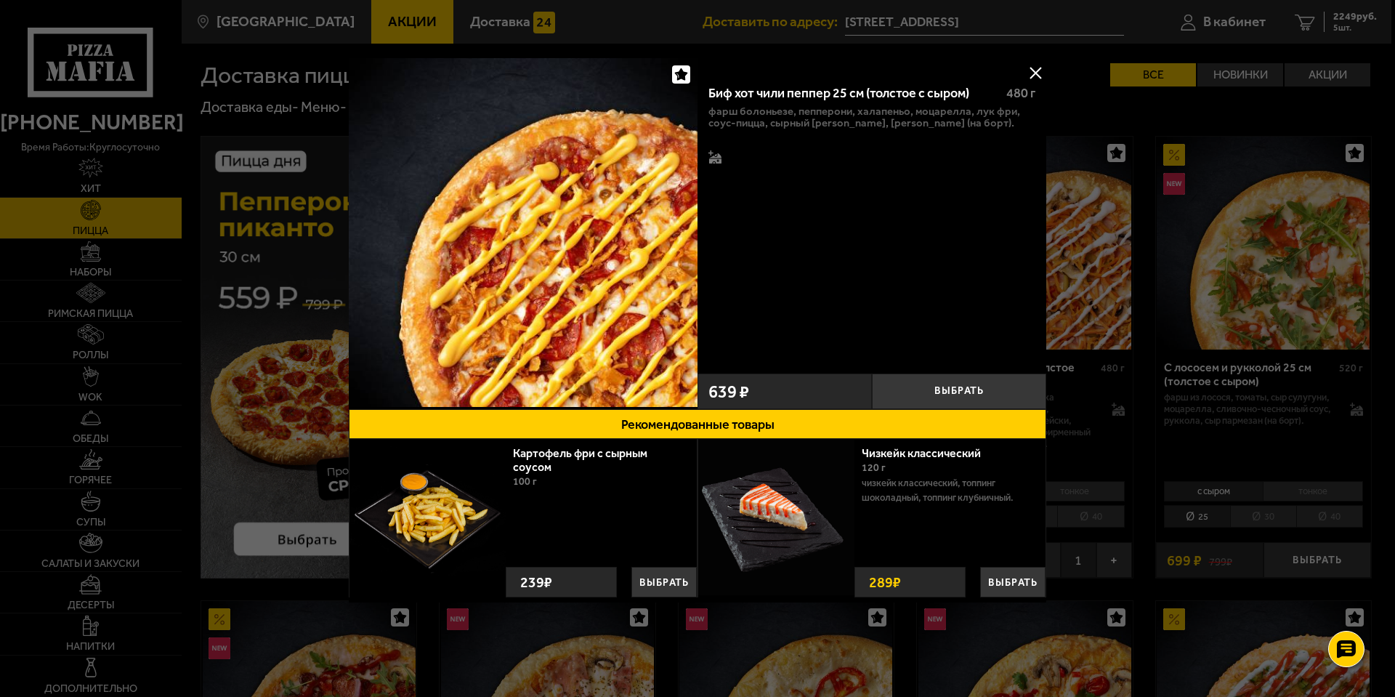
click at [206, 211] on div at bounding box center [697, 348] width 1395 height 697
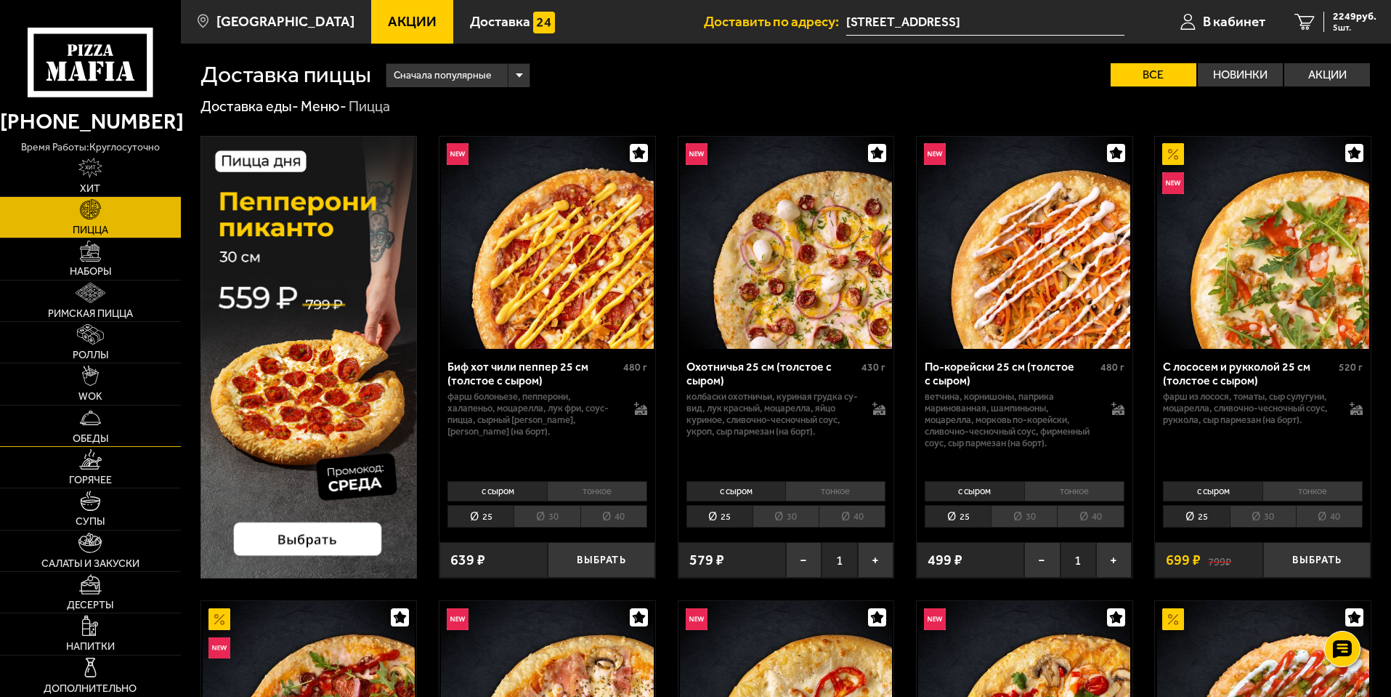
click at [126, 428] on link "Обеды" at bounding box center [90, 425] width 181 height 41
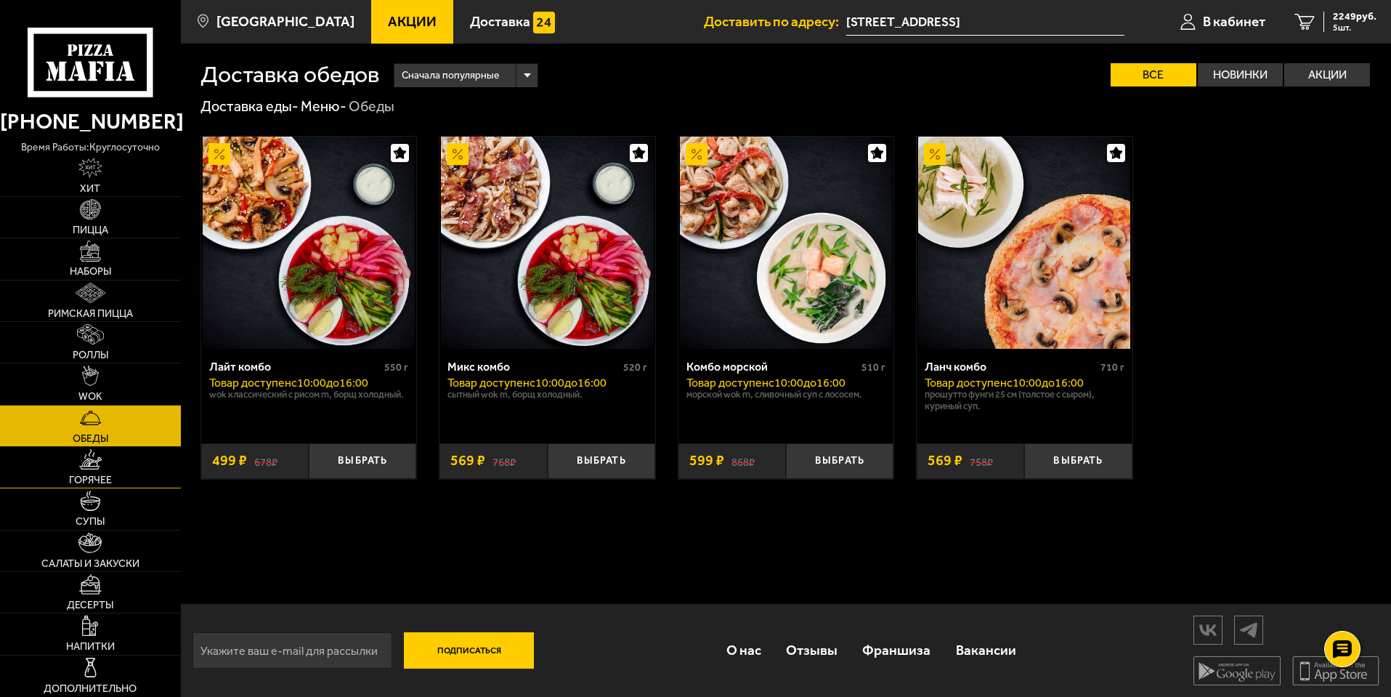
click at [121, 477] on link "Горячее" at bounding box center [90, 467] width 181 height 41
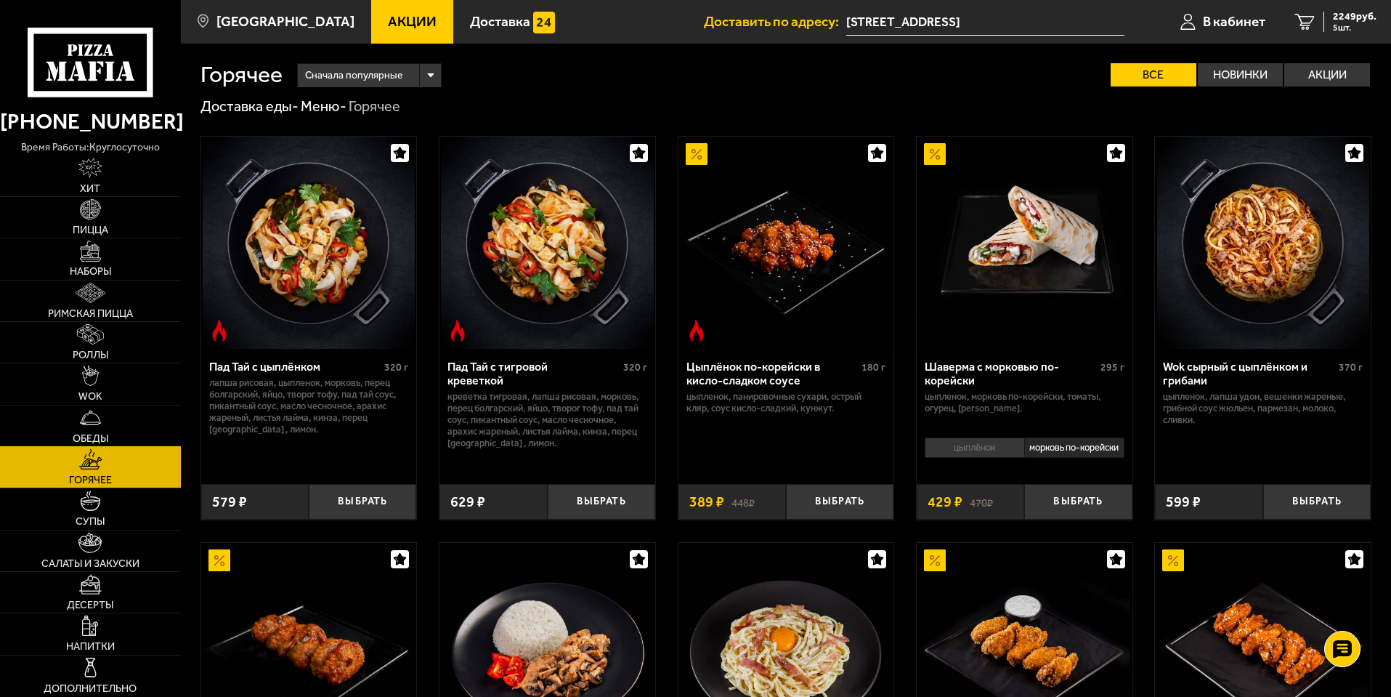
click at [123, 439] on link "Обеды" at bounding box center [90, 425] width 181 height 41
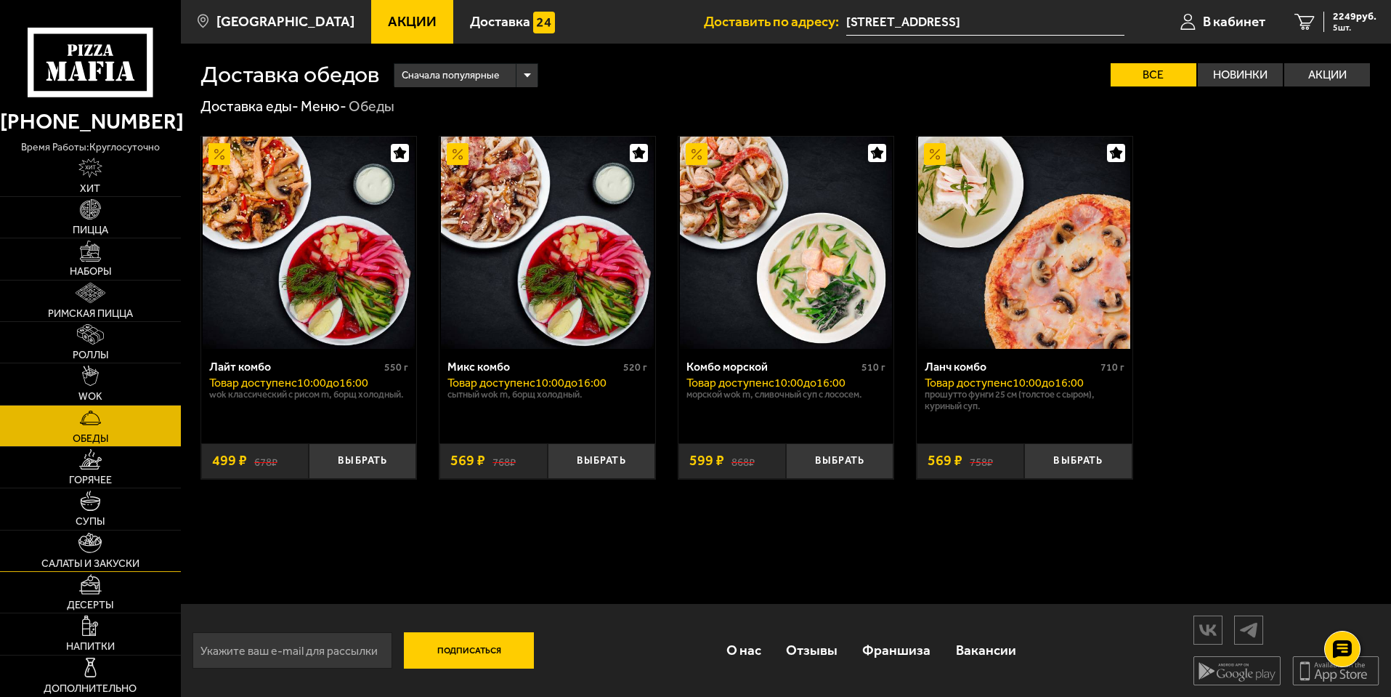
click at [121, 548] on link "Салаты и закуски" at bounding box center [90, 550] width 181 height 41
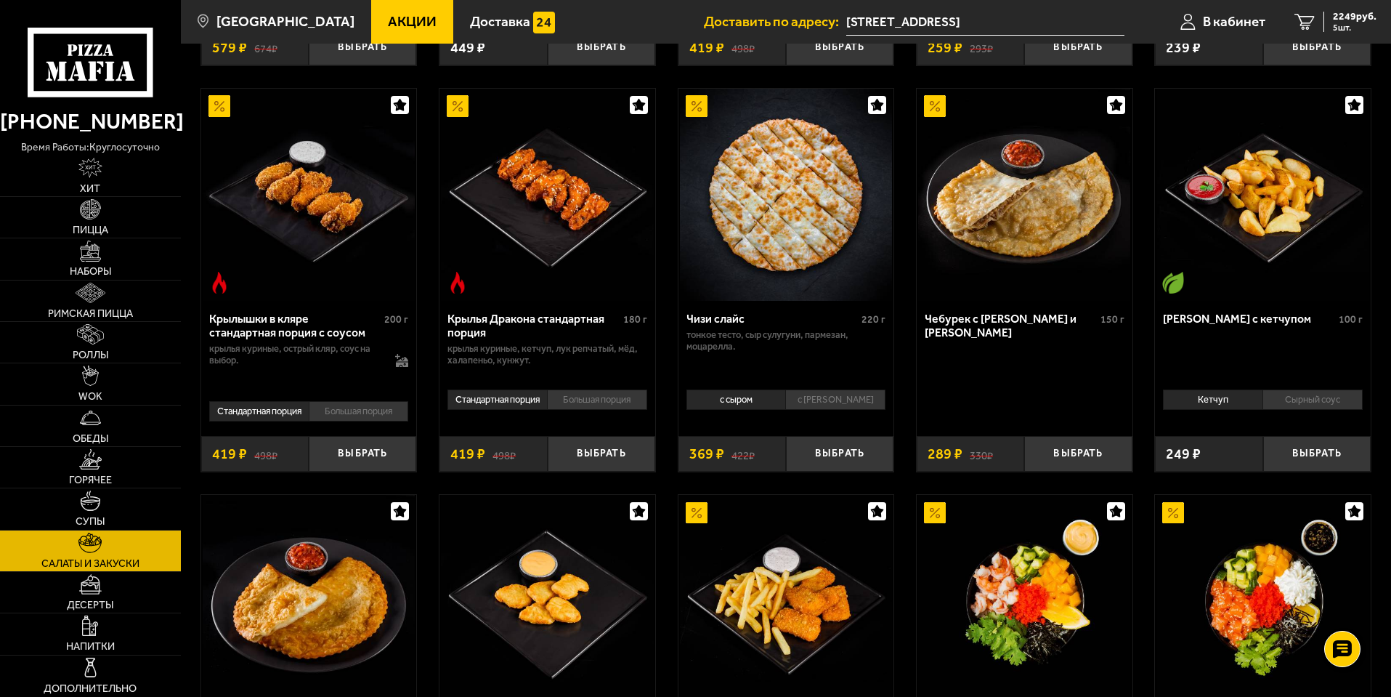
scroll to position [726, 0]
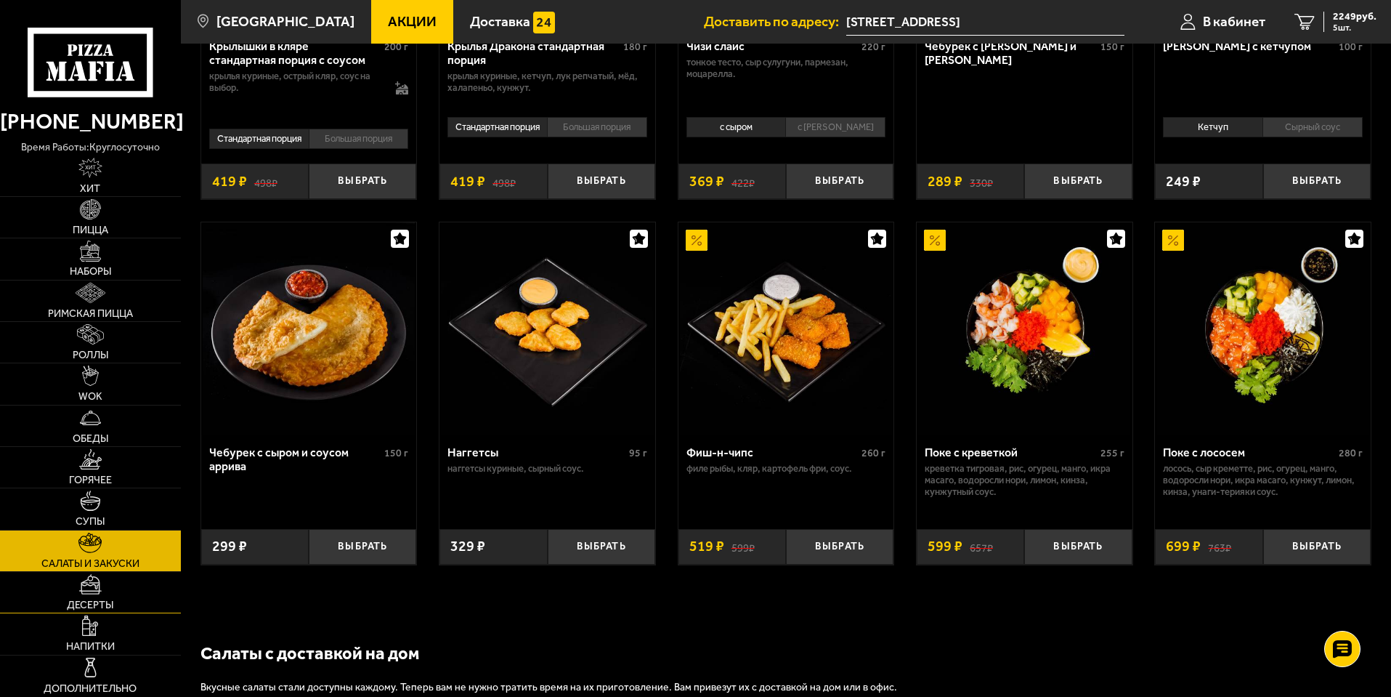
click at [118, 604] on link "Десерты" at bounding box center [90, 592] width 181 height 41
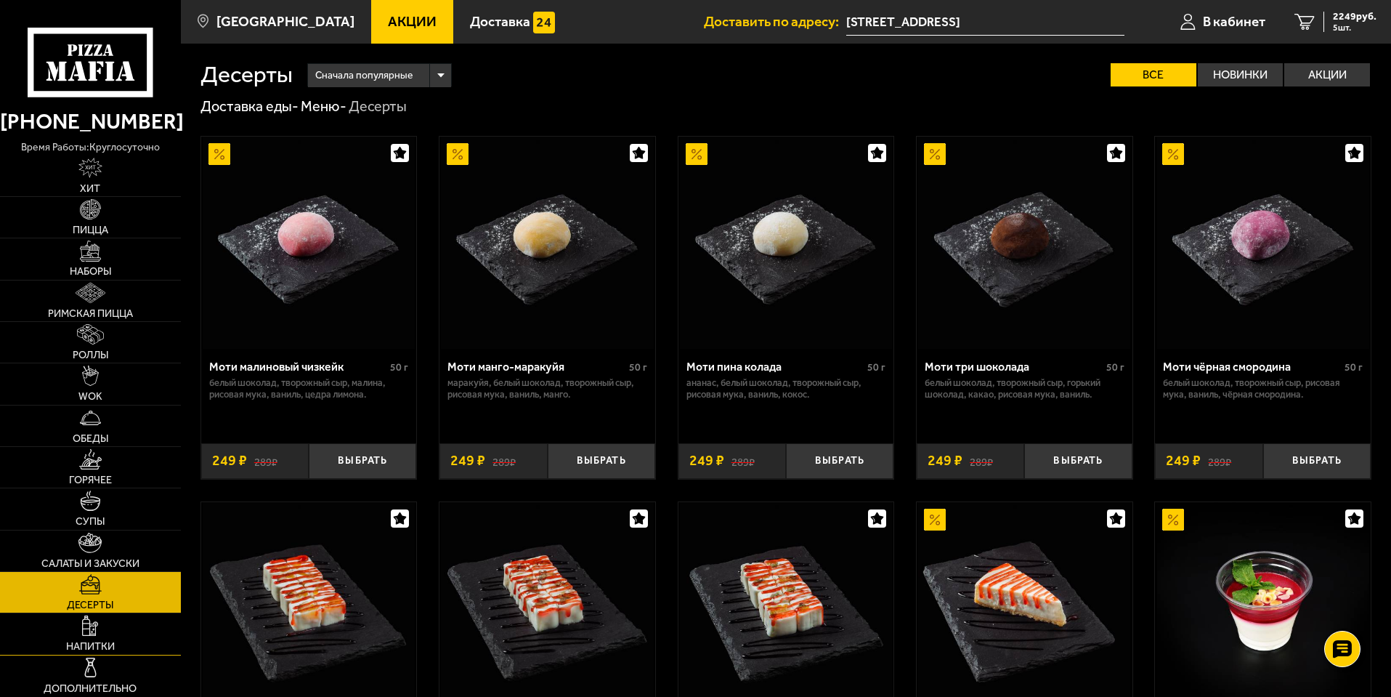
click at [125, 646] on link "Напитки" at bounding box center [90, 633] width 181 height 41
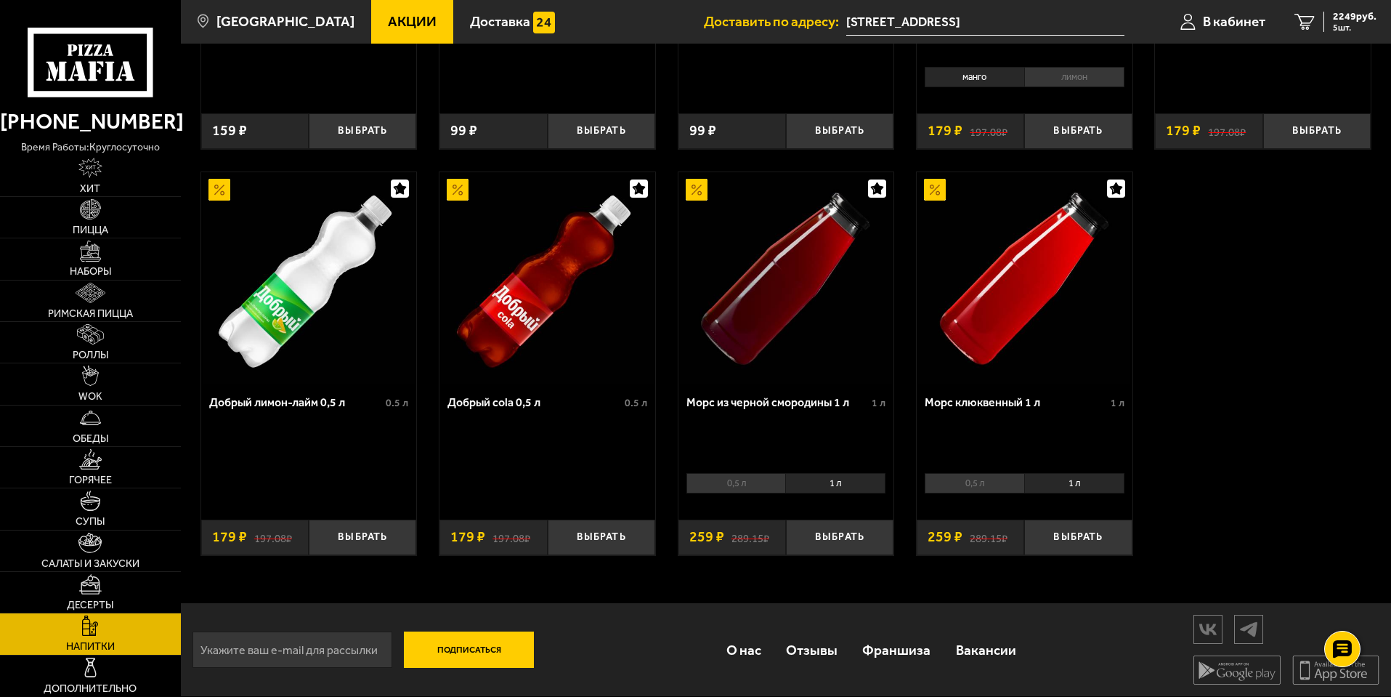
scroll to position [739, 0]
click at [102, 676] on link "Дополнительно" at bounding box center [90, 675] width 181 height 41
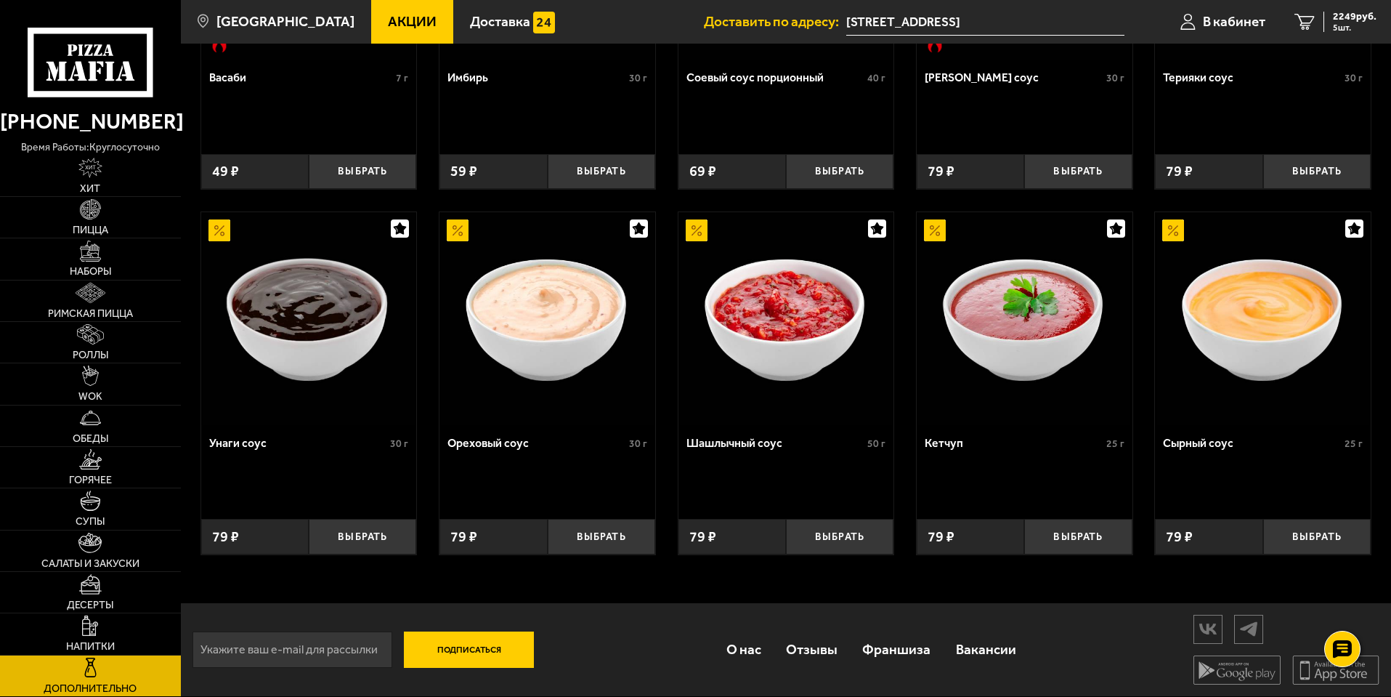
scroll to position [657, 0]
click at [89, 243] on img at bounding box center [90, 250] width 20 height 20
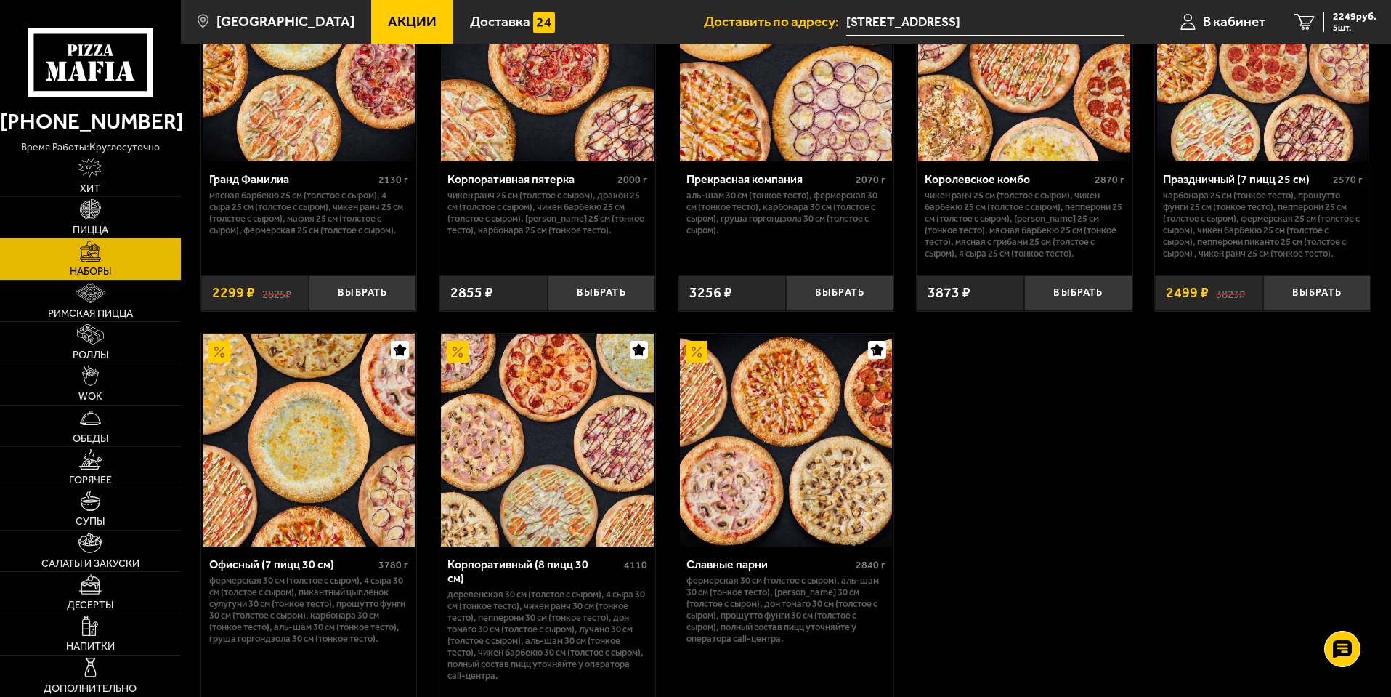
scroll to position [2213, 0]
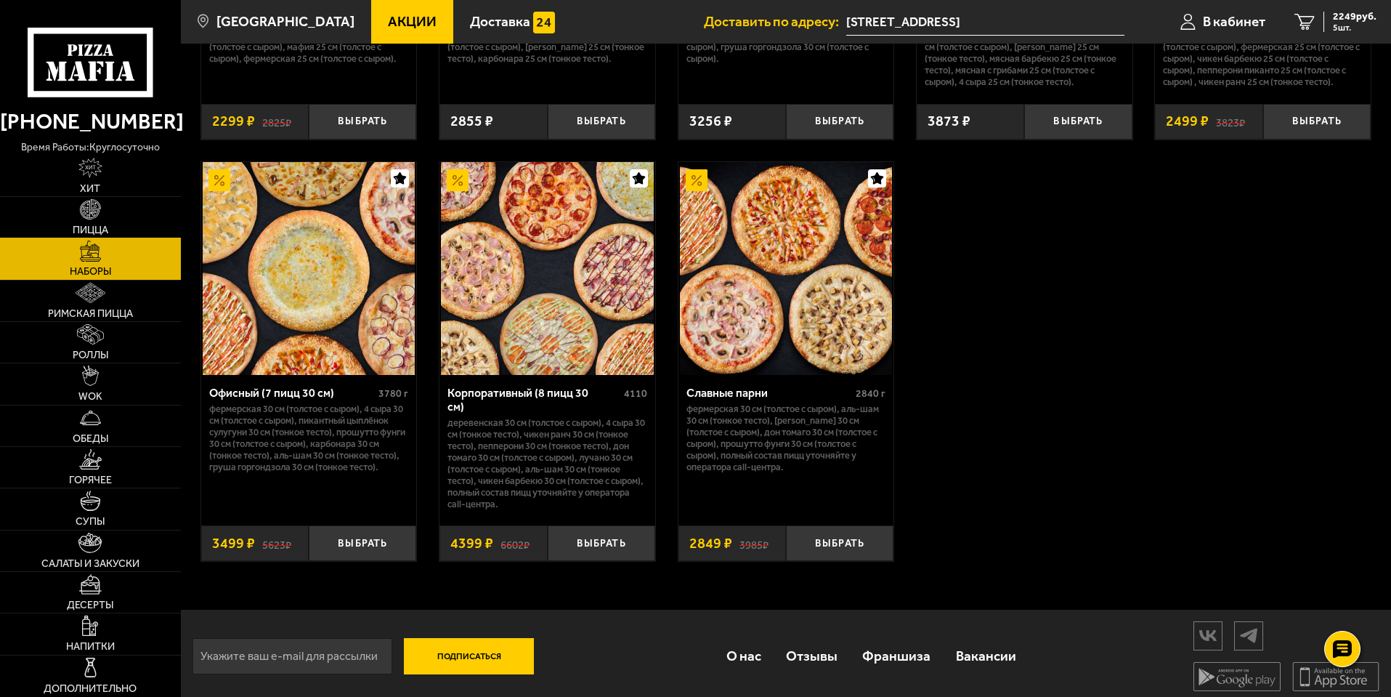
click at [73, 216] on link "Пицца" at bounding box center [90, 217] width 181 height 41
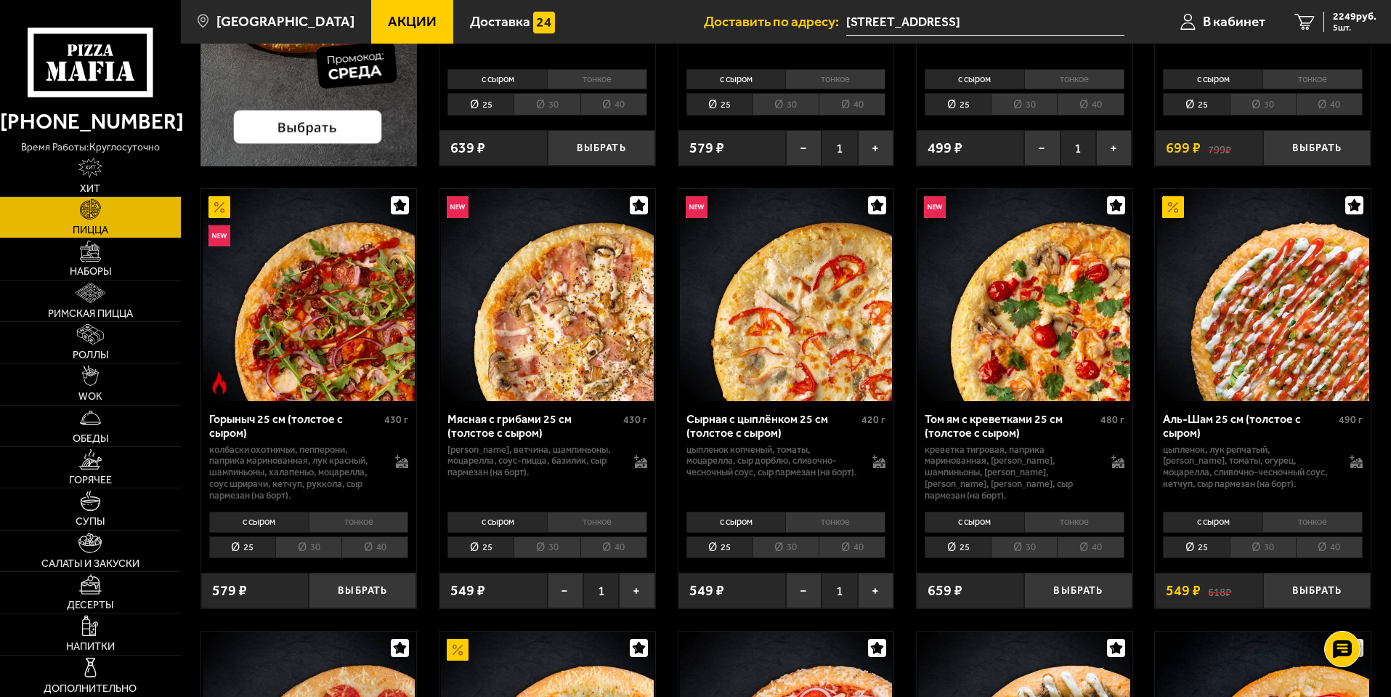
scroll to position [508, 0]
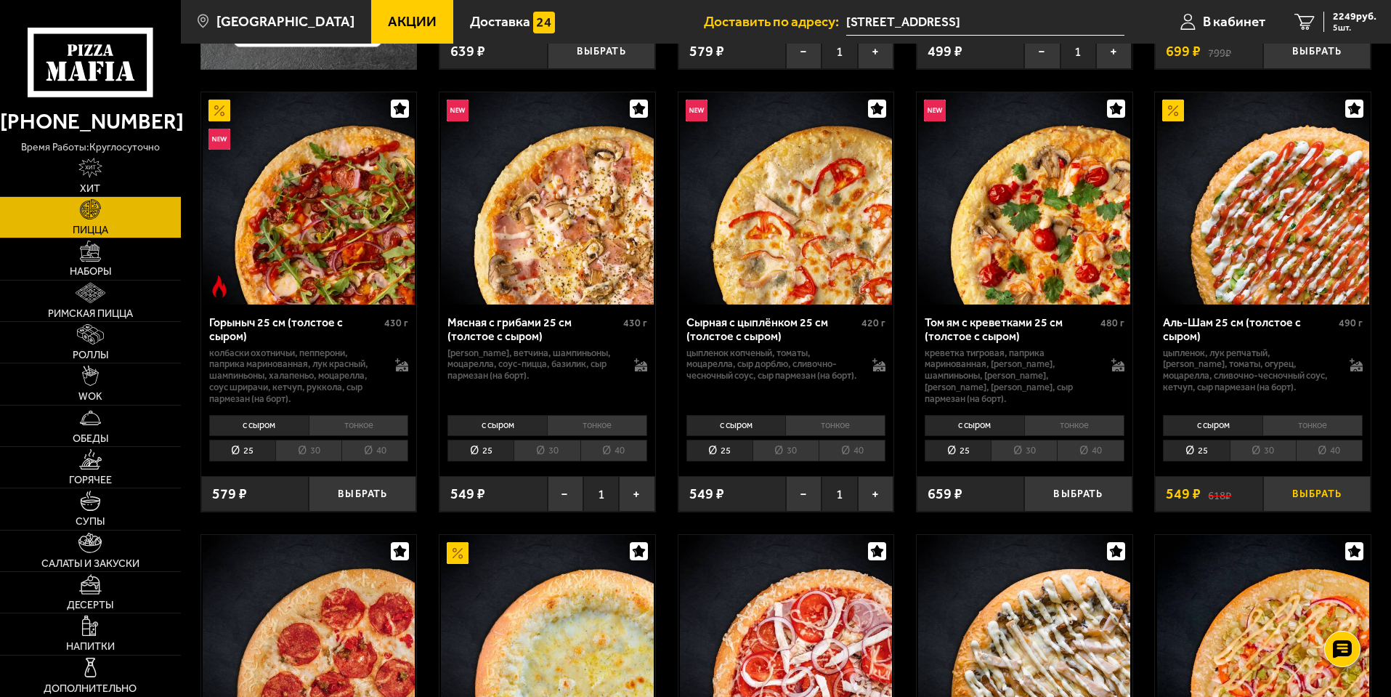
click at [1318, 506] on button "Выбрать" at bounding box center [1317, 494] width 108 height 36
click at [1304, 9] on link "6 2798 руб. 6 шт." at bounding box center [1335, 22] width 111 height 44
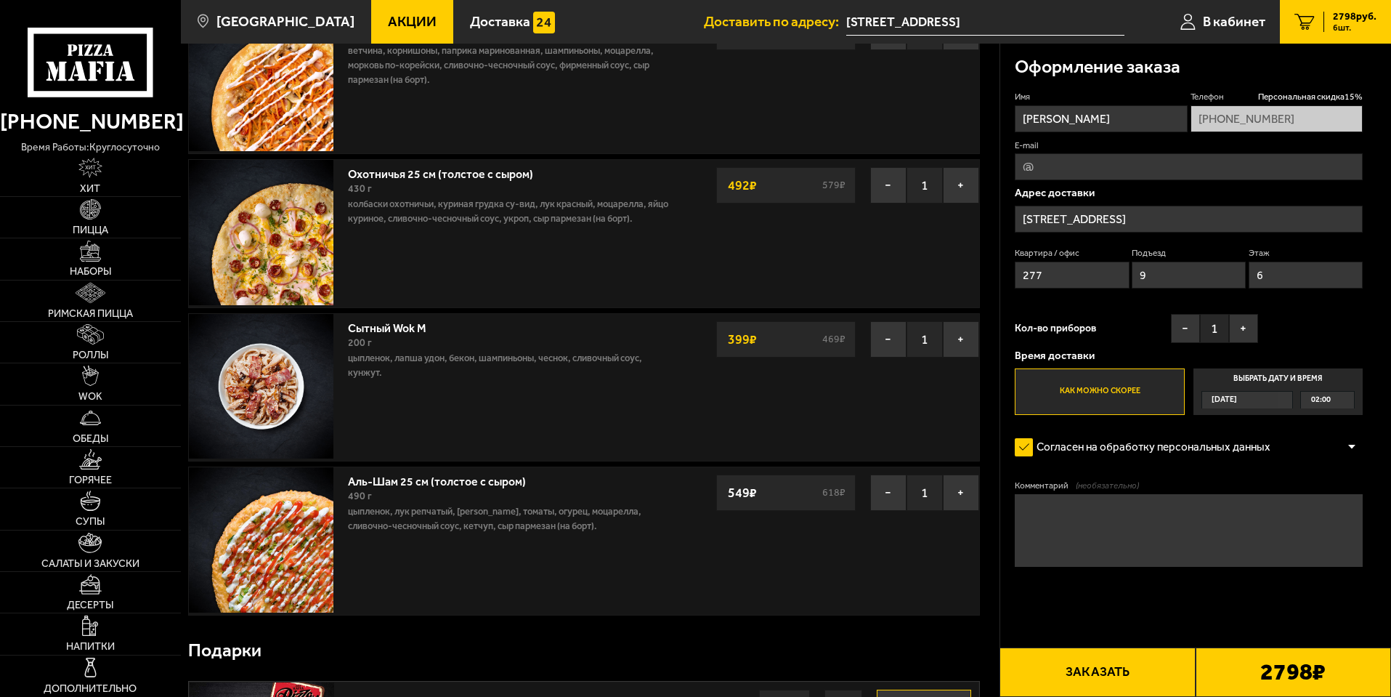
scroll to position [508, 0]
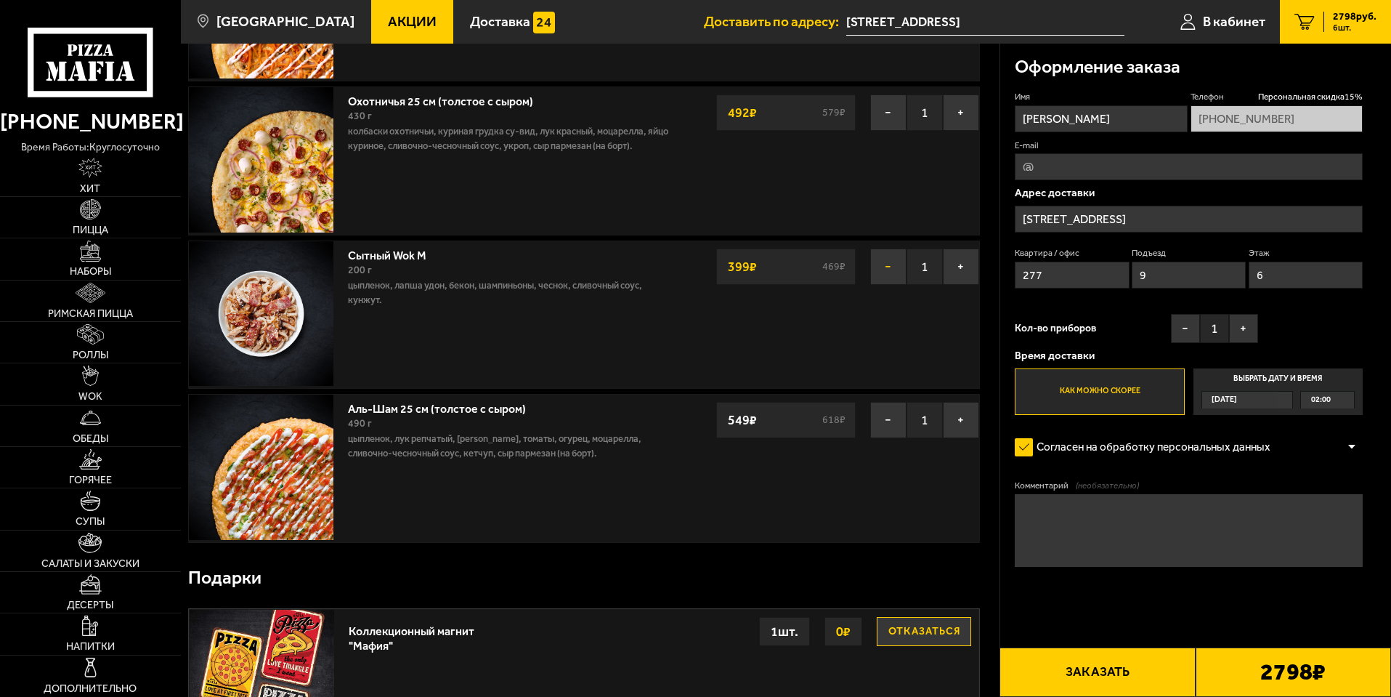
click at [901, 272] on button "−" at bounding box center [888, 266] width 36 height 36
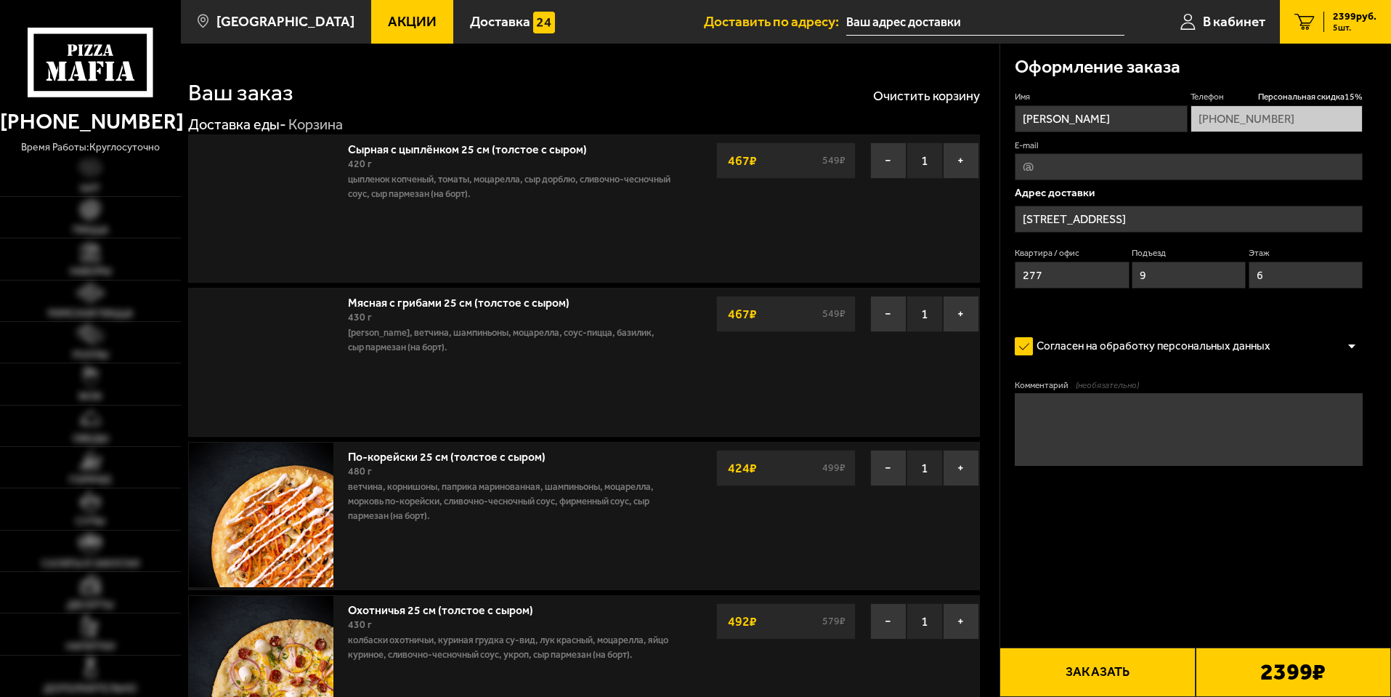
type input "[STREET_ADDRESS]"
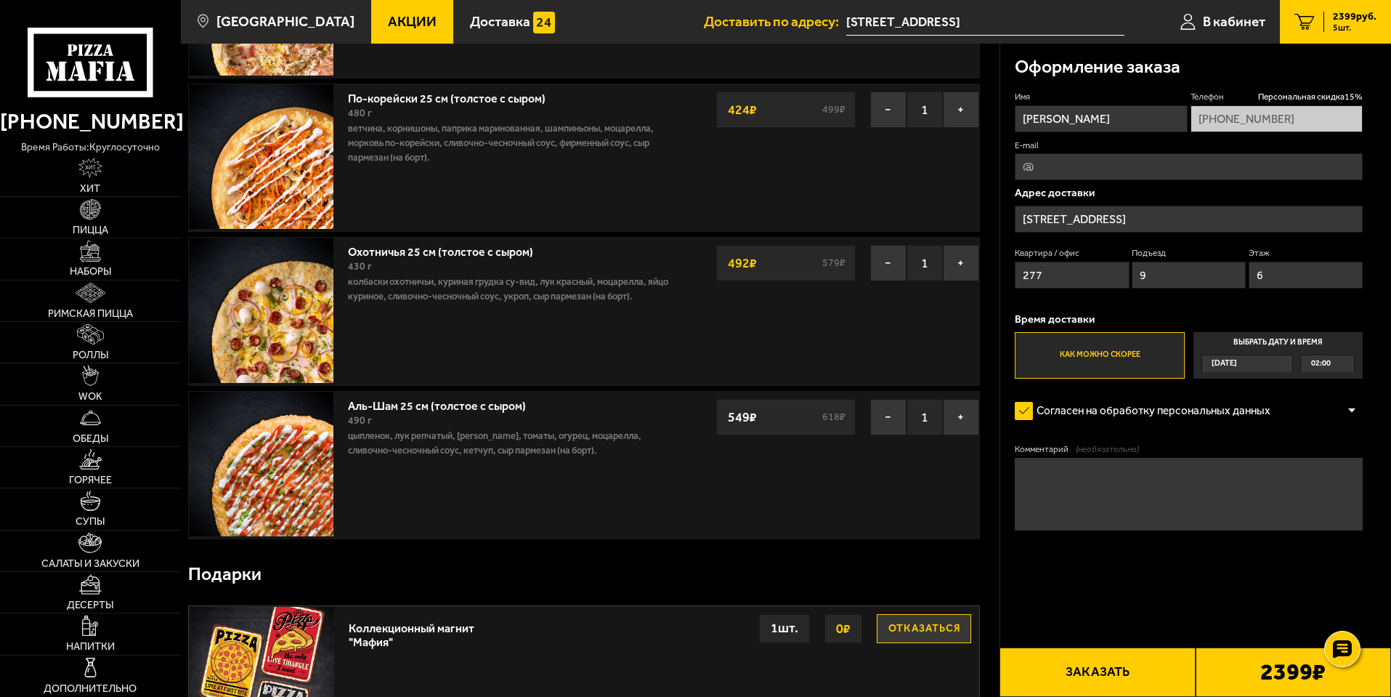
scroll to position [363, 0]
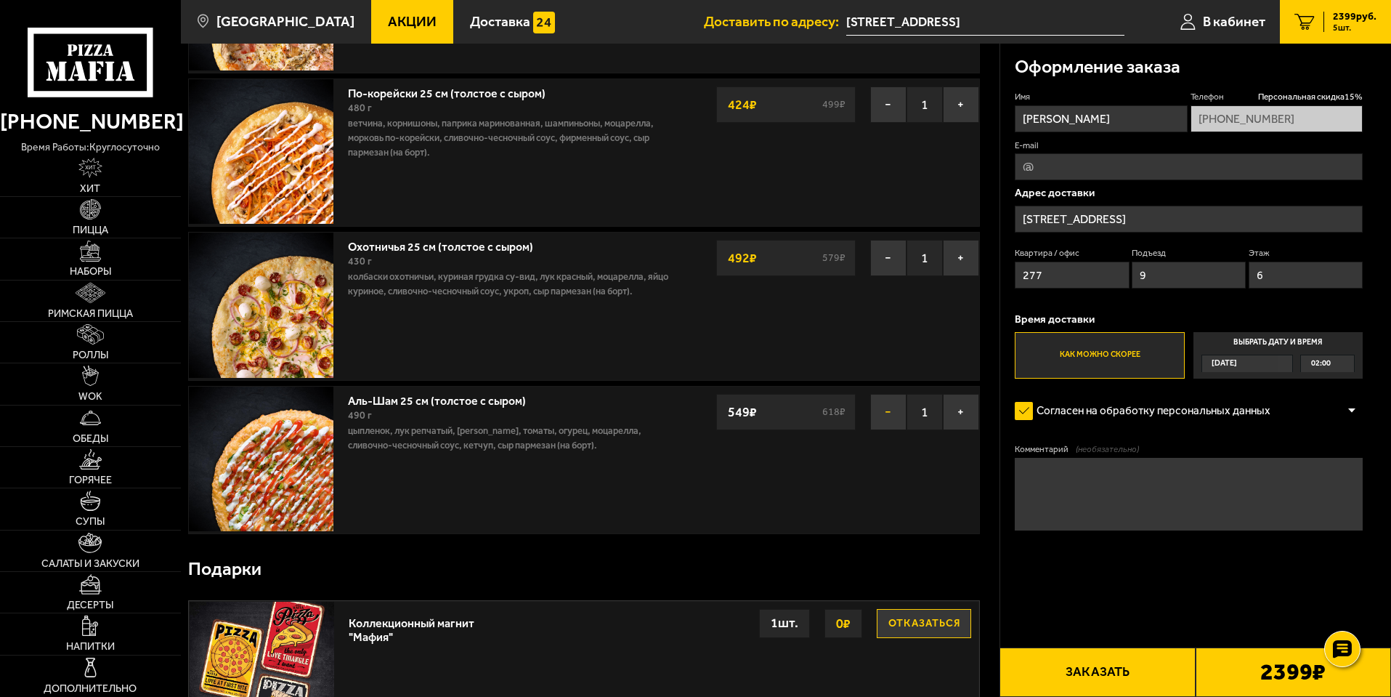
click at [900, 418] on button "−" at bounding box center [888, 412] width 36 height 36
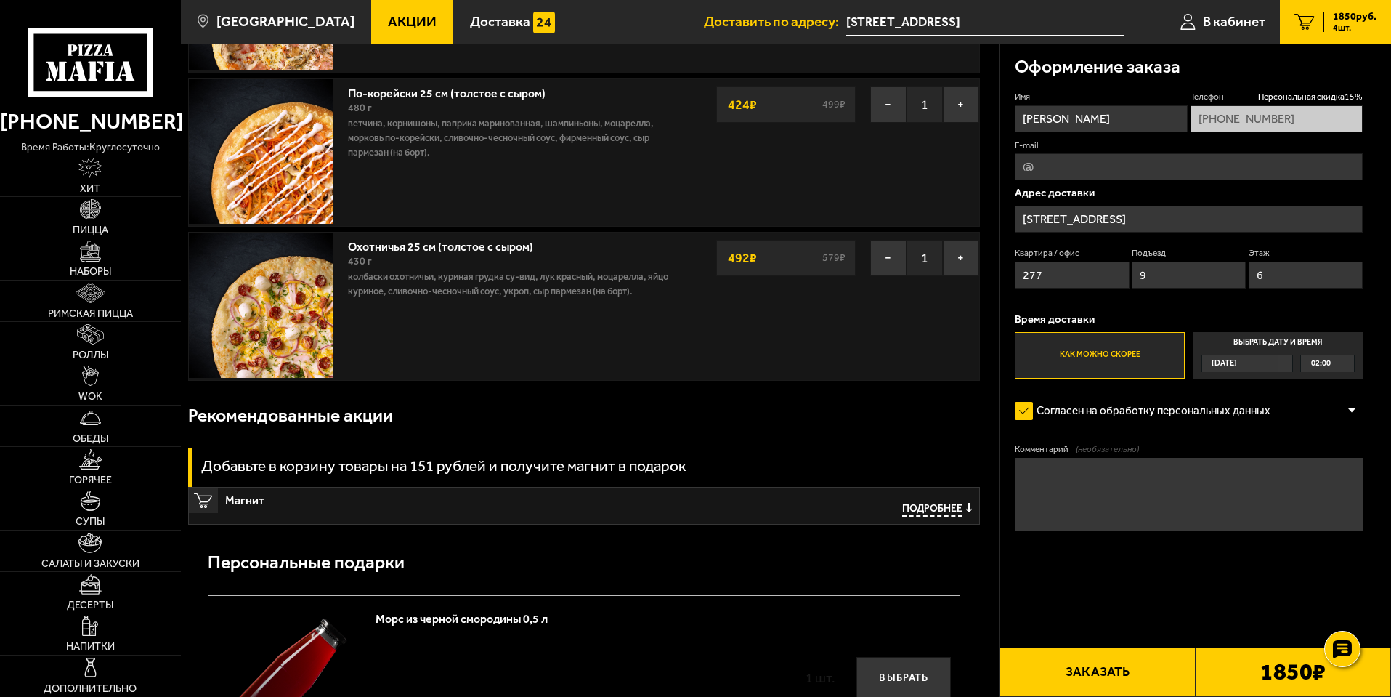
click at [94, 217] on img at bounding box center [90, 209] width 20 height 20
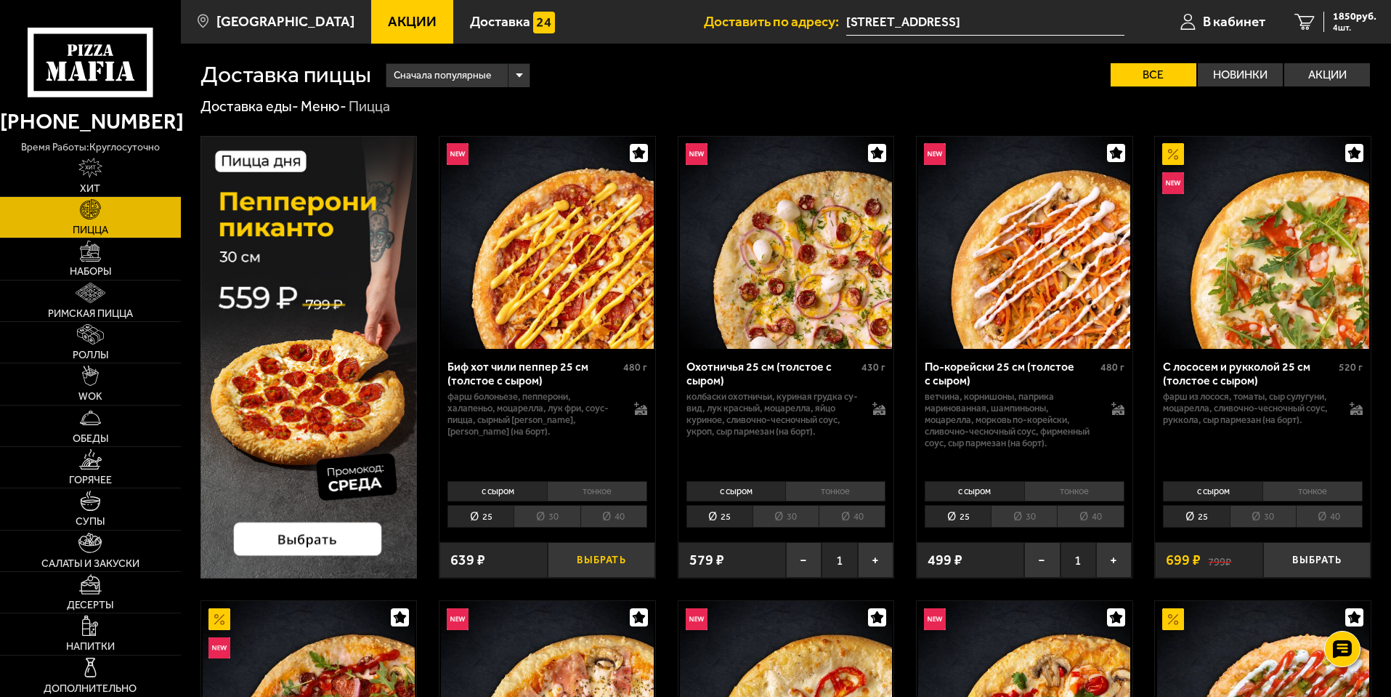
click at [604, 559] on button "Выбрать" at bounding box center [602, 560] width 108 height 36
click at [572, 562] on button "−" at bounding box center [566, 560] width 36 height 36
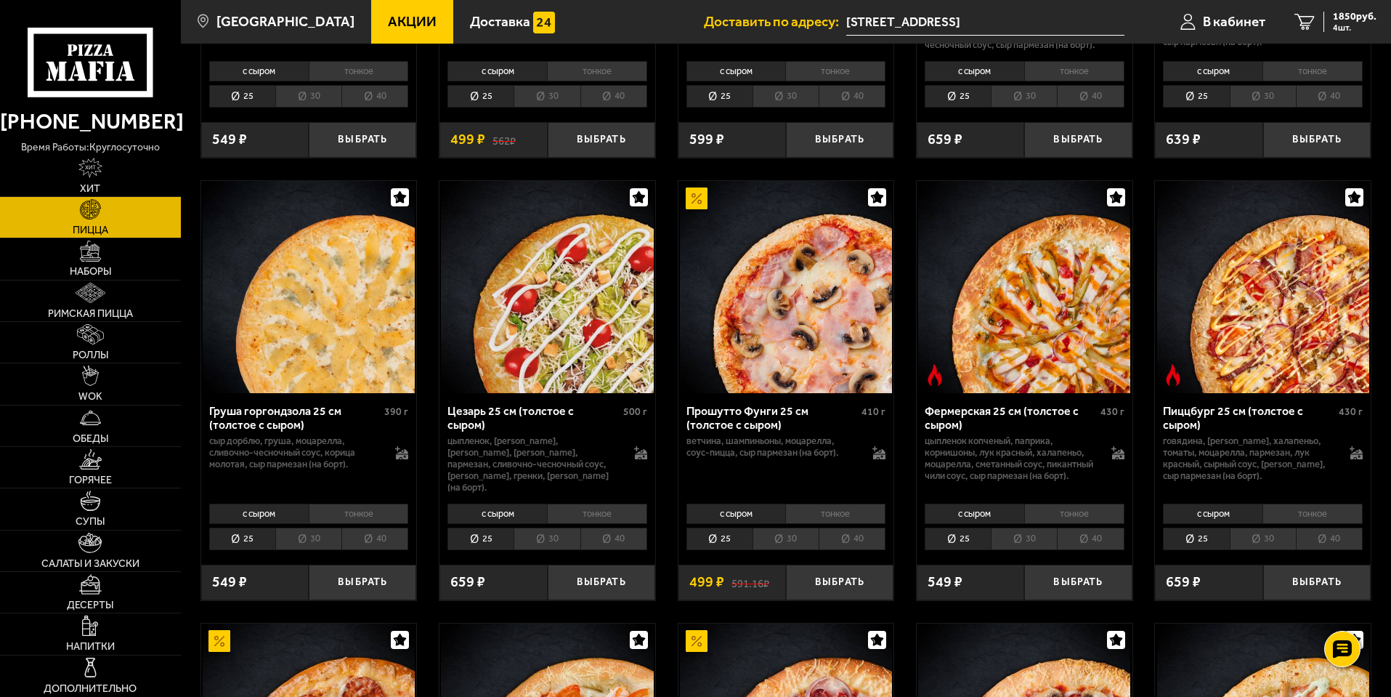
scroll to position [944, 0]
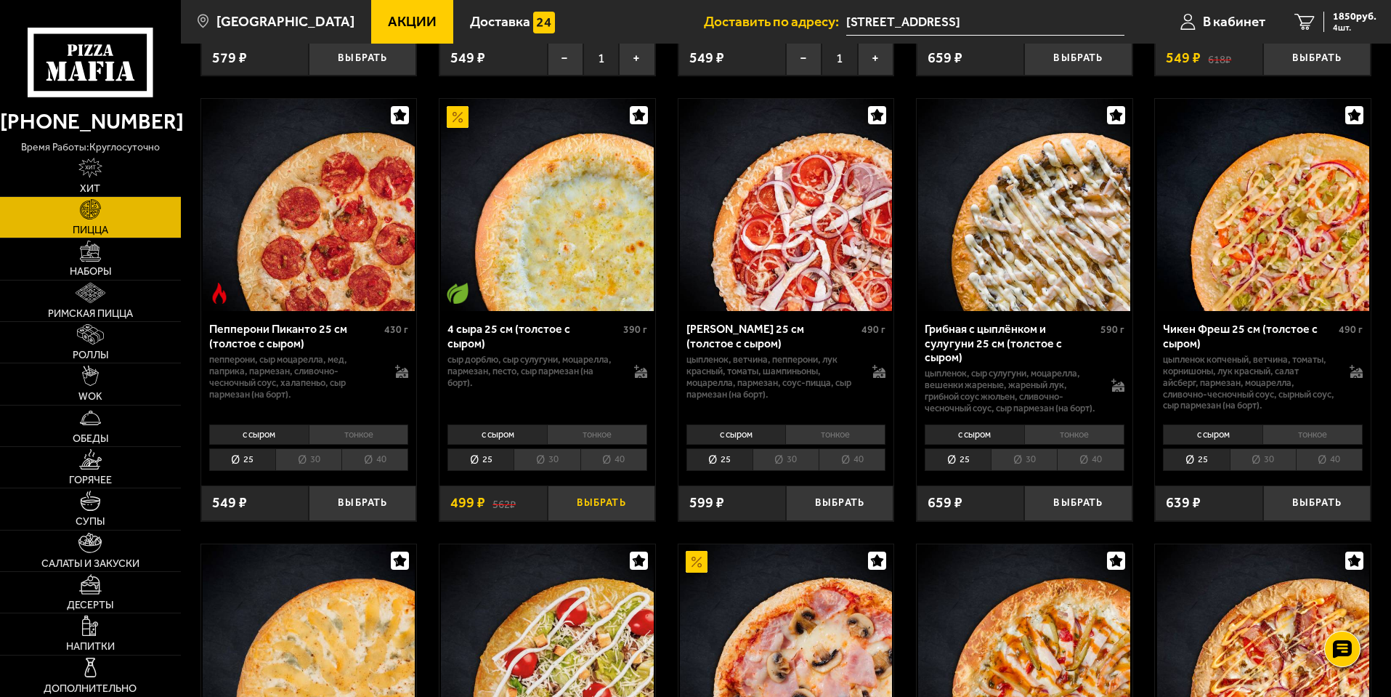
click at [564, 520] on button "Выбрать" at bounding box center [602, 503] width 108 height 36
click at [1316, 28] on link "5 2349 руб. 5 шт." at bounding box center [1335, 22] width 111 height 44
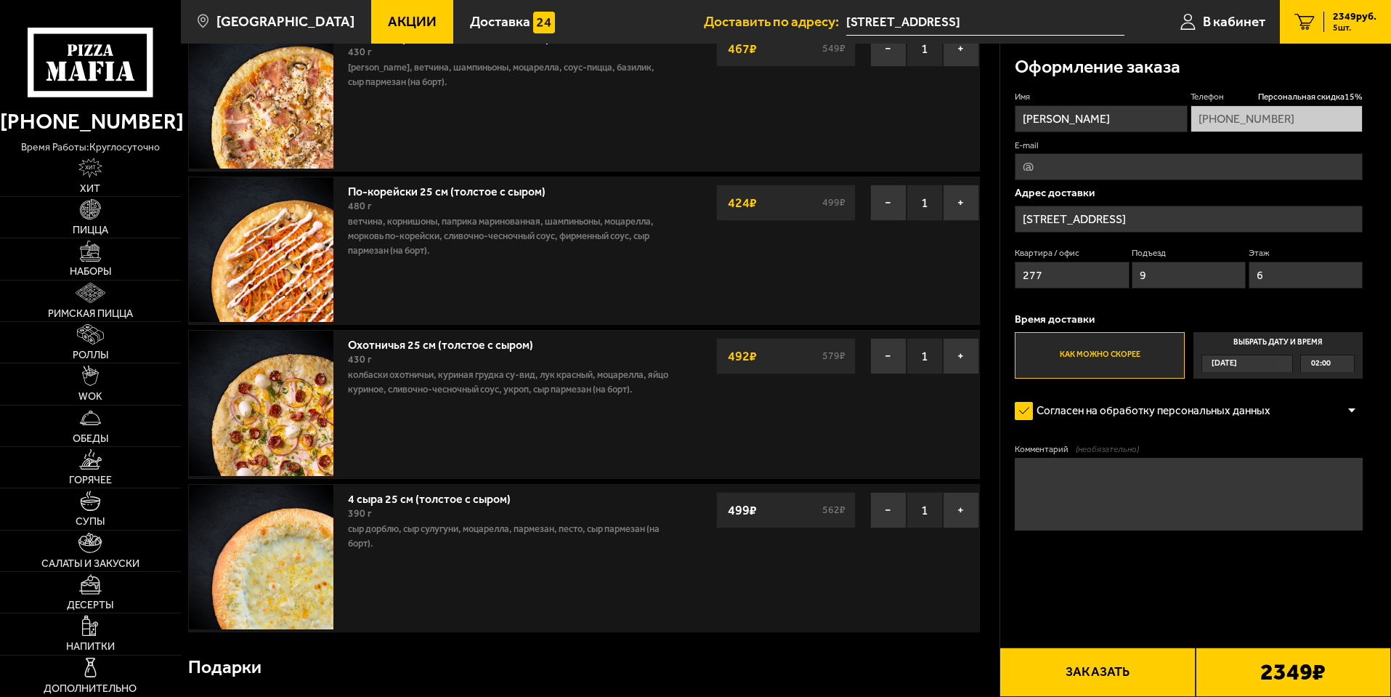
scroll to position [436, 0]
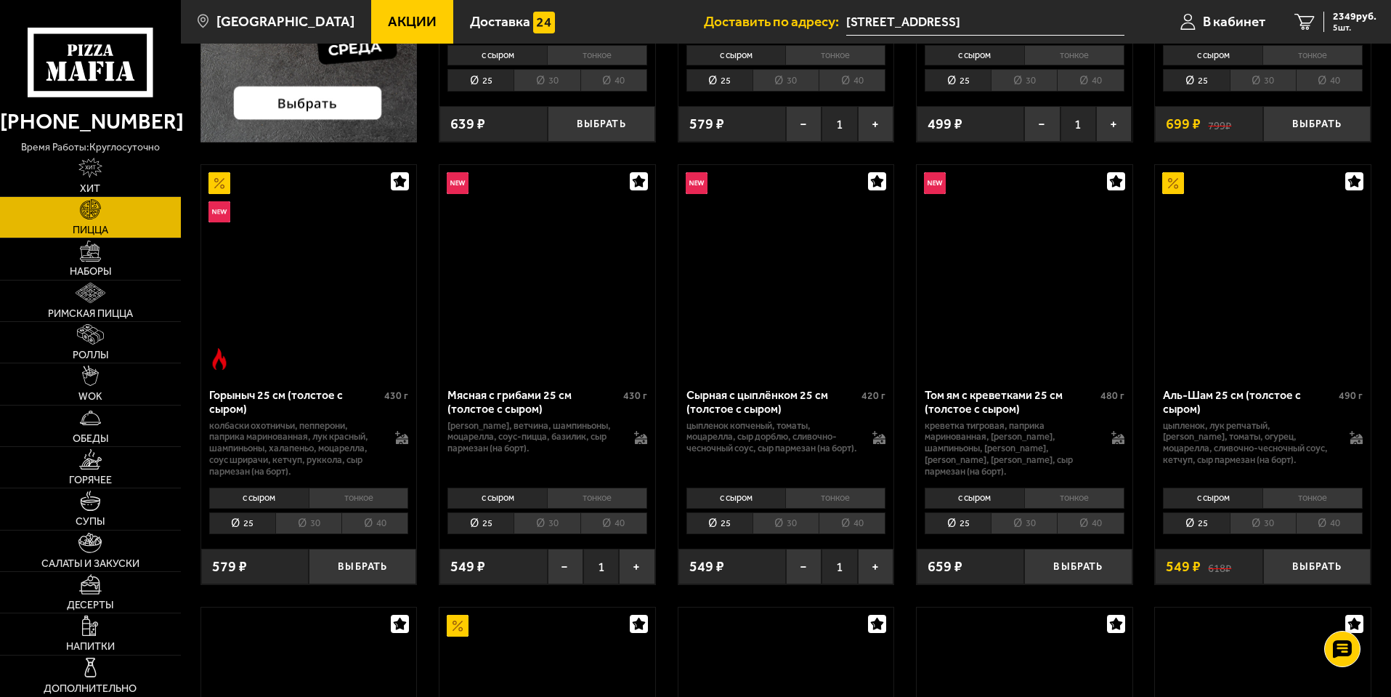
scroll to position [944, 0]
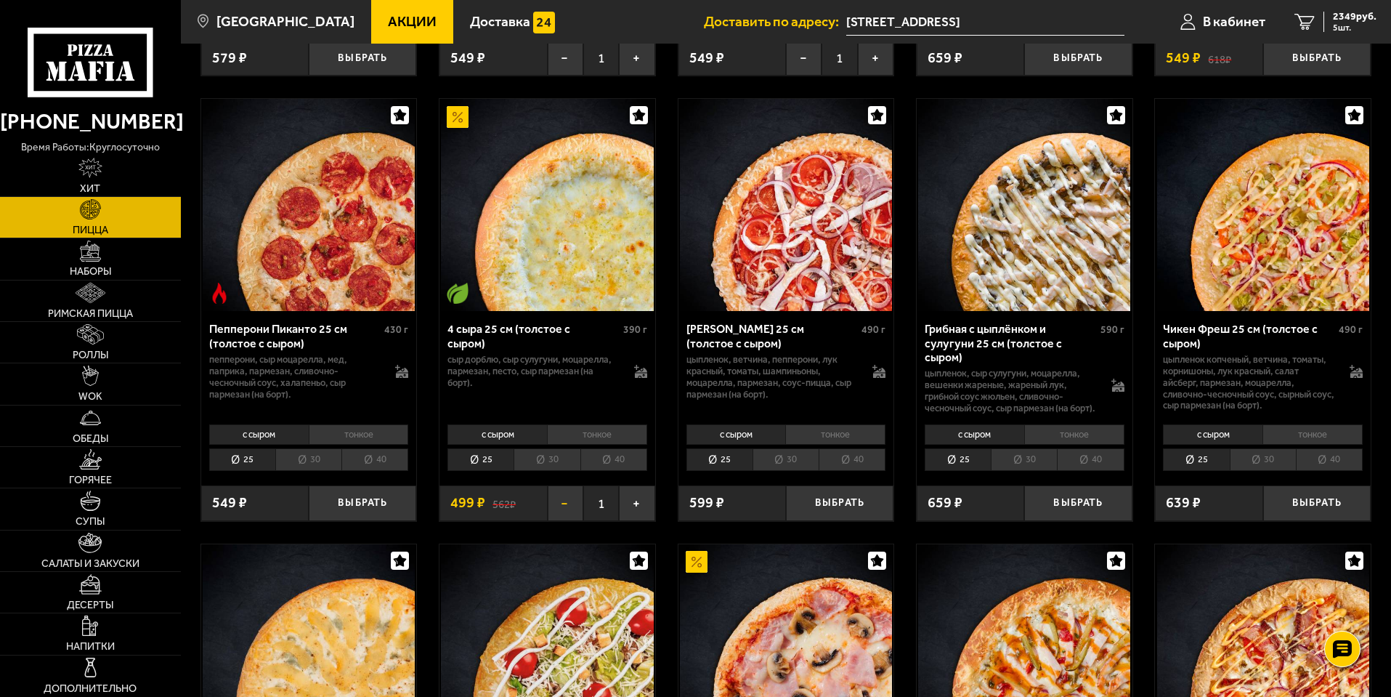
click at [558, 519] on button "−" at bounding box center [566, 503] width 36 height 36
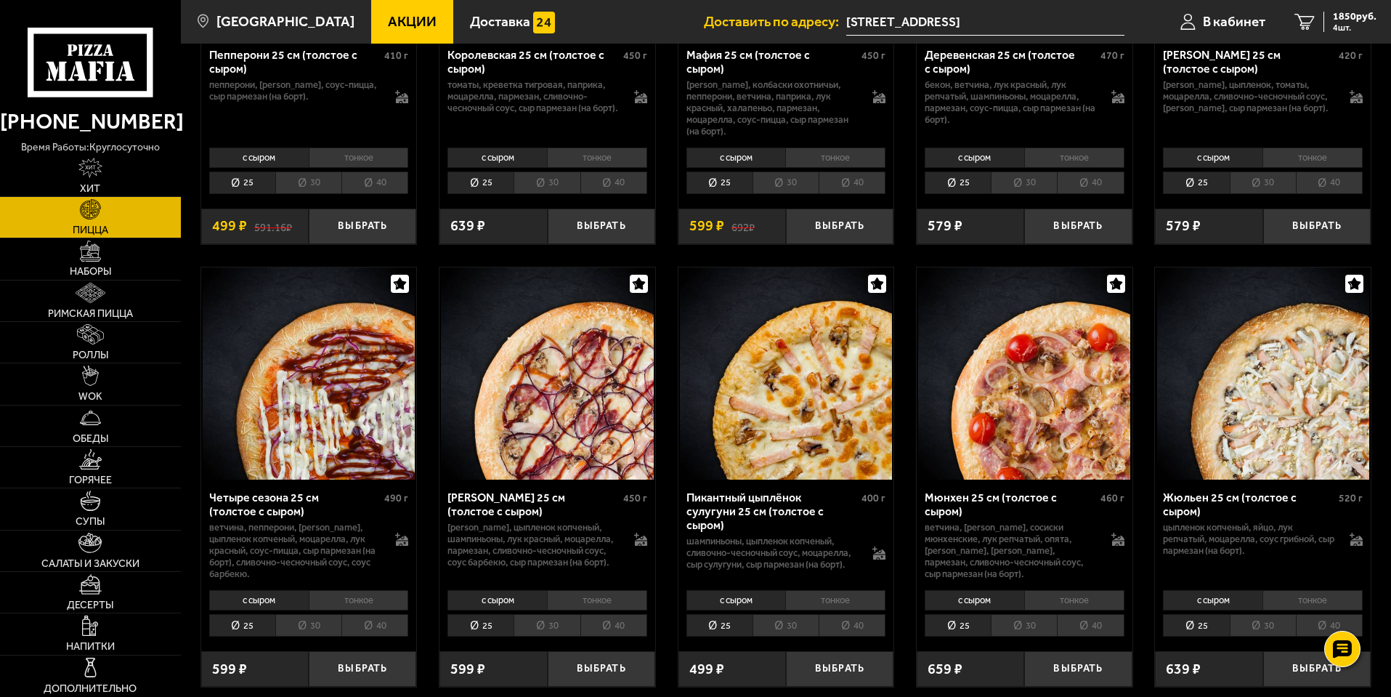
scroll to position [2107, 0]
click at [49, 340] on link "Роллы" at bounding box center [90, 342] width 181 height 41
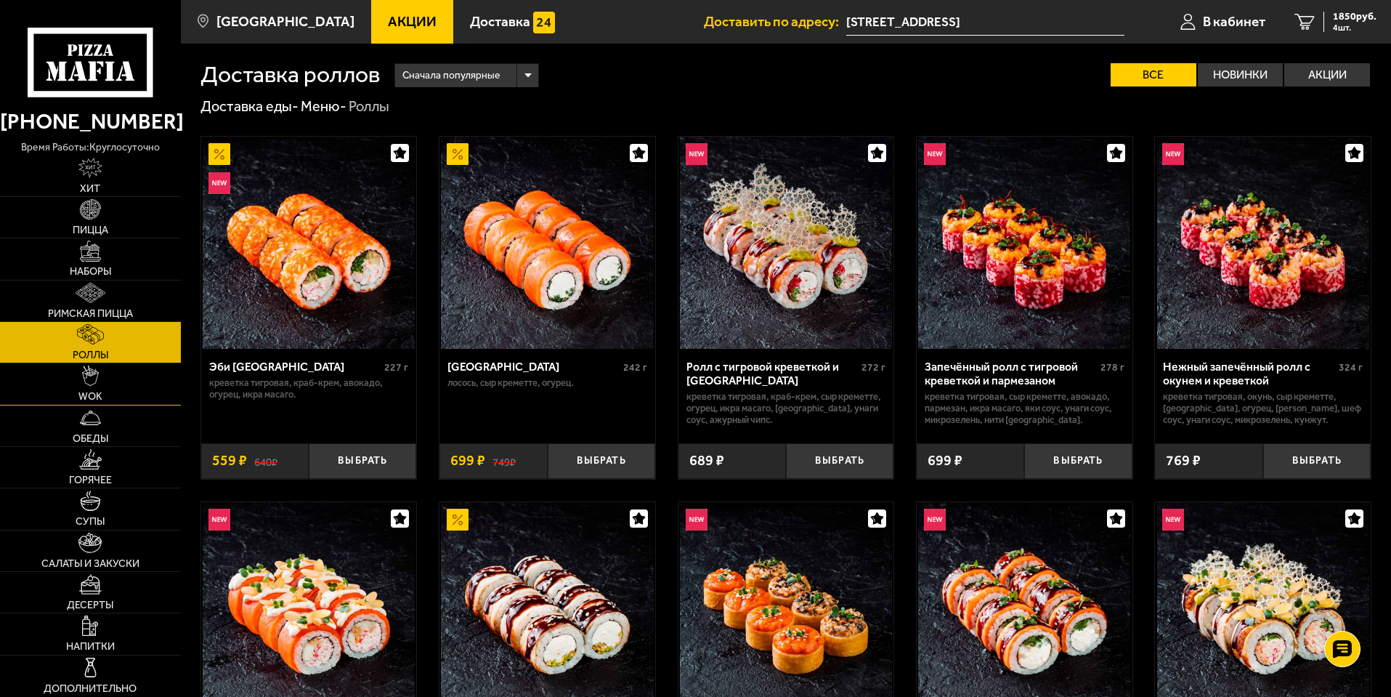
click at [100, 392] on span "WOK" at bounding box center [90, 397] width 24 height 10
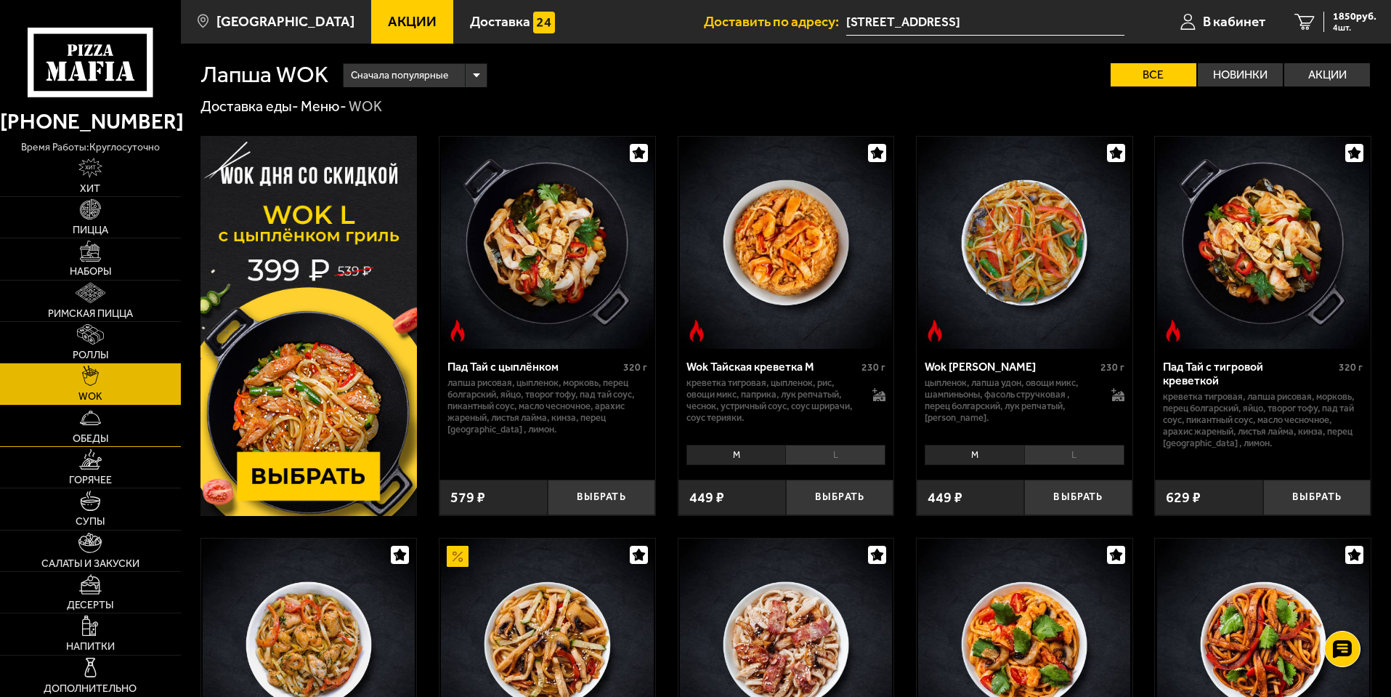
click at [110, 437] on link "Обеды" at bounding box center [90, 425] width 181 height 41
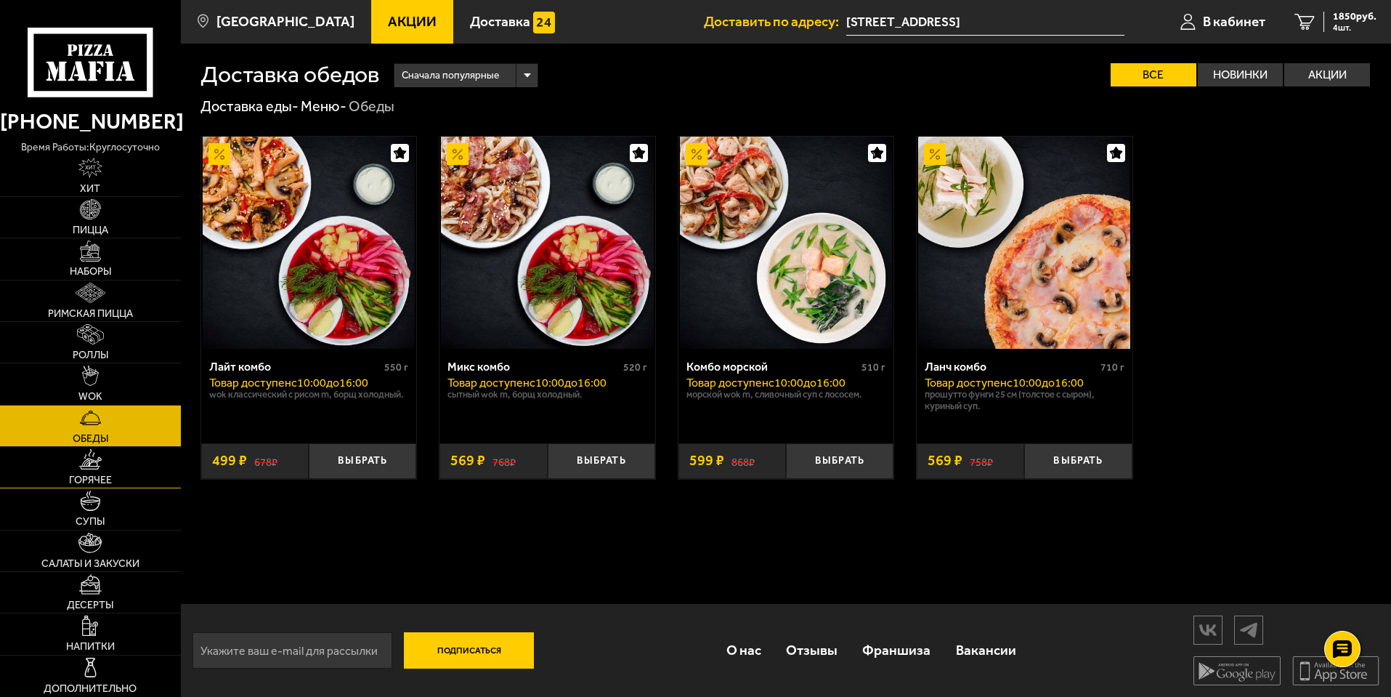
click at [97, 475] on span "Горячее" at bounding box center [90, 480] width 43 height 10
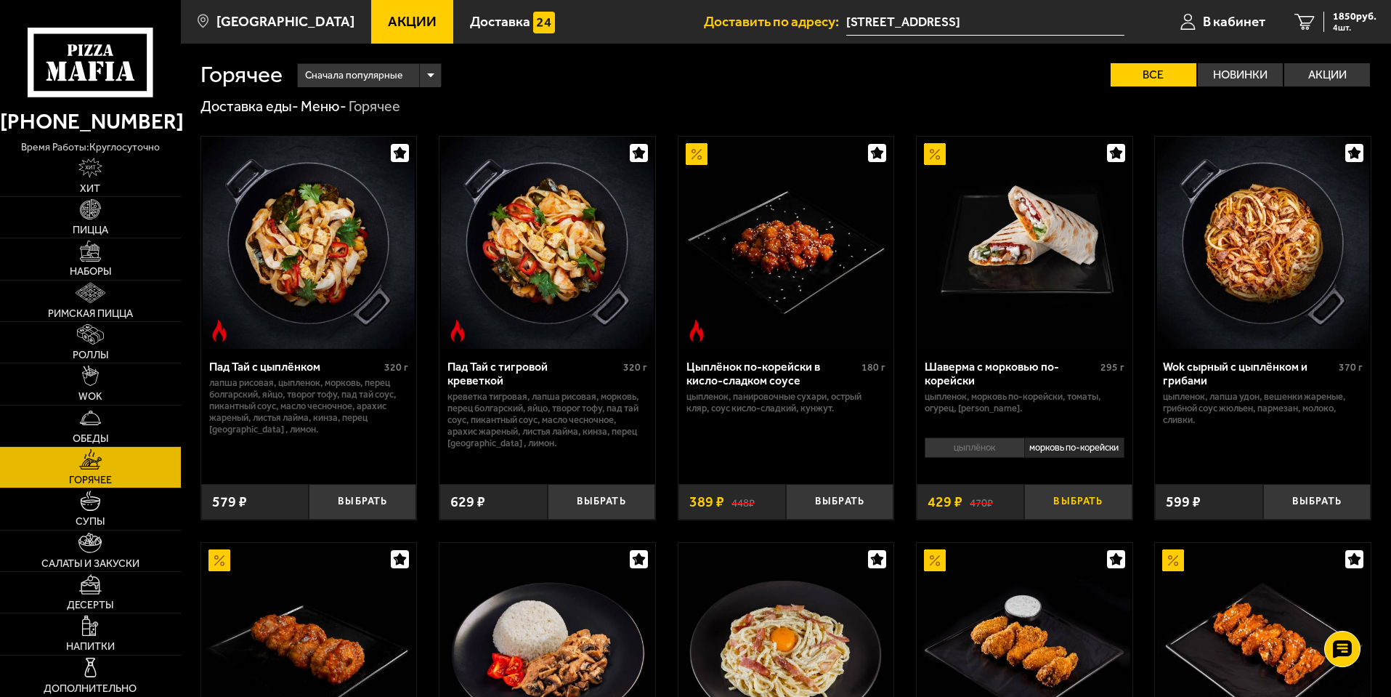
click at [1069, 519] on button "Выбрать" at bounding box center [1078, 502] width 108 height 36
click at [1035, 516] on button "−" at bounding box center [1042, 502] width 36 height 36
click at [1293, 510] on button "Выбрать" at bounding box center [1317, 502] width 108 height 36
click at [1288, 514] on button "−" at bounding box center [1281, 502] width 36 height 36
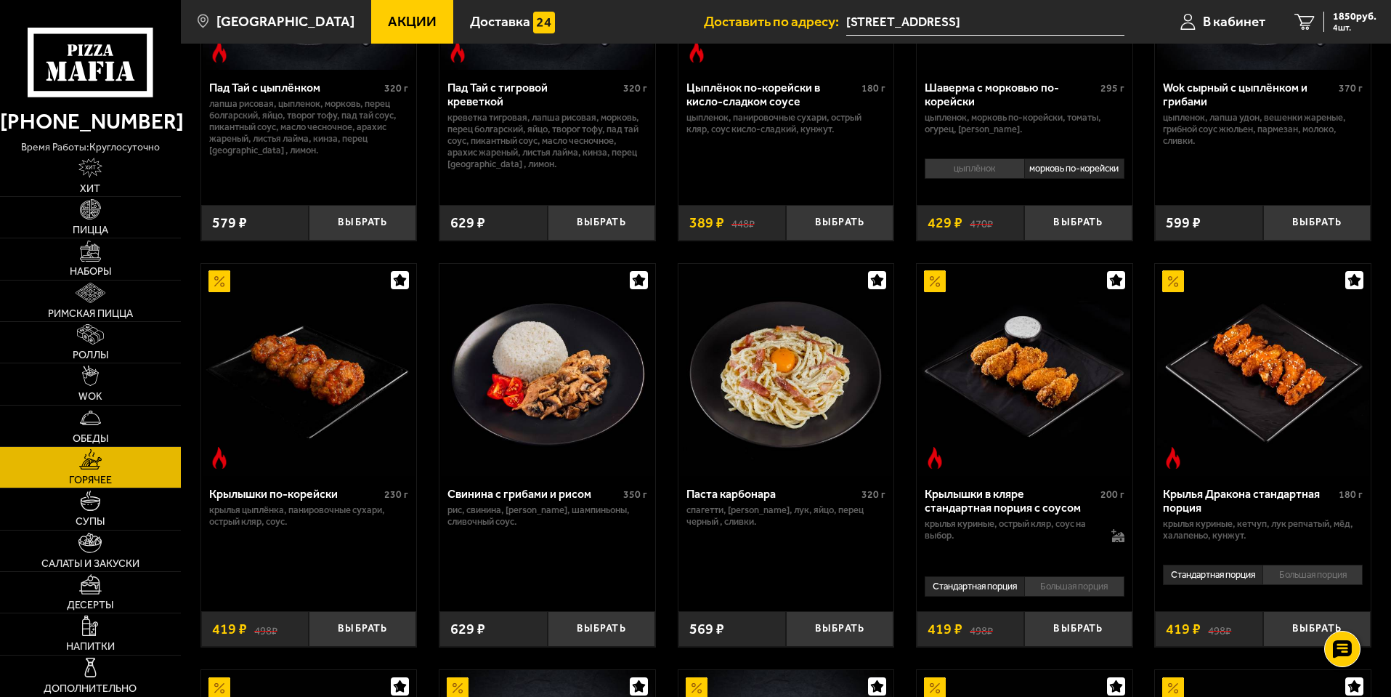
scroll to position [23, 0]
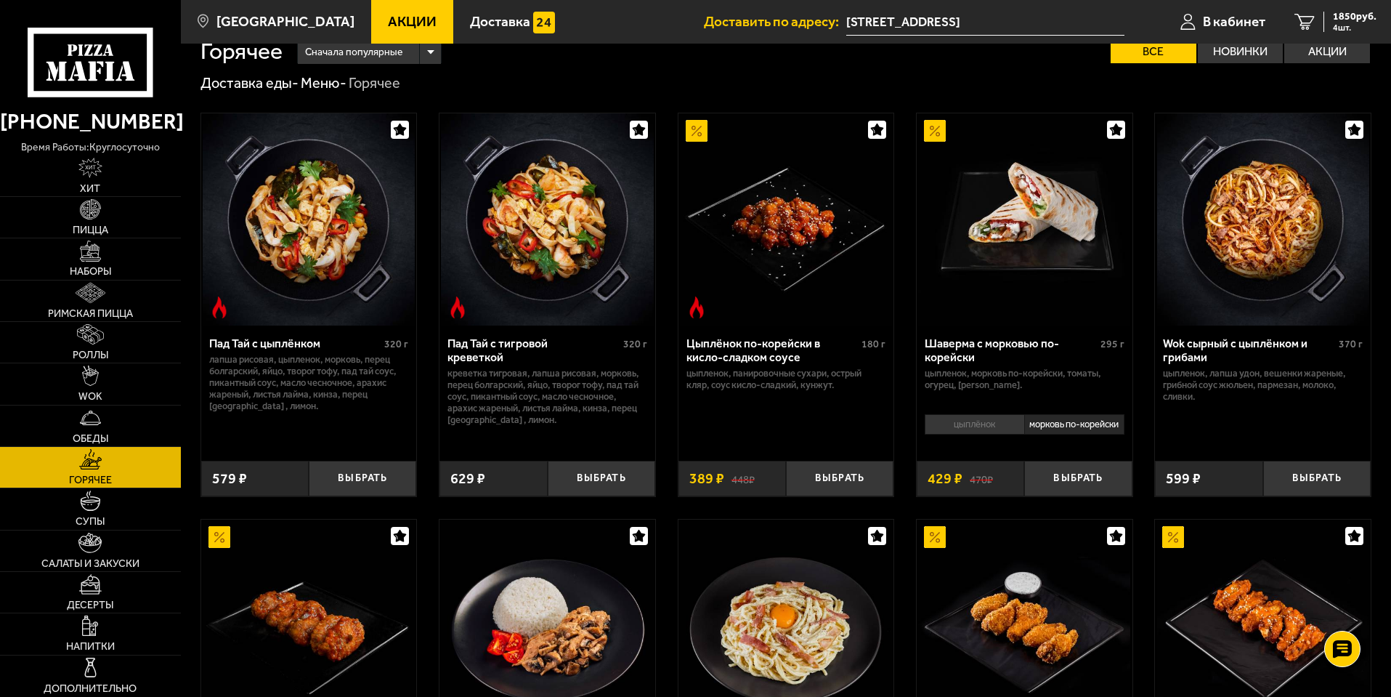
click at [962, 434] on li "цыплёнок" at bounding box center [975, 424] width 100 height 20
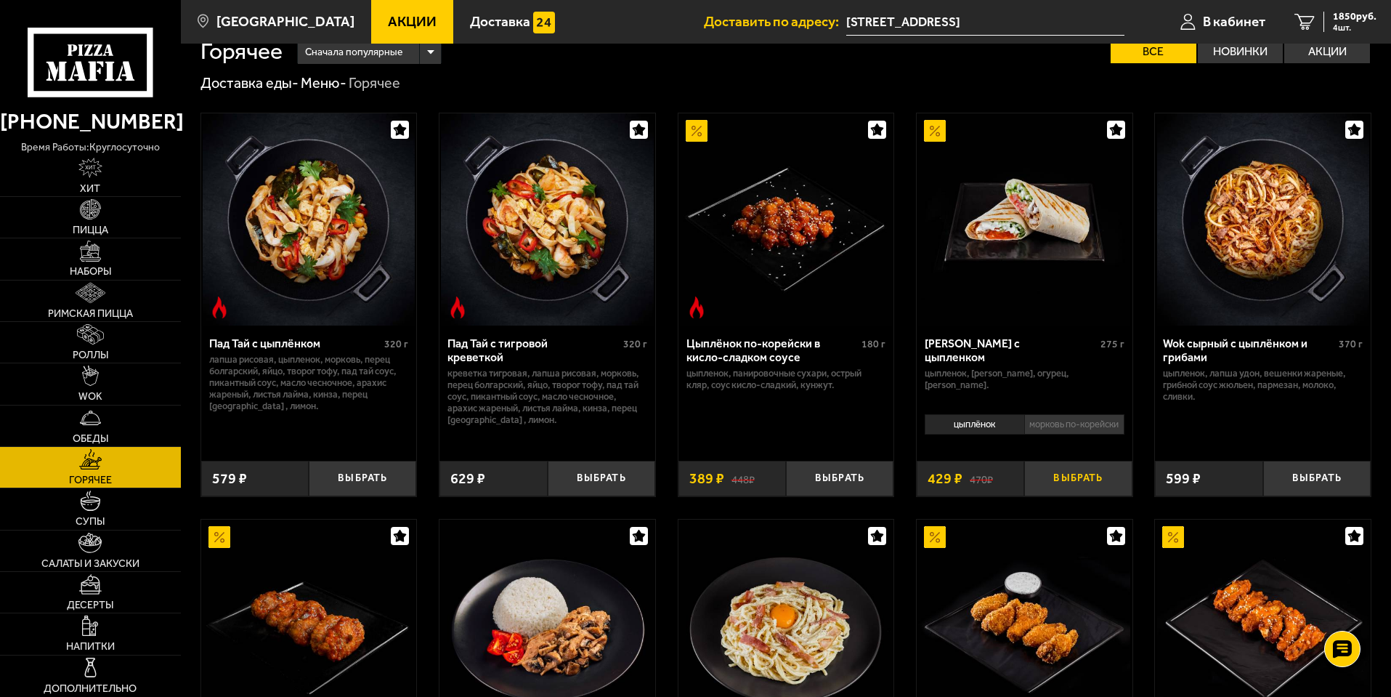
click at [1065, 495] on button "Выбрать" at bounding box center [1078, 479] width 108 height 36
drag, startPoint x: 1042, startPoint y: 486, endPoint x: 1018, endPoint y: 490, distance: 24.2
click at [1039, 486] on button "−" at bounding box center [1042, 479] width 36 height 36
click at [97, 368] on img at bounding box center [90, 375] width 16 height 20
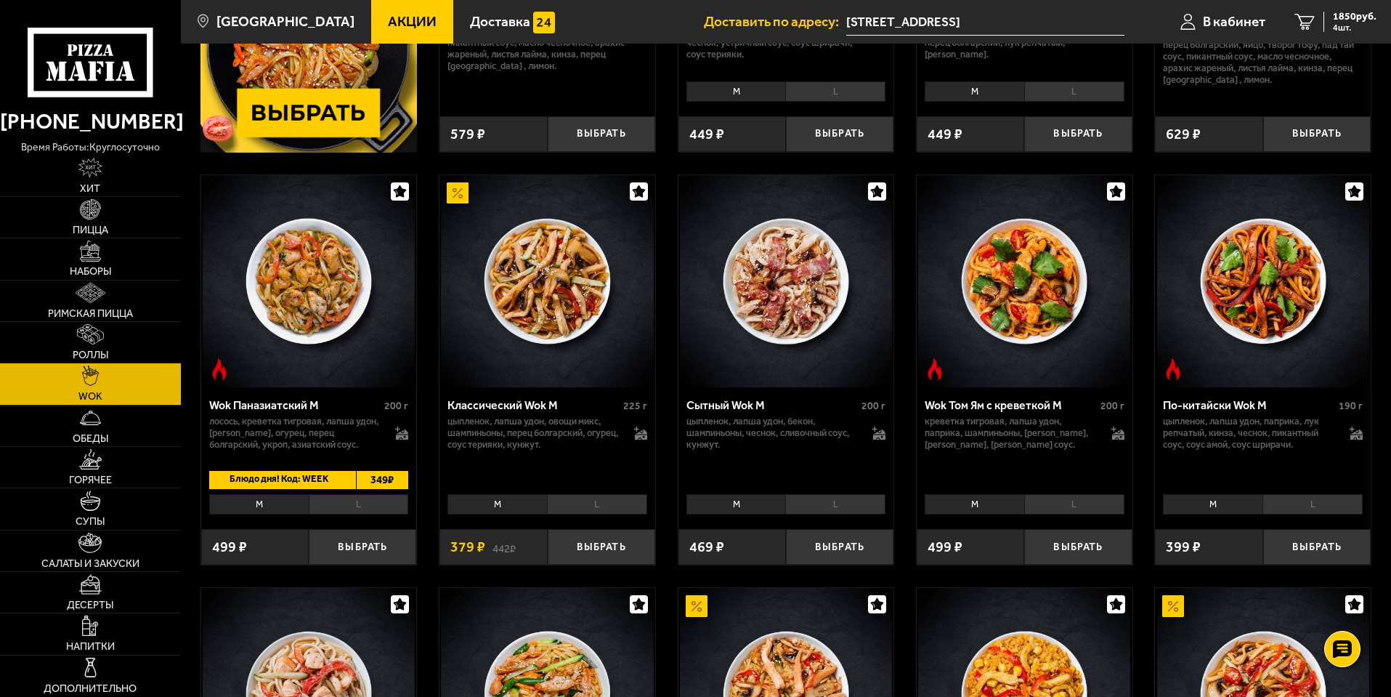
scroll to position [436, 0]
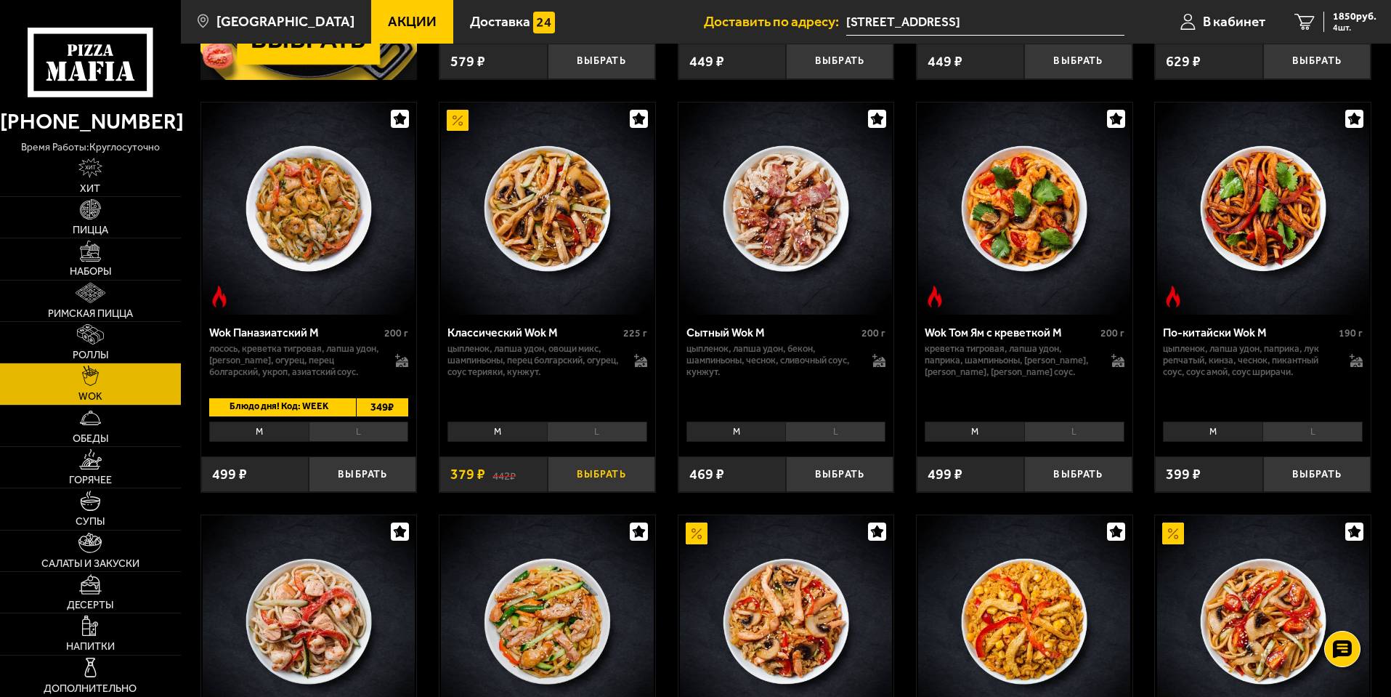
click at [640, 485] on button "Выбрать" at bounding box center [602, 474] width 108 height 36
click at [617, 438] on li "L" at bounding box center [597, 431] width 100 height 20
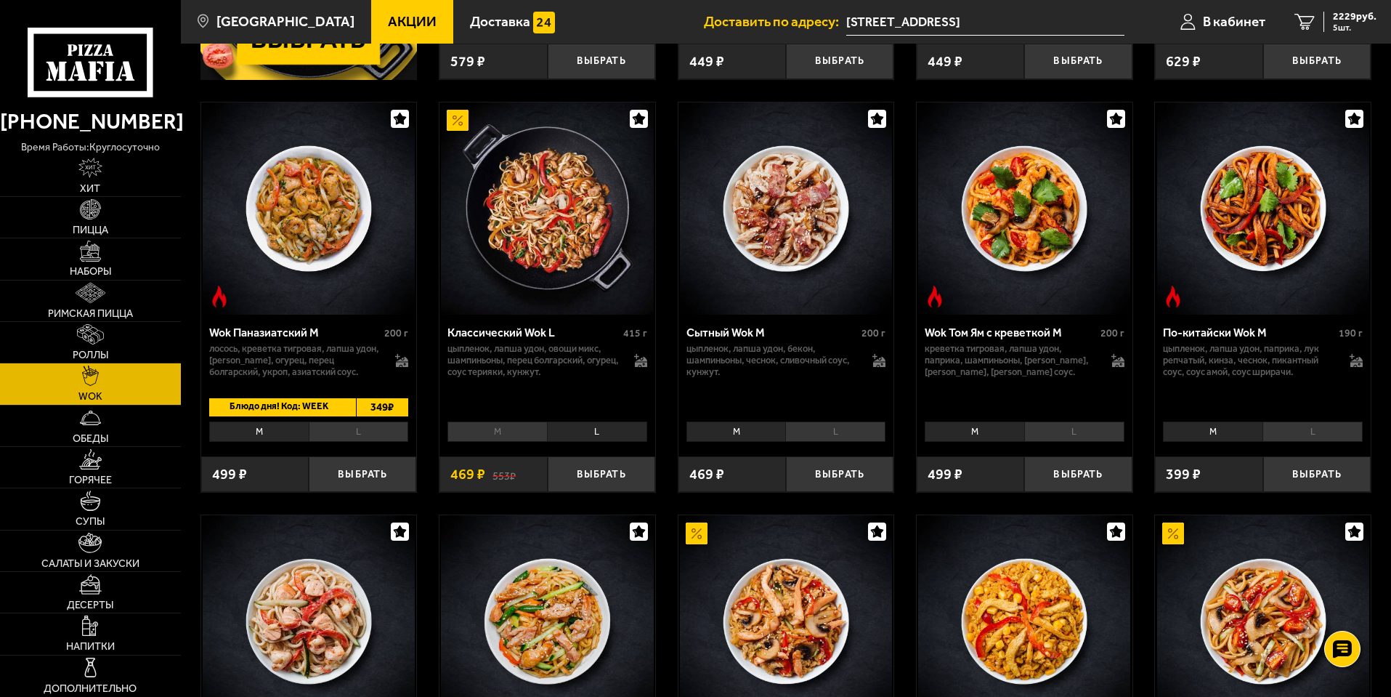
click at [511, 429] on div "M L Топпинги" at bounding box center [547, 430] width 216 height 29
click at [507, 439] on li "M" at bounding box center [497, 431] width 100 height 20
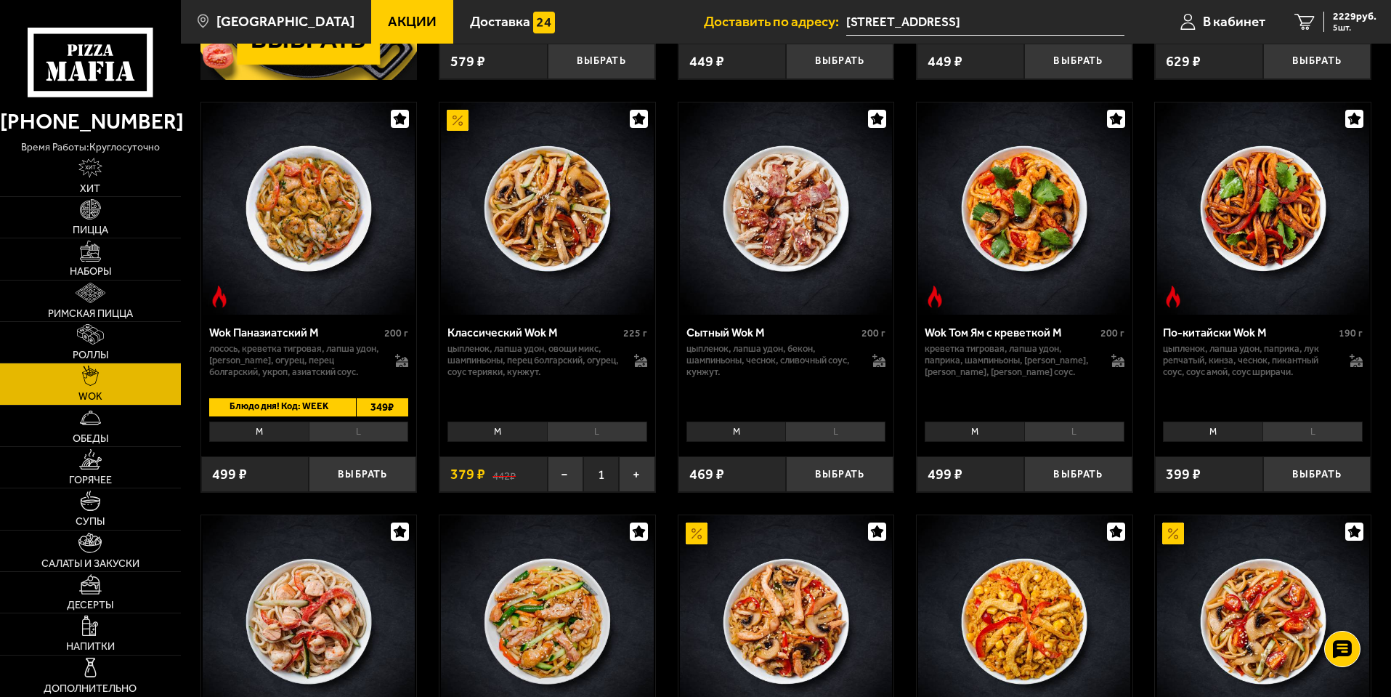
click at [568, 437] on li "L" at bounding box center [597, 431] width 100 height 20
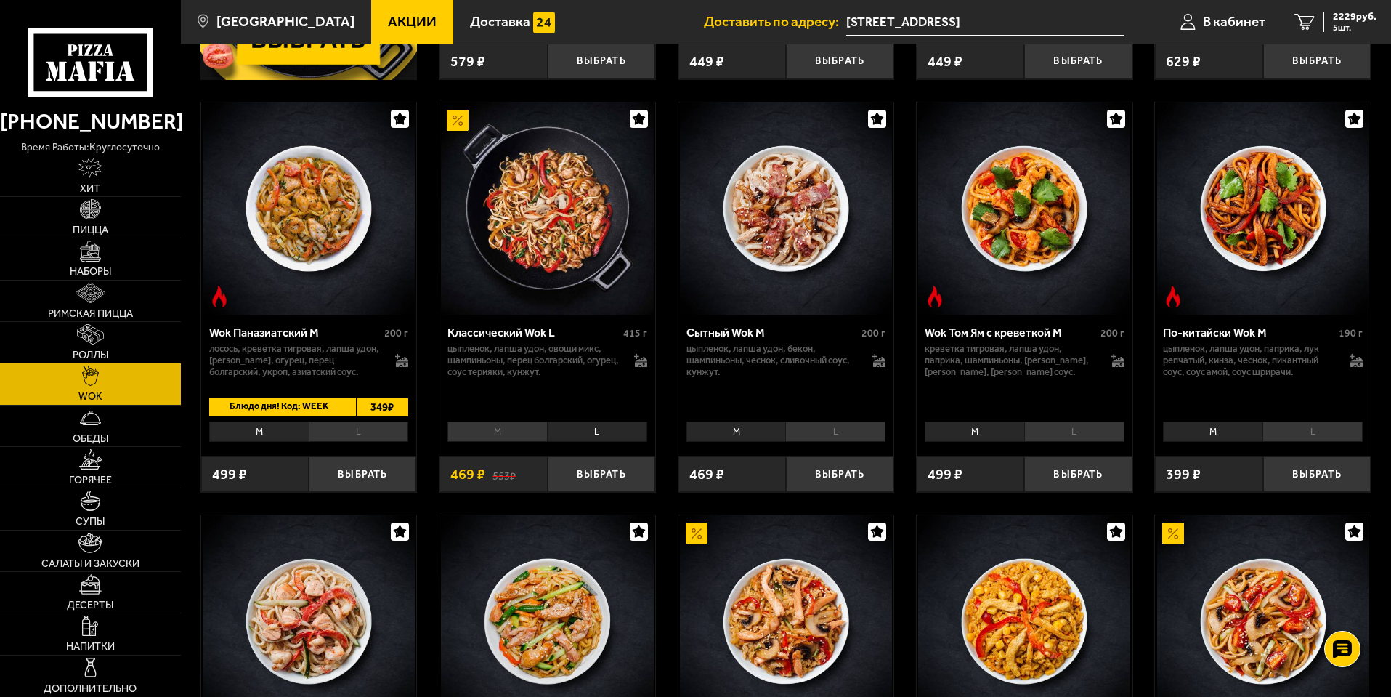
click at [516, 438] on li "M" at bounding box center [497, 431] width 100 height 20
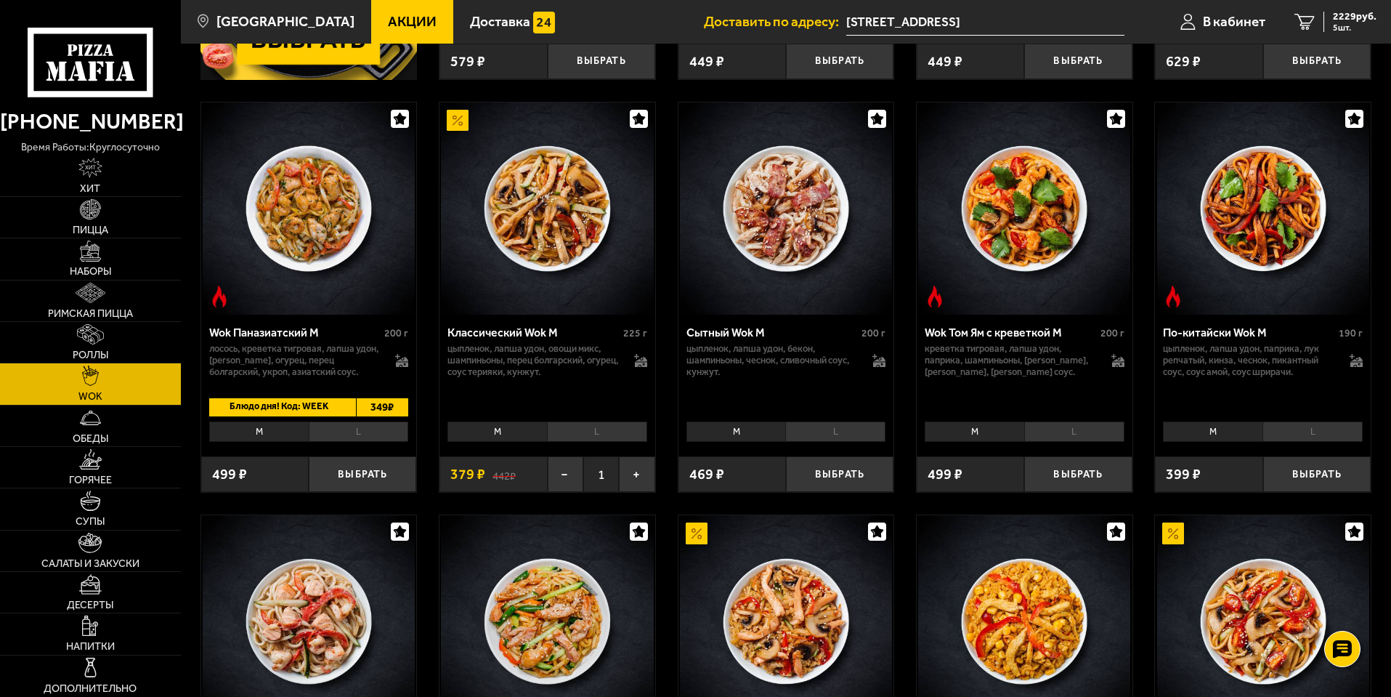
click at [579, 433] on li "L" at bounding box center [597, 431] width 100 height 20
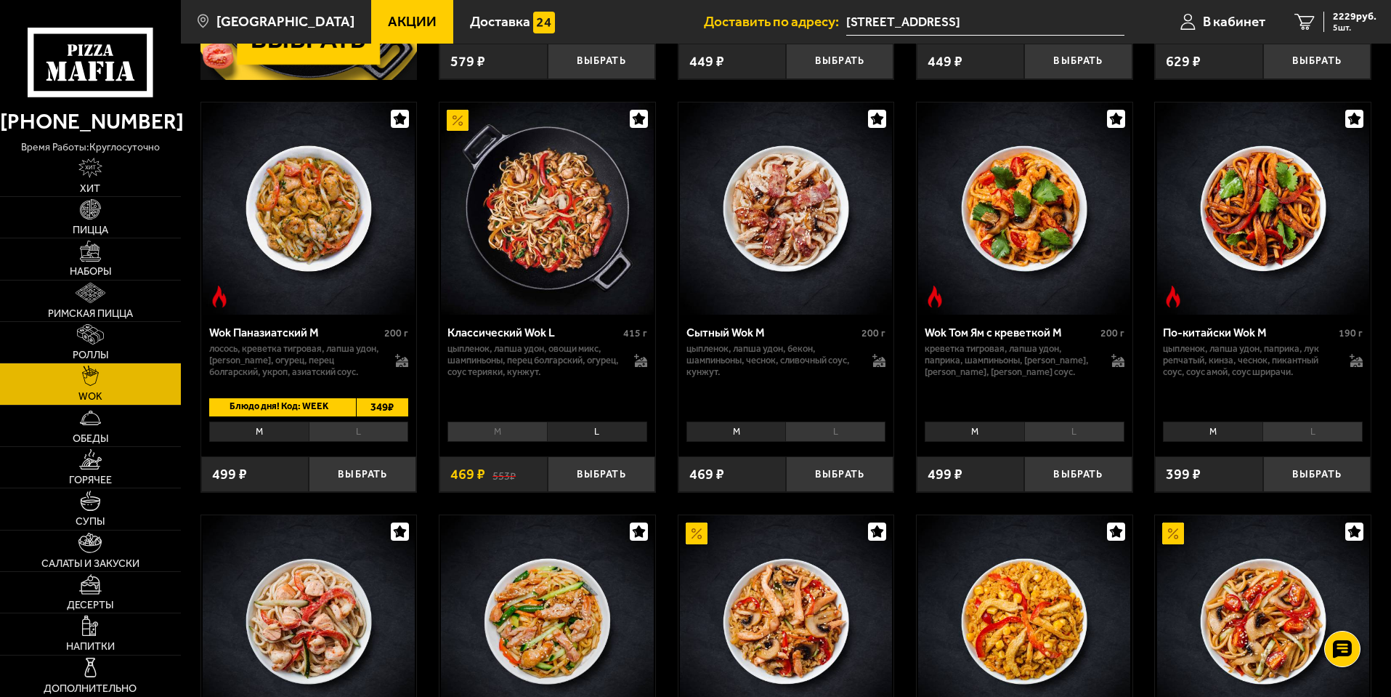
click at [515, 441] on li "M" at bounding box center [497, 431] width 100 height 20
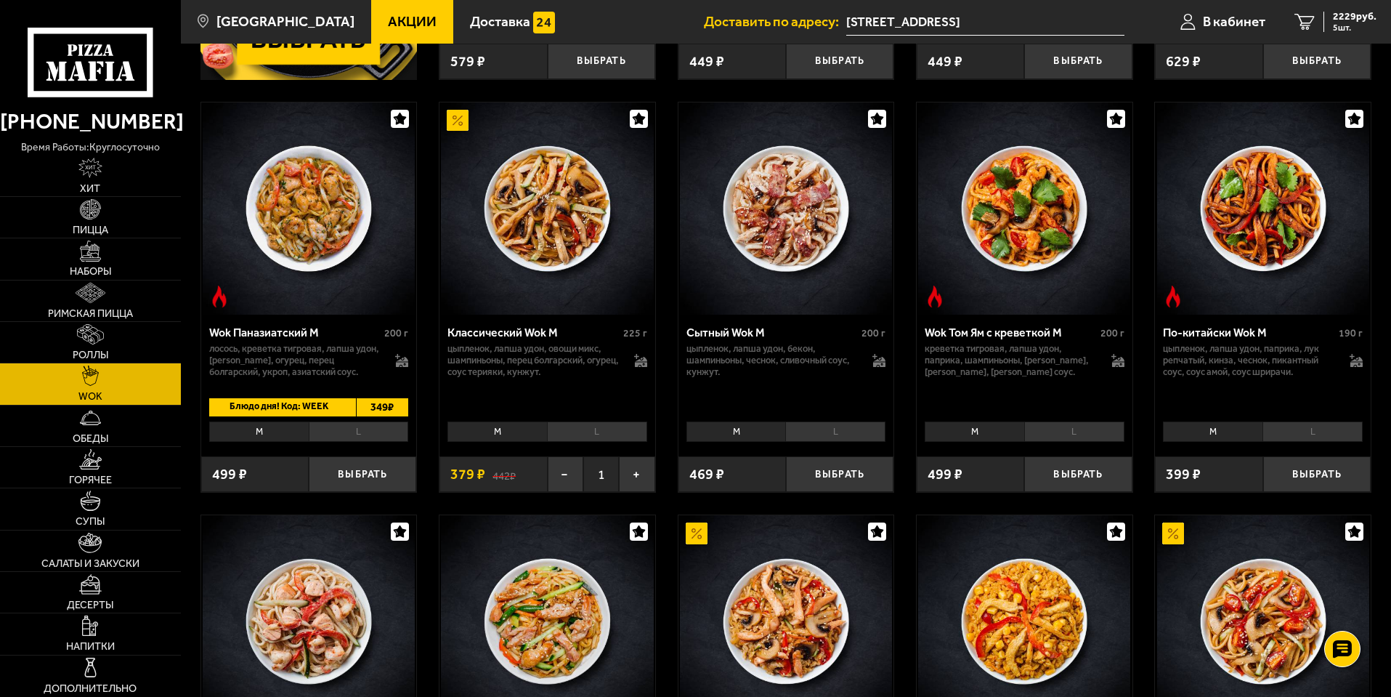
click at [583, 441] on li "L" at bounding box center [597, 431] width 100 height 20
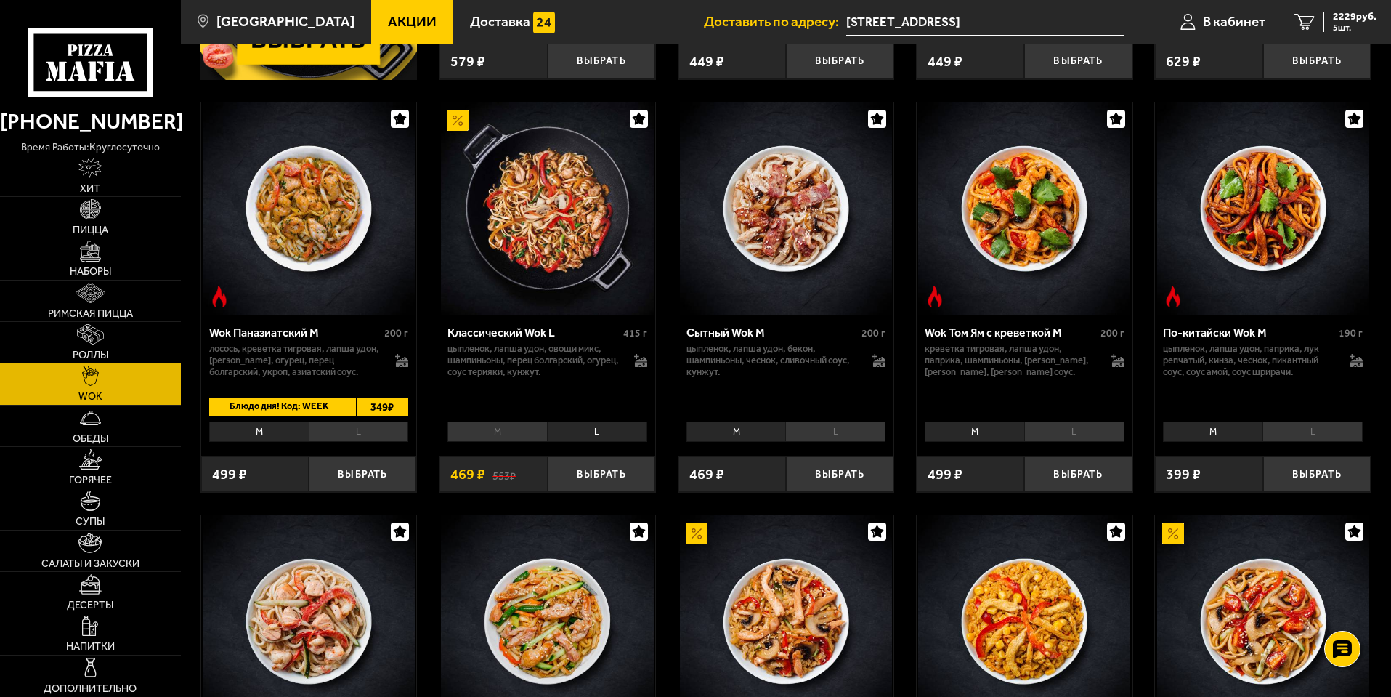
click at [494, 435] on li "M" at bounding box center [497, 431] width 100 height 20
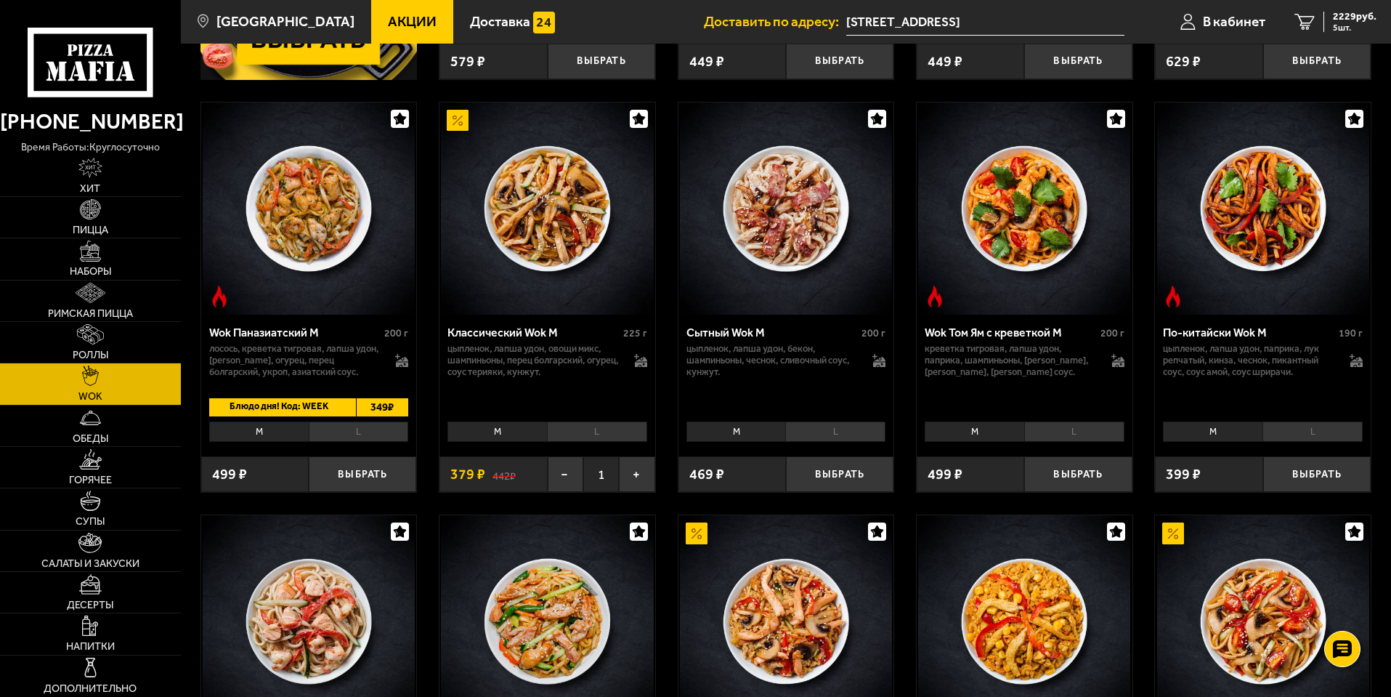
click at [827, 442] on li "L" at bounding box center [835, 431] width 100 height 20
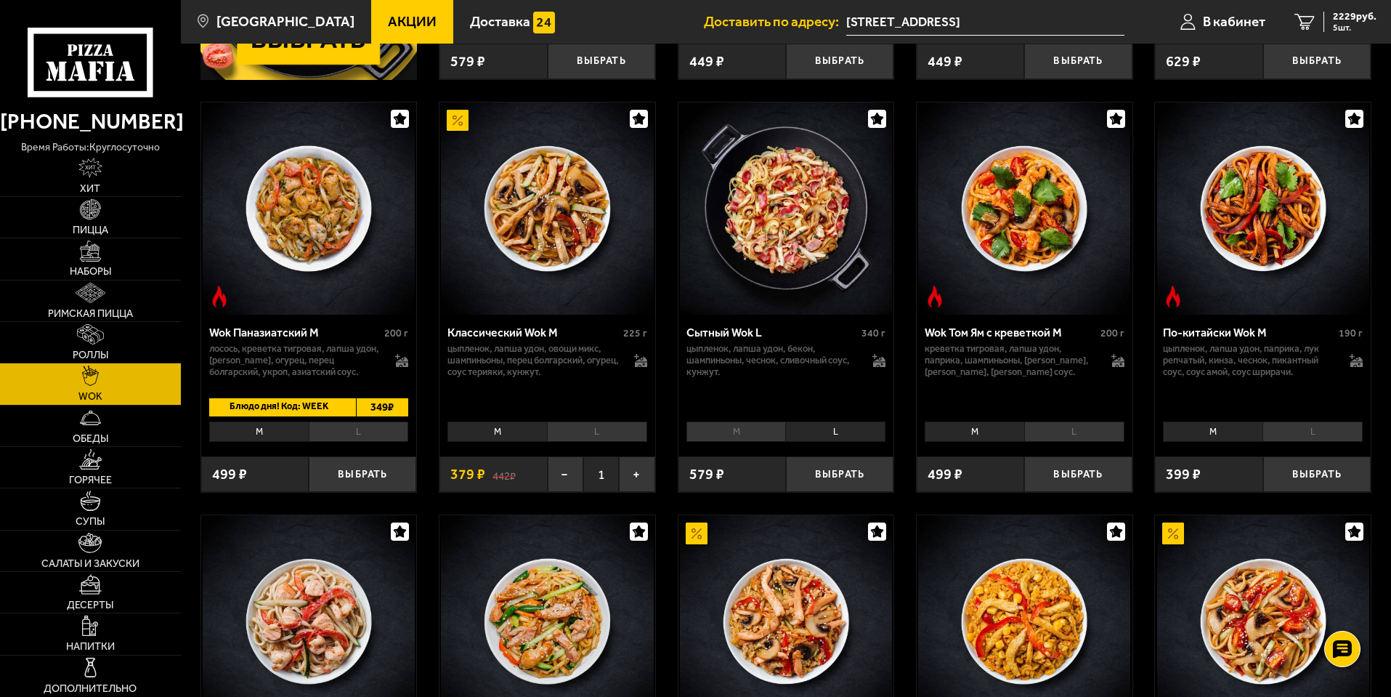
click at [766, 438] on li "M" at bounding box center [736, 431] width 100 height 20
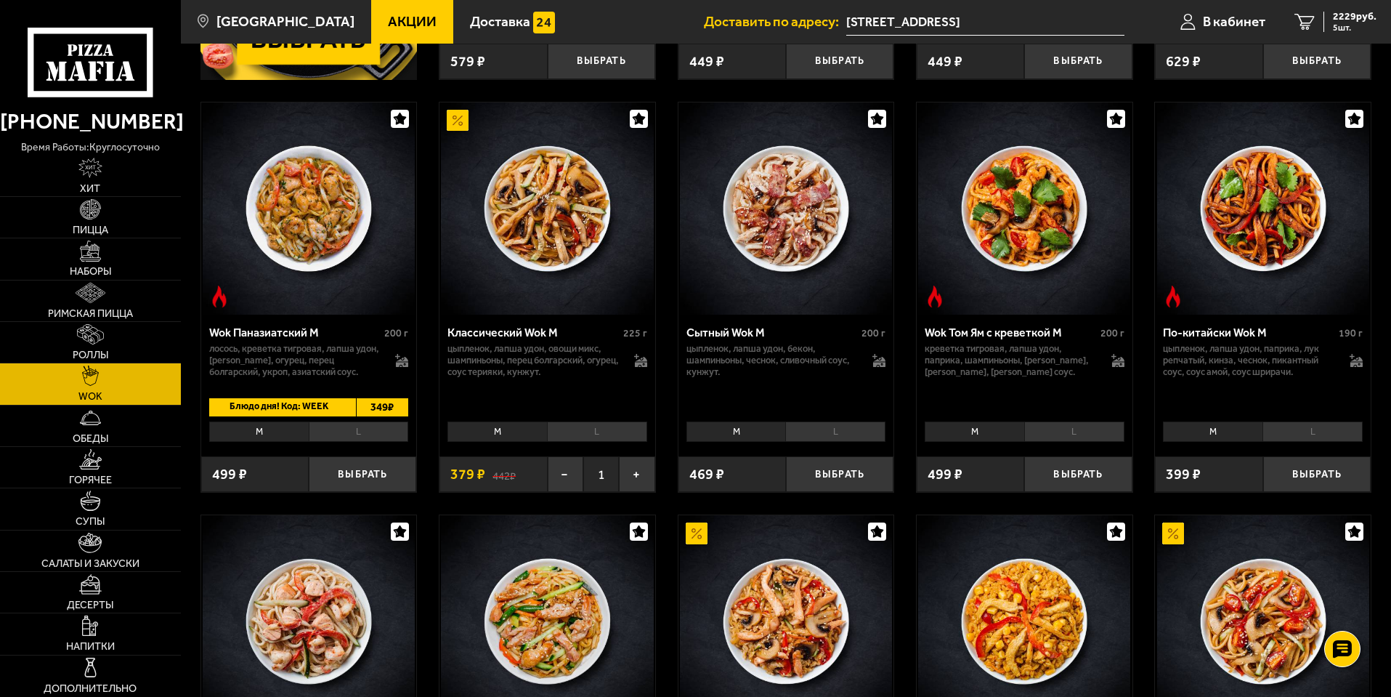
click at [593, 442] on li "L" at bounding box center [597, 431] width 100 height 20
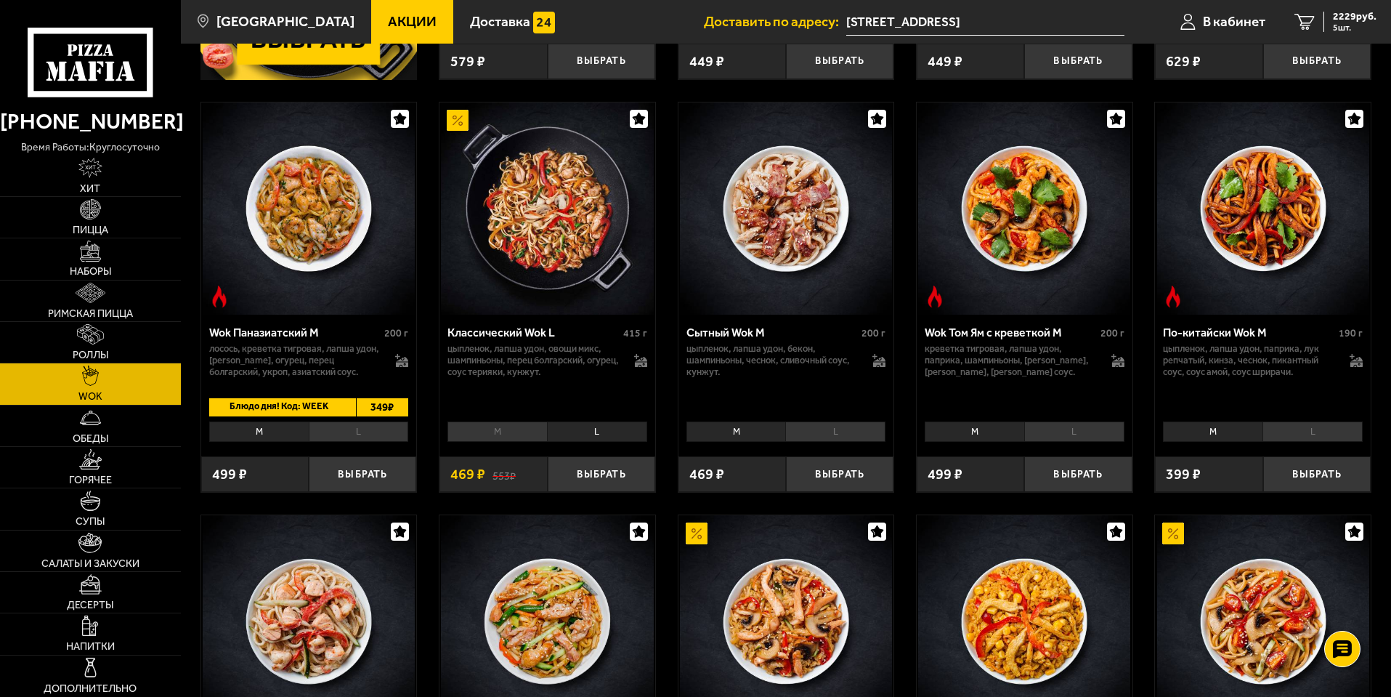
click at [817, 442] on li "L" at bounding box center [835, 431] width 100 height 20
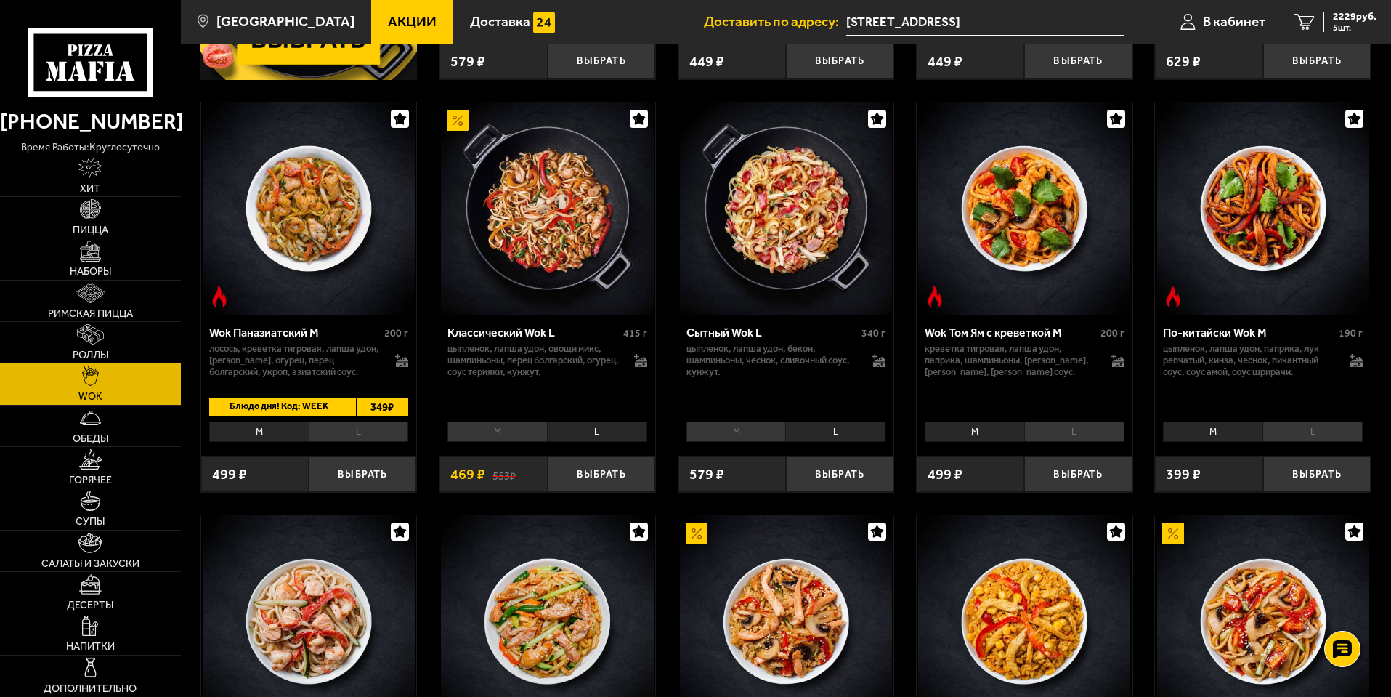
click at [700, 442] on li "M" at bounding box center [736, 431] width 100 height 20
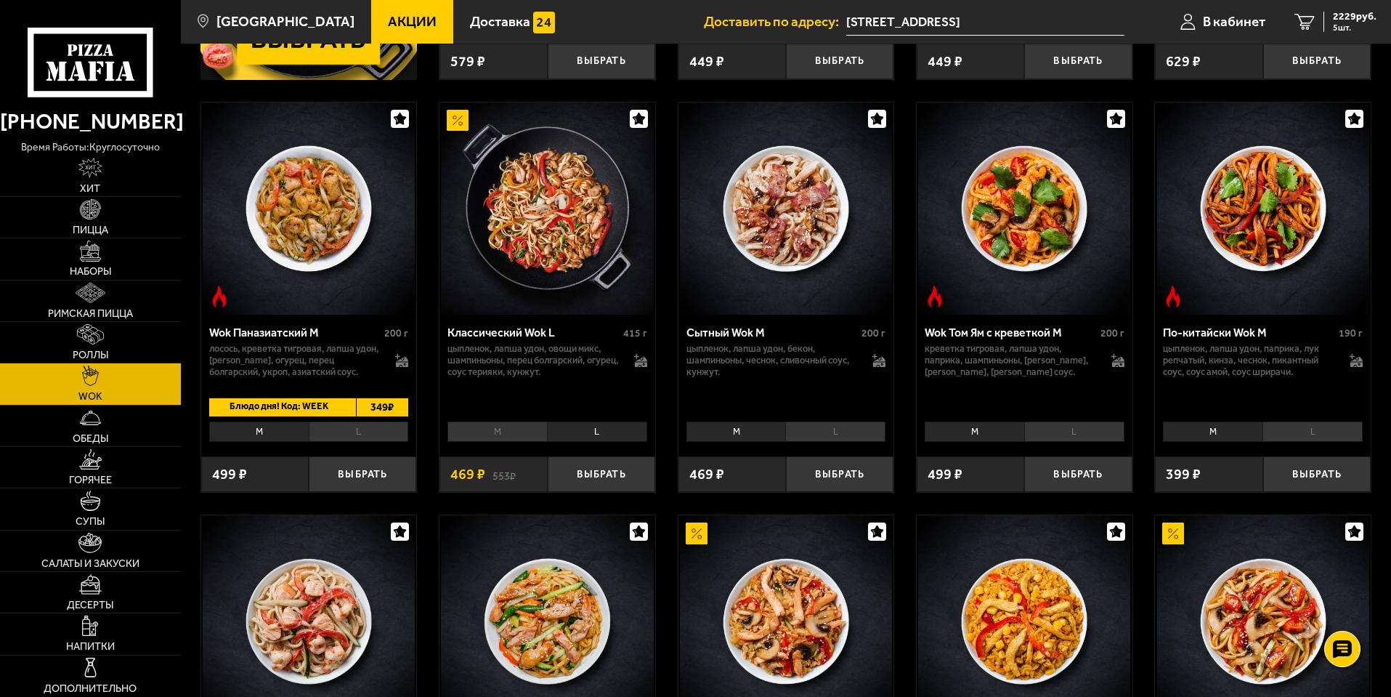
click at [508, 442] on li "M" at bounding box center [497, 431] width 100 height 20
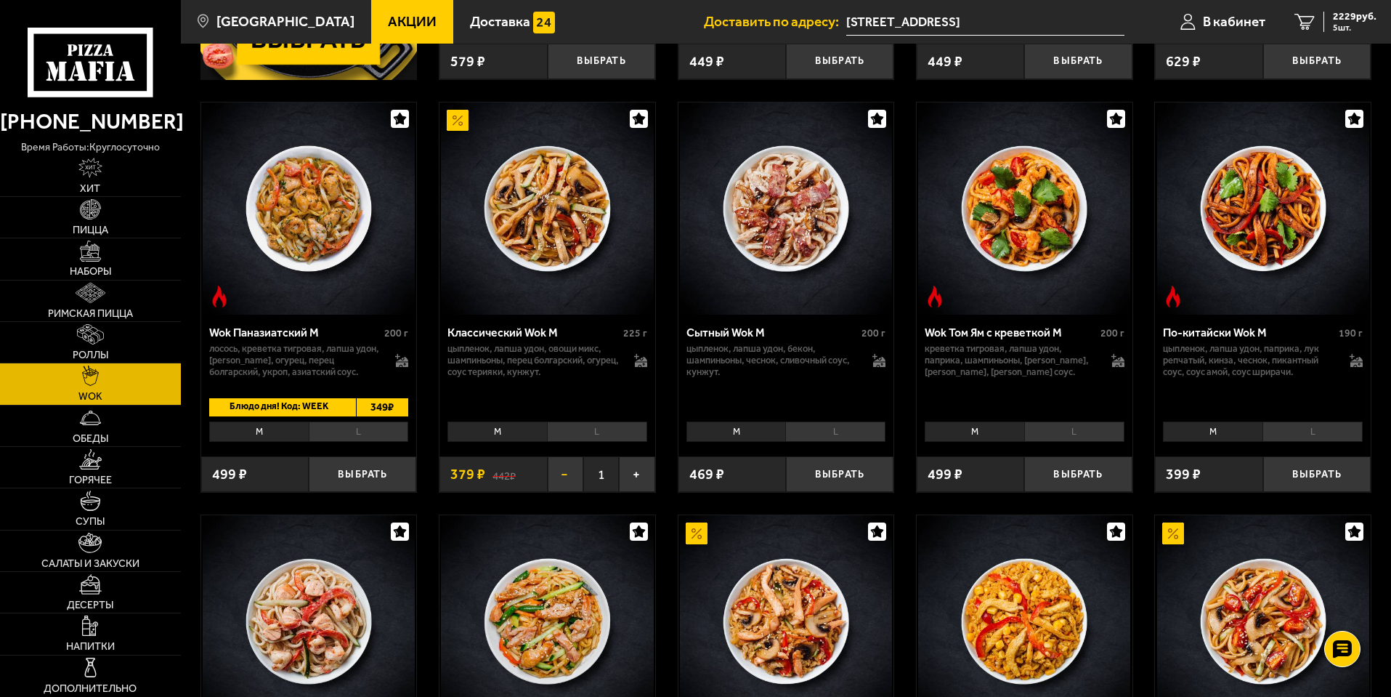
click at [558, 485] on button "−" at bounding box center [566, 474] width 36 height 36
click at [581, 439] on li "L" at bounding box center [597, 431] width 100 height 20
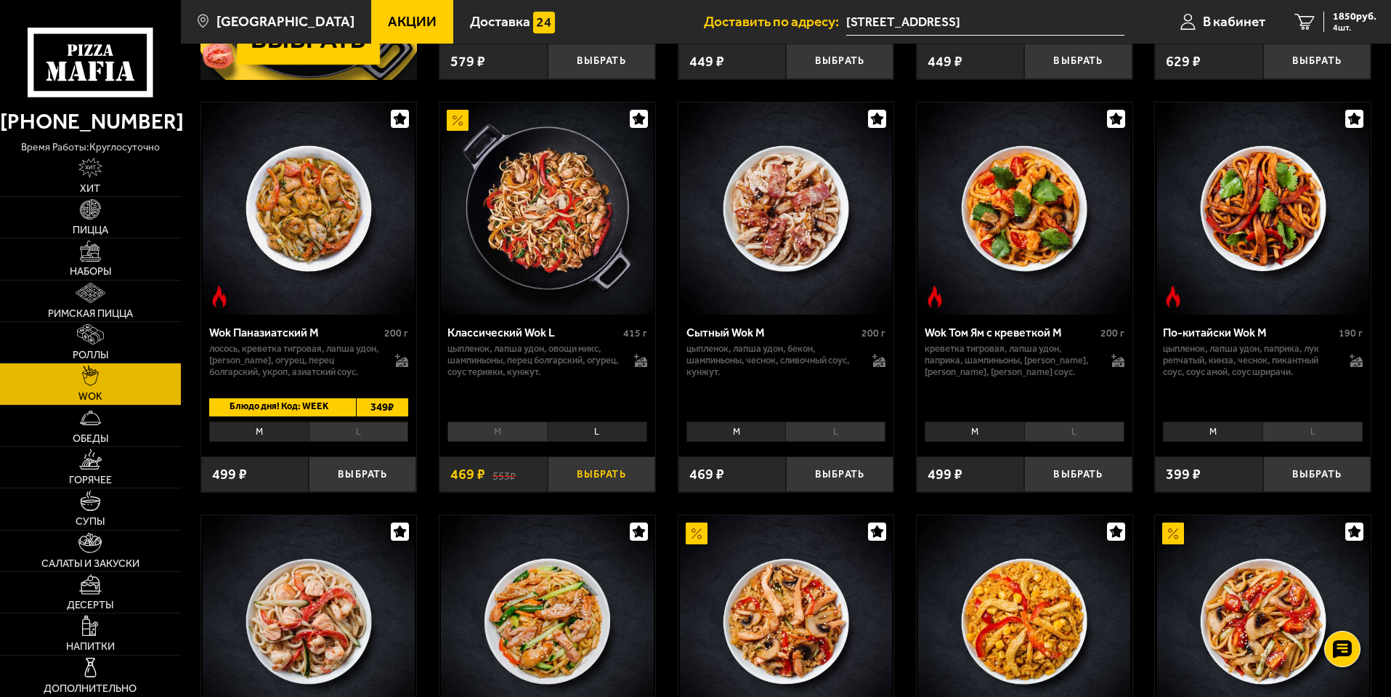
click at [617, 482] on button "Выбрать" at bounding box center [602, 474] width 108 height 36
click at [833, 438] on li "L" at bounding box center [835, 431] width 100 height 20
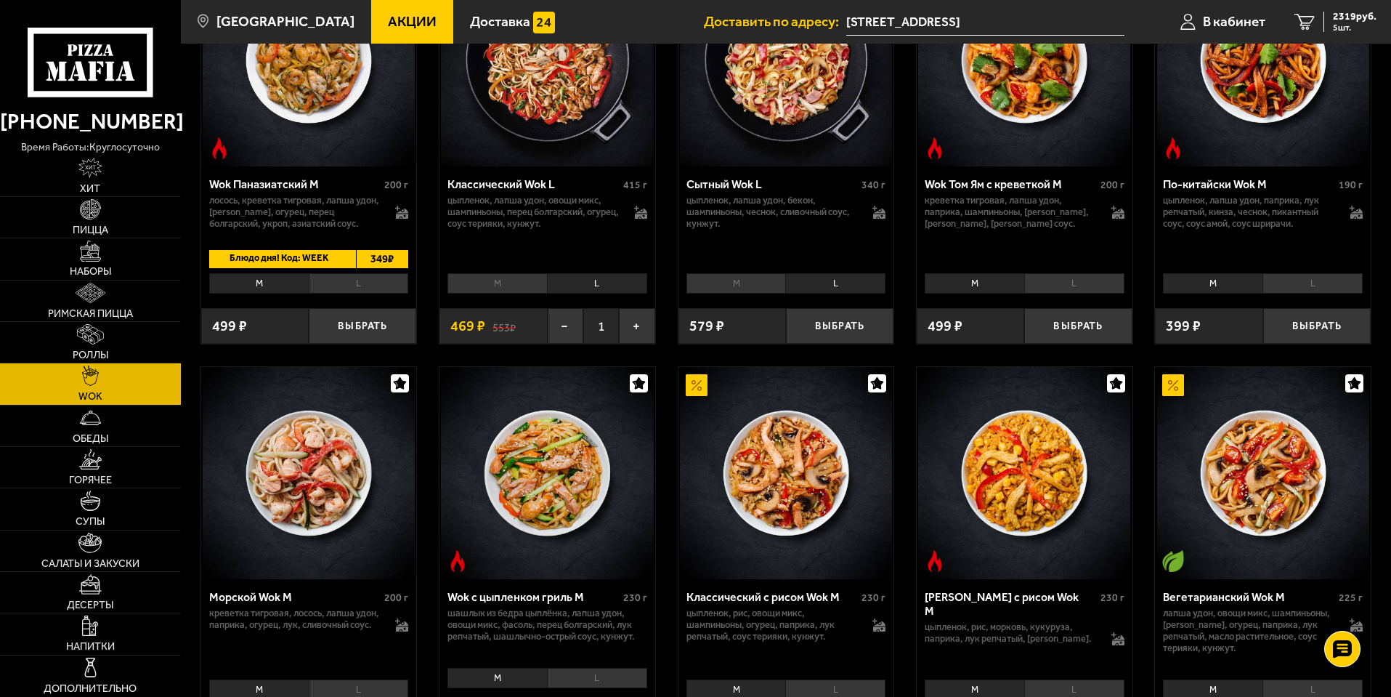
scroll to position [363, 0]
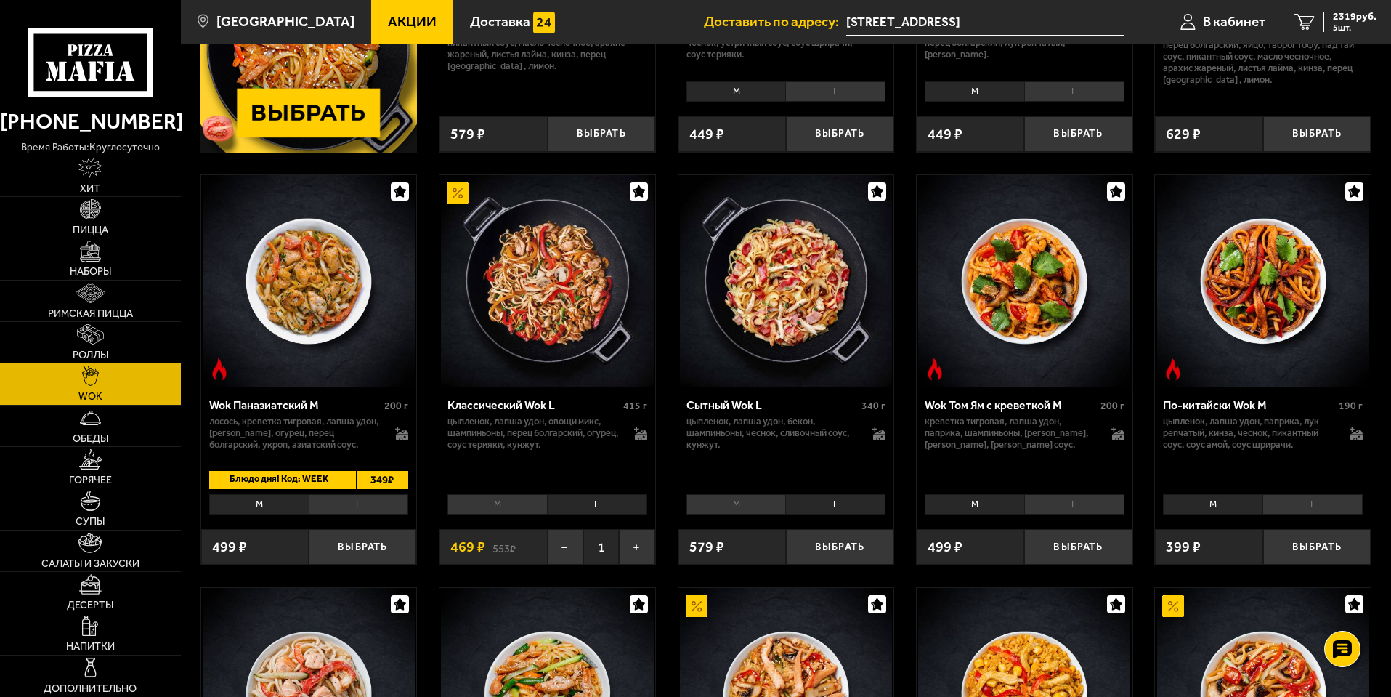
click at [581, 316] on img at bounding box center [547, 281] width 212 height 212
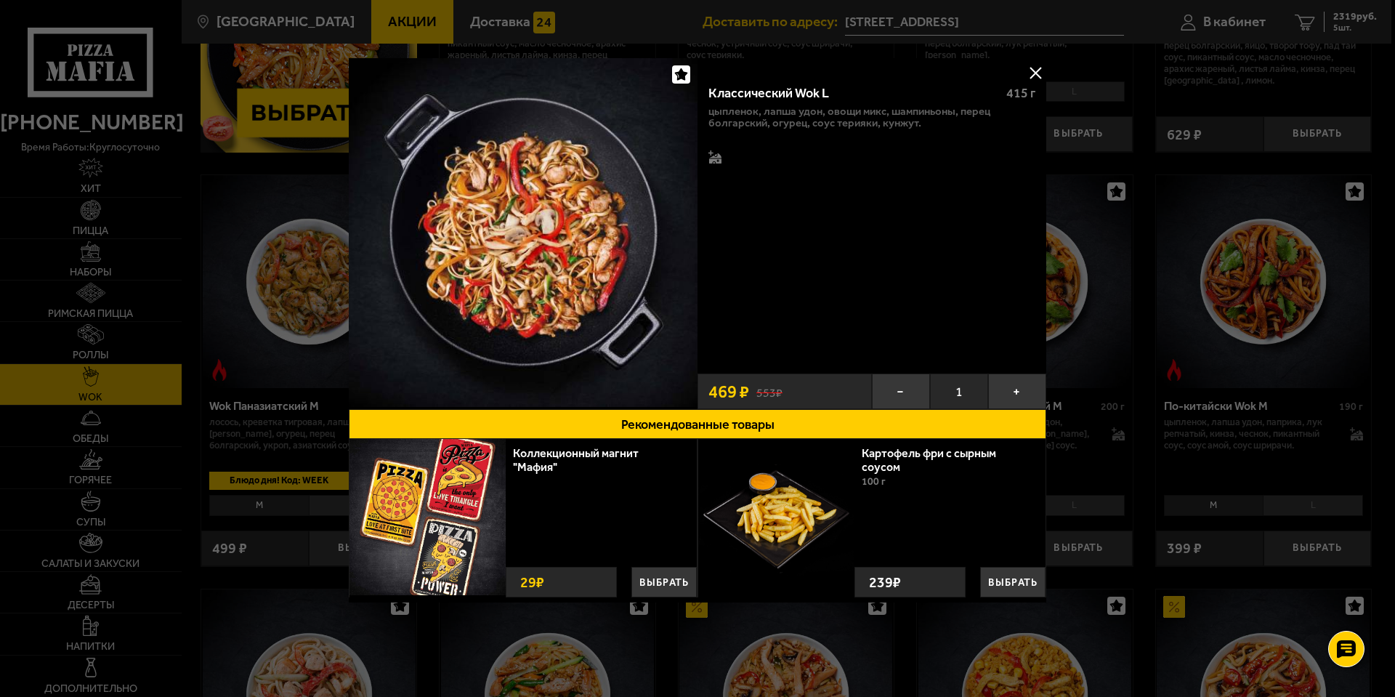
click at [1123, 287] on div at bounding box center [697, 348] width 1395 height 697
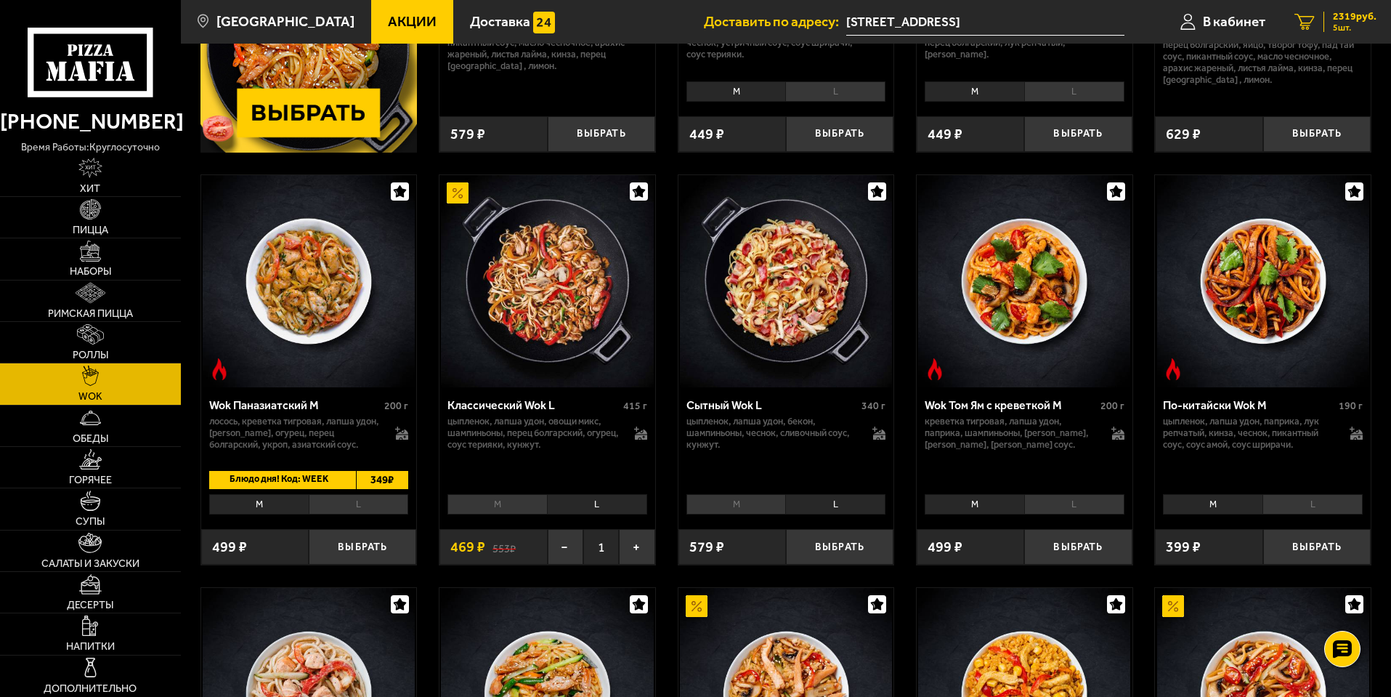
click at [1348, 33] on link "5 2319 руб. 5 шт." at bounding box center [1335, 22] width 111 height 44
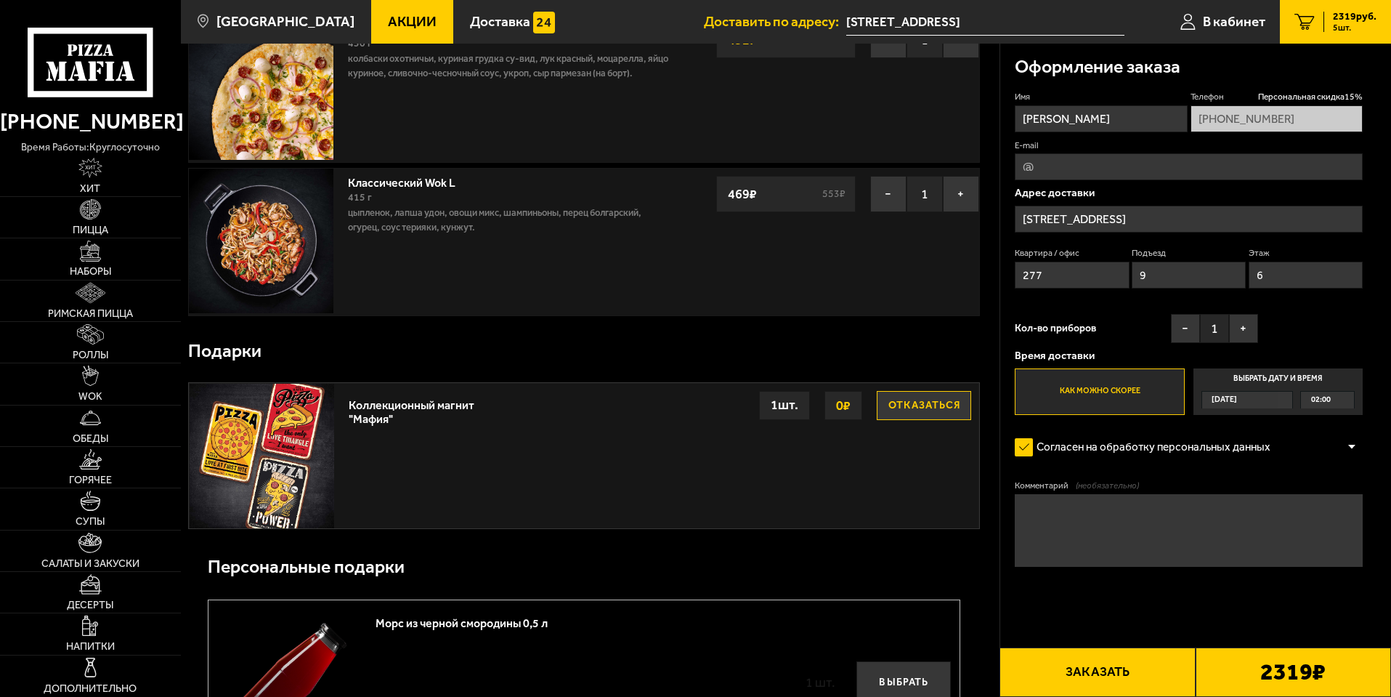
scroll to position [726, 0]
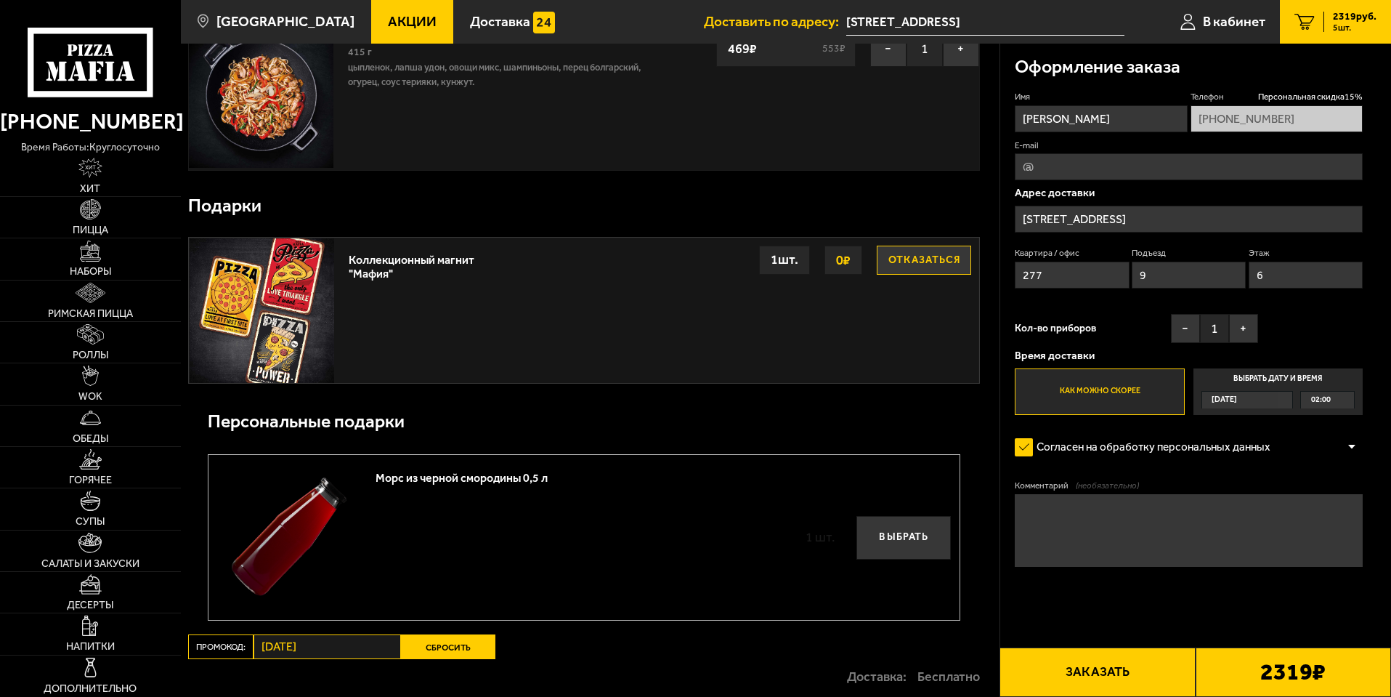
click at [907, 258] on button "Отказаться" at bounding box center [924, 260] width 94 height 29
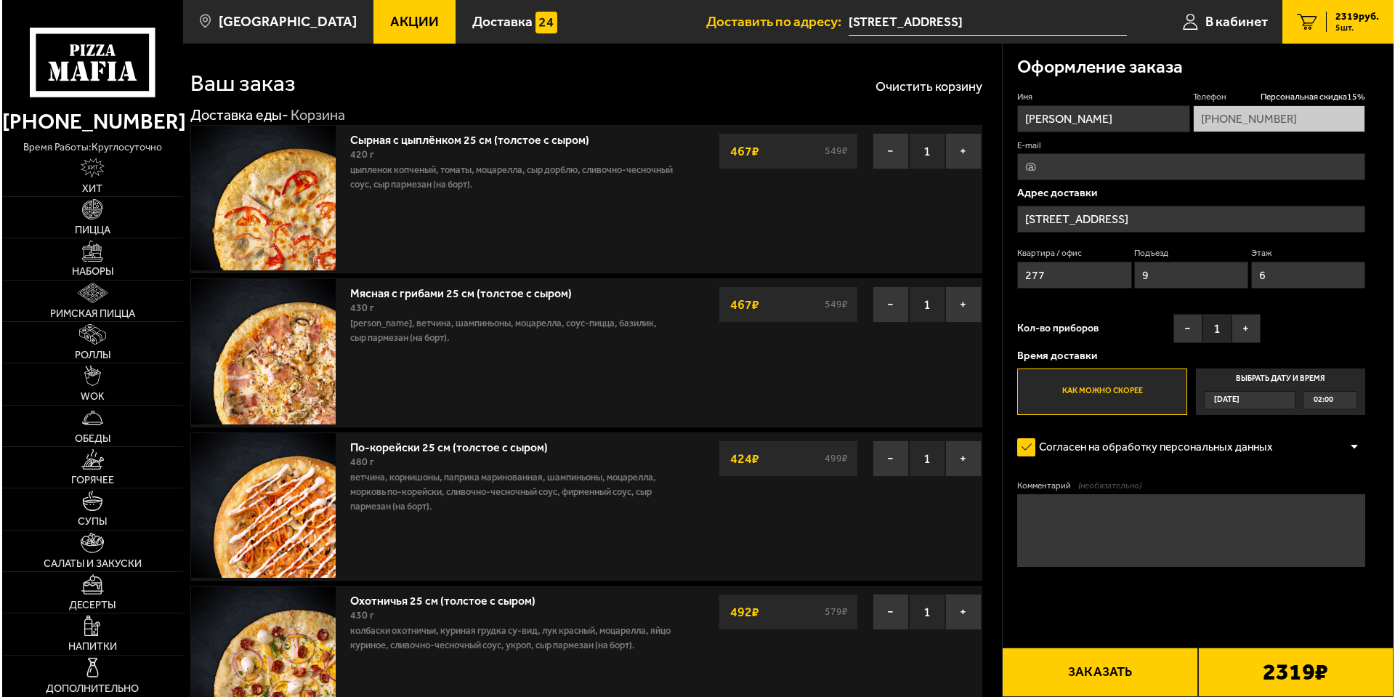
scroll to position [0, 0]
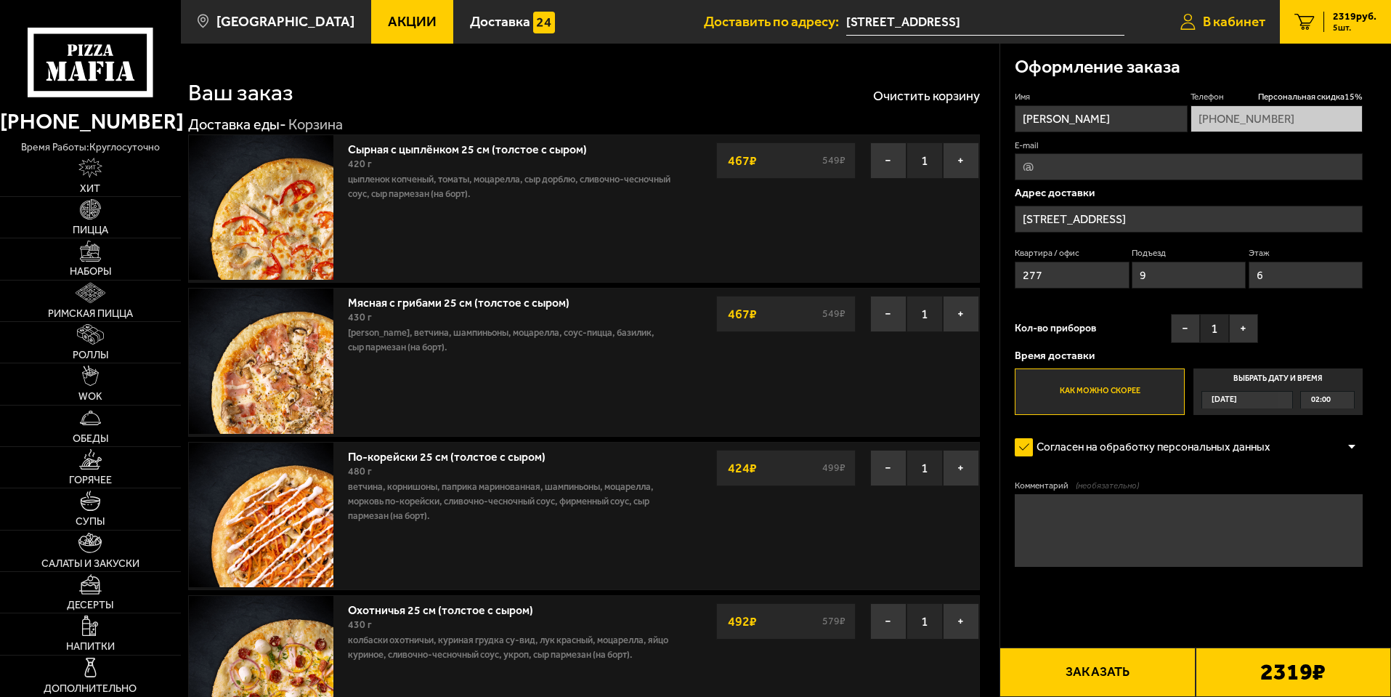
click at [1221, 38] on link "В кабинет" at bounding box center [1223, 22] width 114 height 44
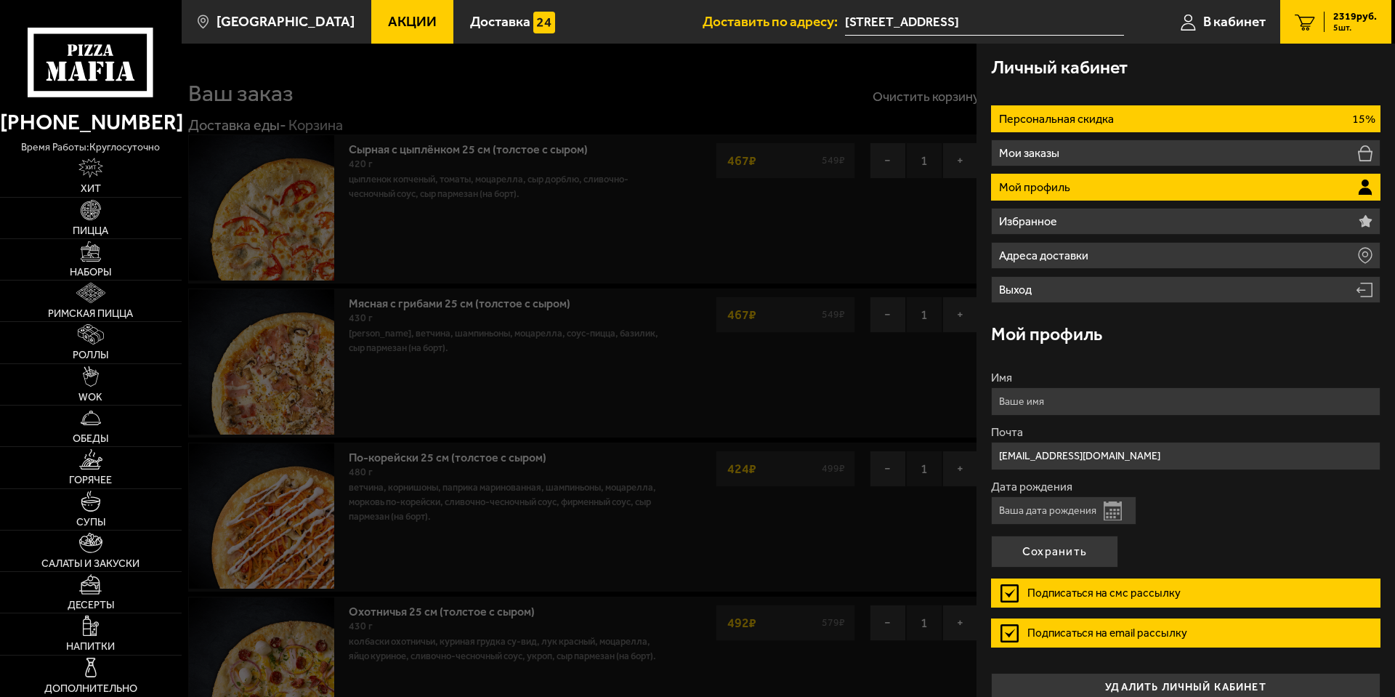
click at [1108, 122] on p "Персональная скидка" at bounding box center [1058, 119] width 118 height 12
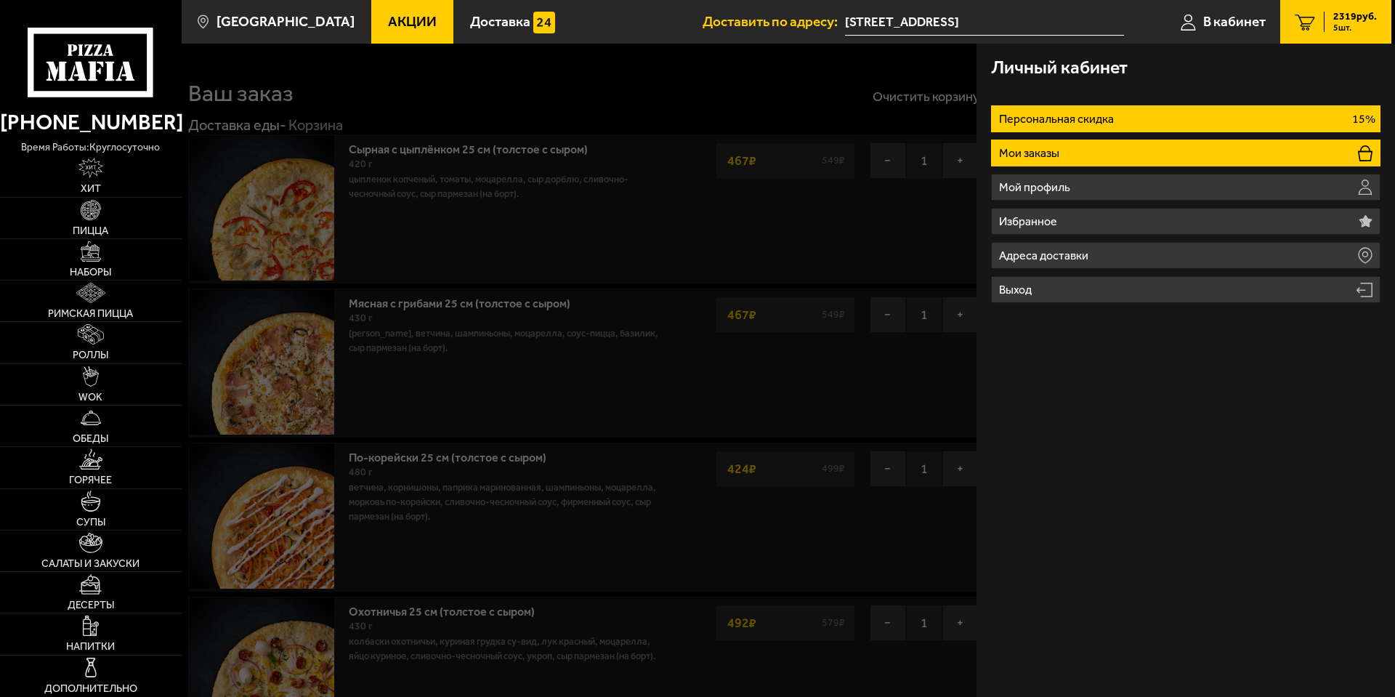
click at [1098, 157] on li "Мои заказы" at bounding box center [1185, 152] width 389 height 27
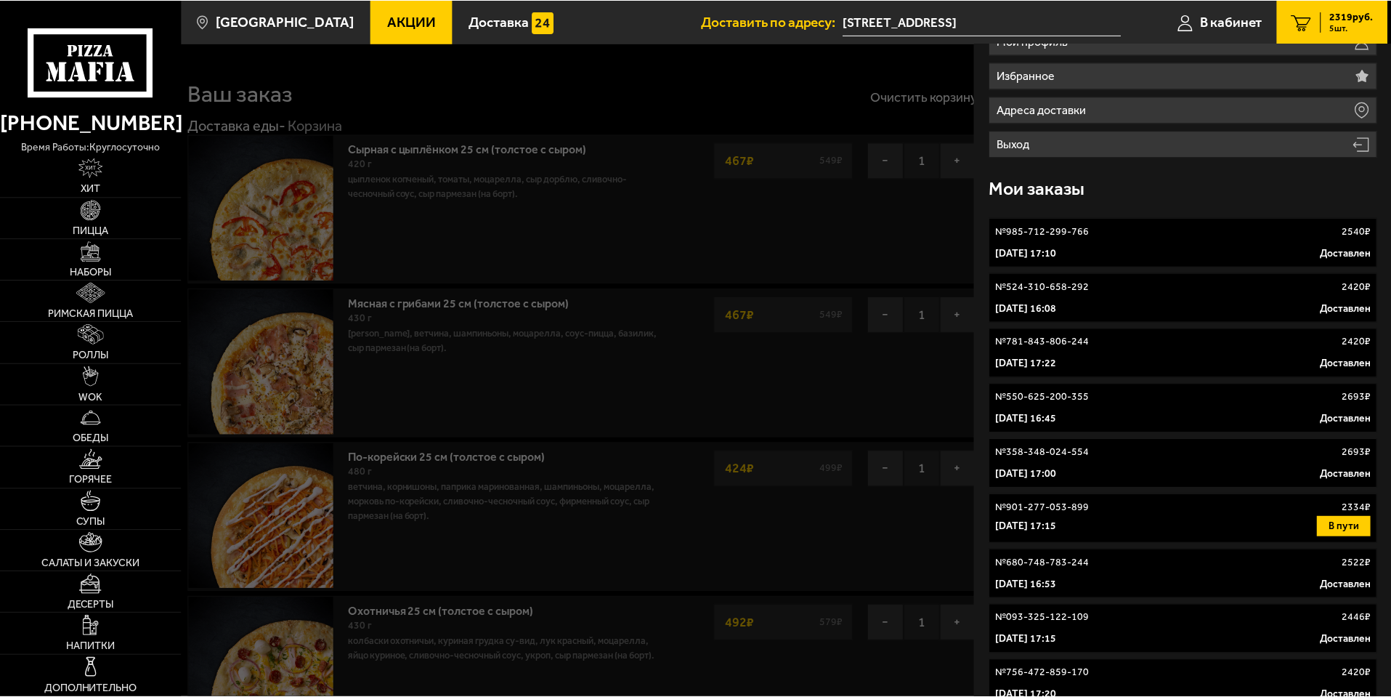
scroll to position [436, 0]
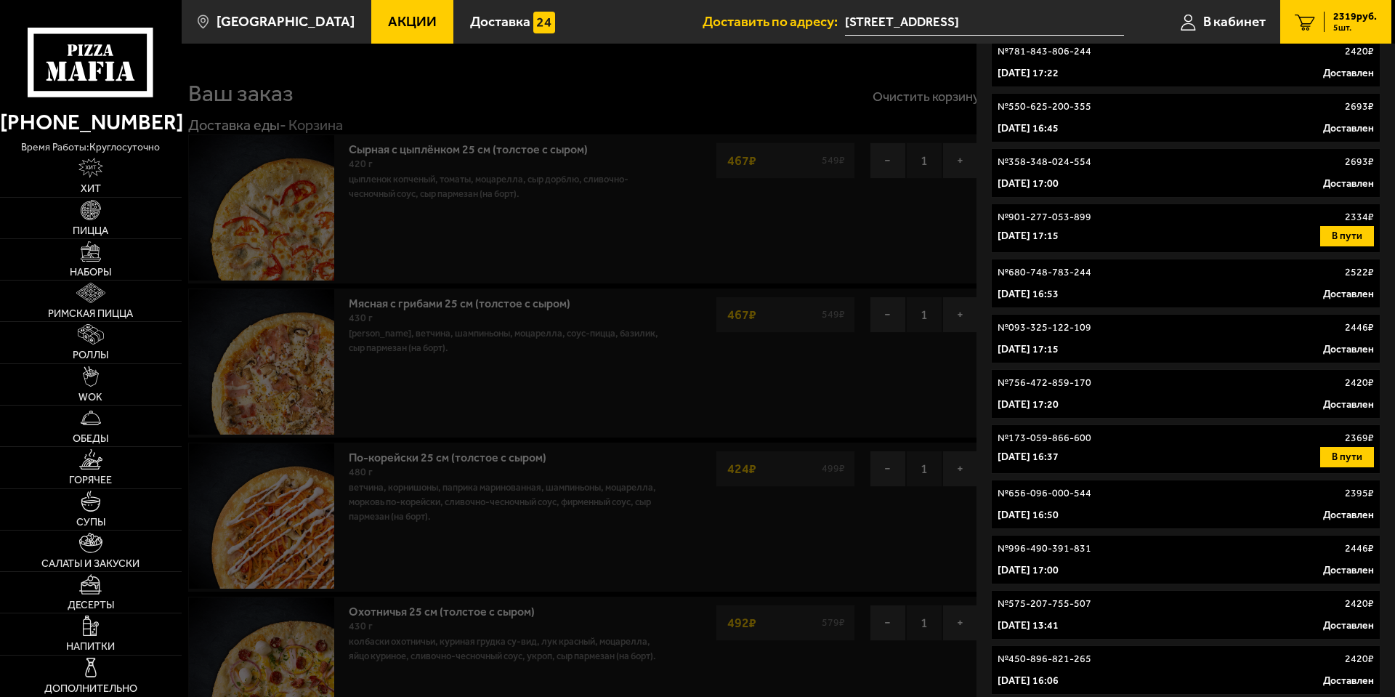
click at [1123, 233] on div "8 июля 2025 г. 17:15 В пути" at bounding box center [1185, 236] width 376 height 20
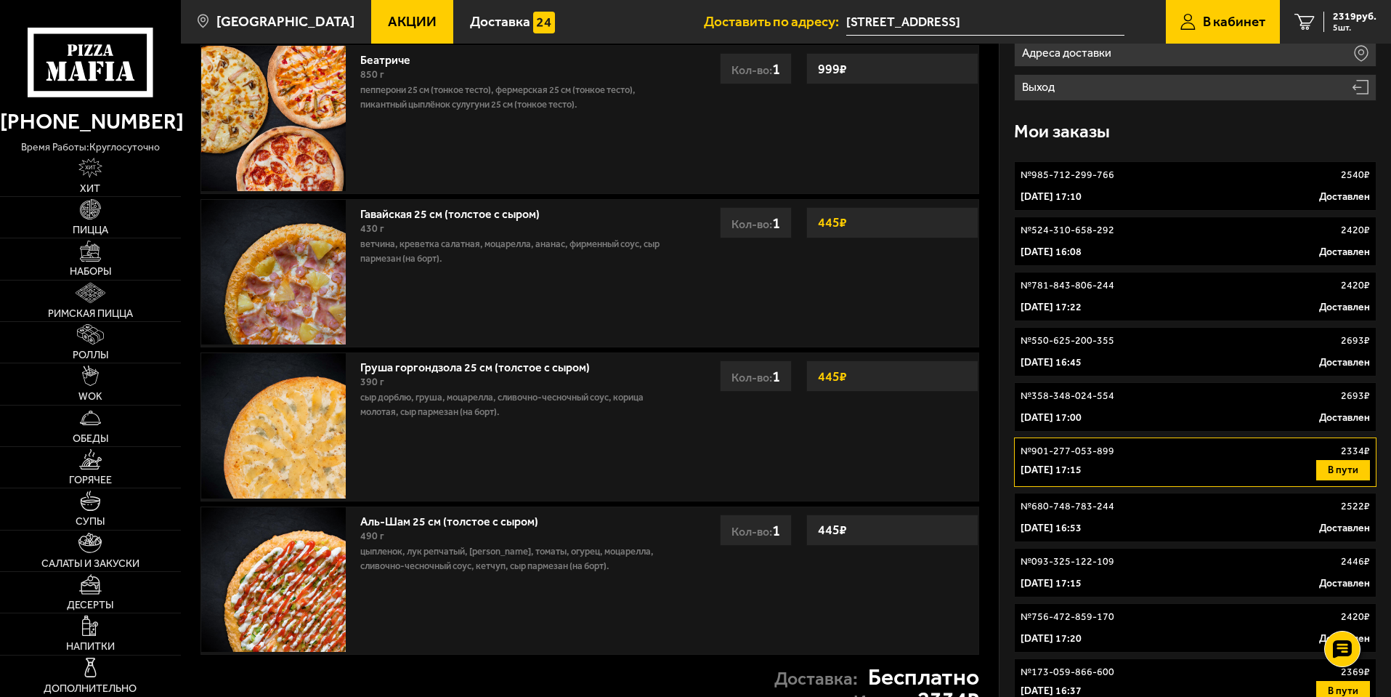
scroll to position [291, 0]
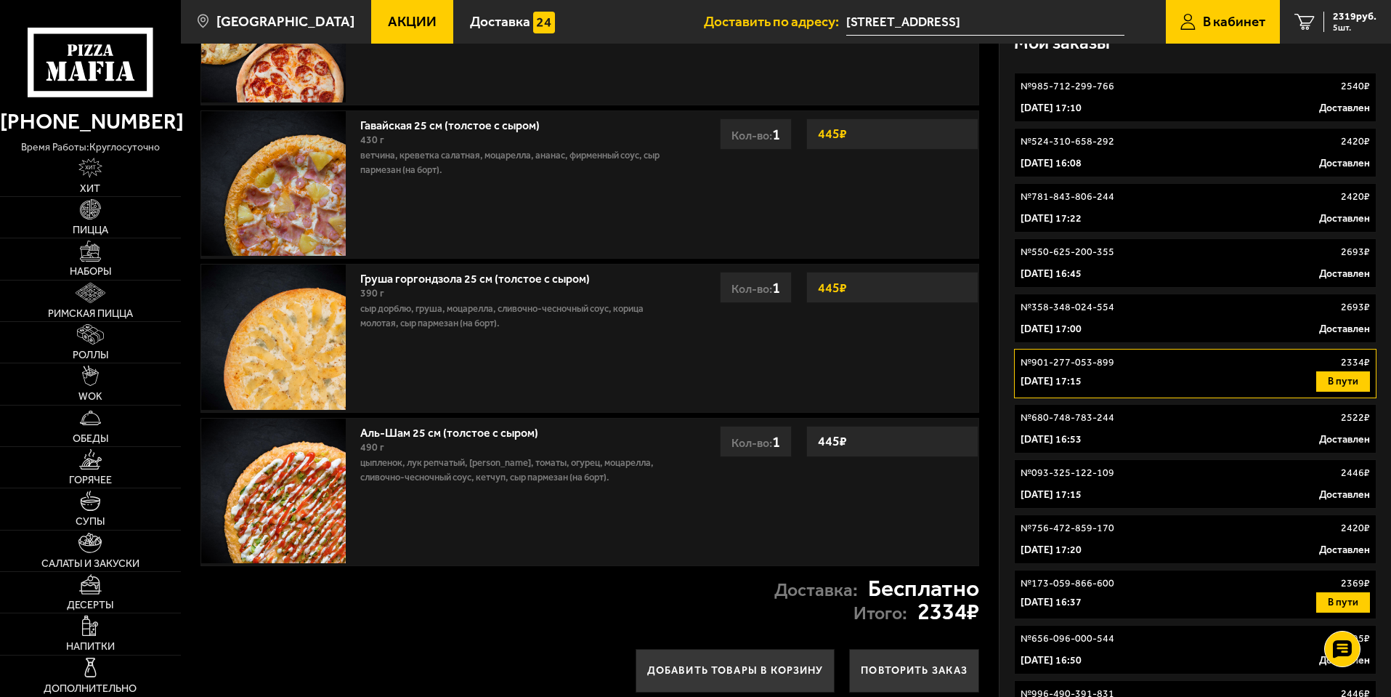
click at [96, 57] on icon at bounding box center [90, 62] width 125 height 69
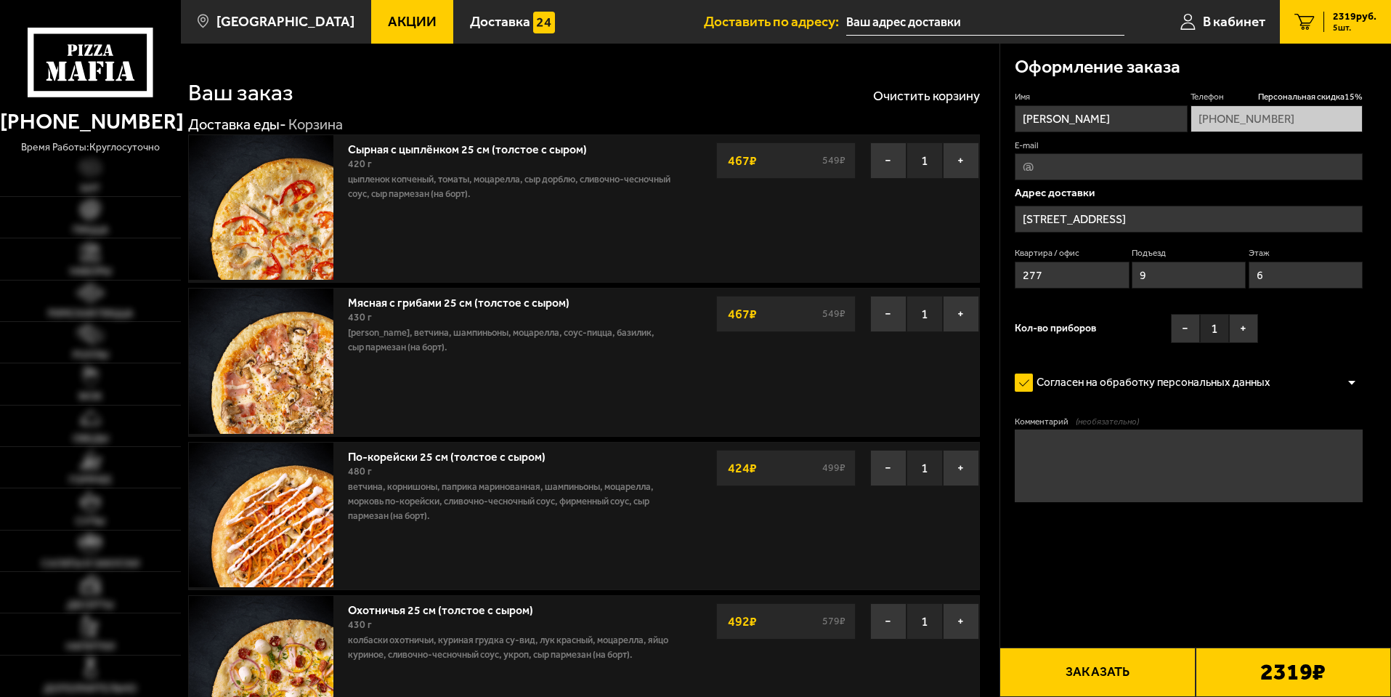
type input "[STREET_ADDRESS]"
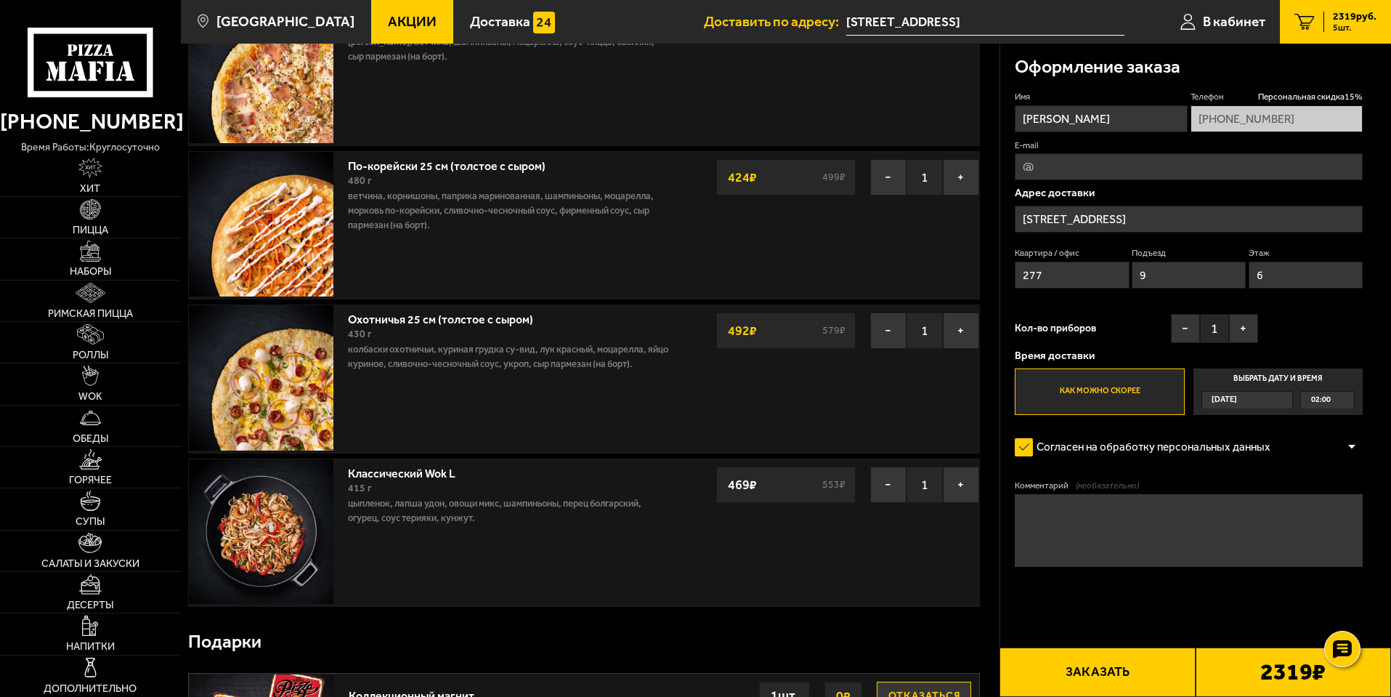
scroll to position [726, 0]
